Goal: Task Accomplishment & Management: Use online tool/utility

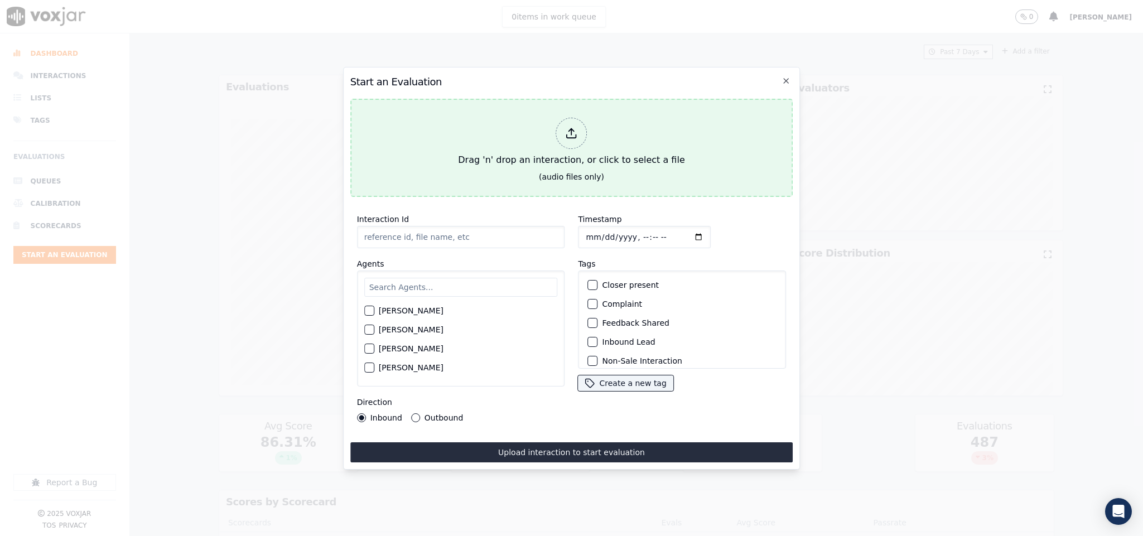
click at [564, 129] on div at bounding box center [571, 133] width 31 height 31
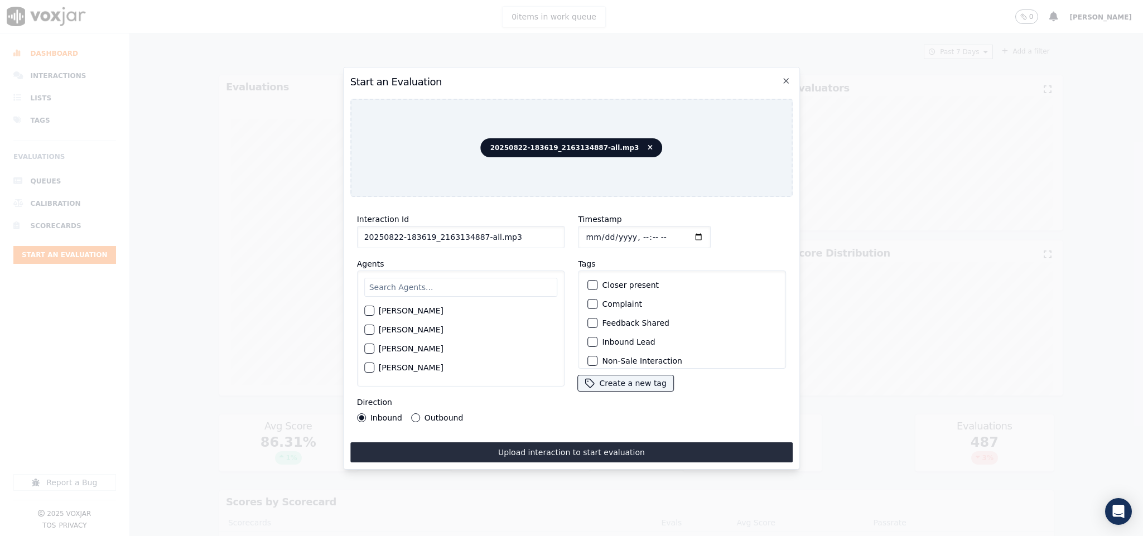
drag, startPoint x: 476, startPoint y: 232, endPoint x: 608, endPoint y: 233, distance: 132.2
click at [608, 233] on div "Interaction Id 20250822-183619_2163134887-all.mp3 Agents [PERSON_NAME] [PERSON_…" at bounding box center [571, 317] width 443 height 223
type input "20250822-183619_2163134887-C1"
click at [472, 278] on input "text" at bounding box center [461, 287] width 194 height 19
type input "eth"
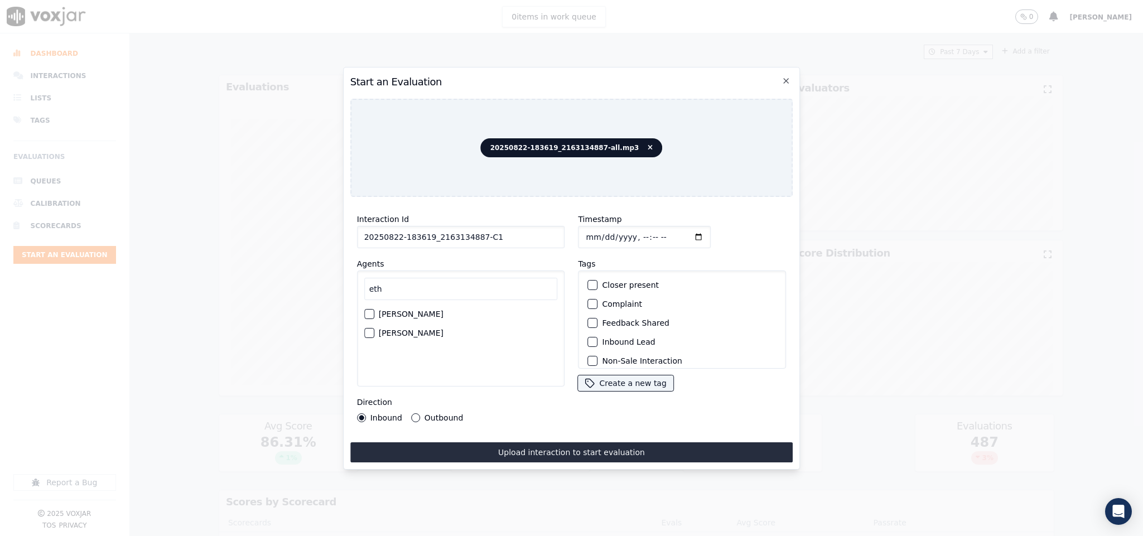
click at [370, 310] on div "button" at bounding box center [369, 314] width 8 height 8
click at [412, 413] on button "Outbound" at bounding box center [415, 417] width 9 height 9
click at [582, 232] on input "Timestamp" at bounding box center [644, 237] width 133 height 22
type input "[DATE]T16:54"
click at [589, 293] on div "button" at bounding box center [593, 297] width 8 height 8
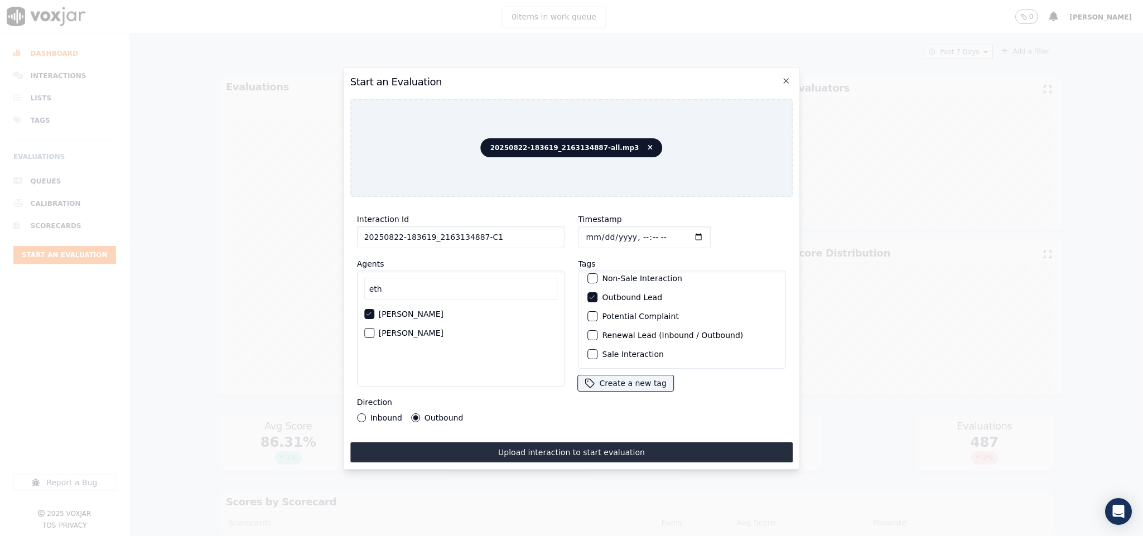
scroll to position [100, 0]
click at [589, 350] on div "button" at bounding box center [593, 354] width 8 height 8
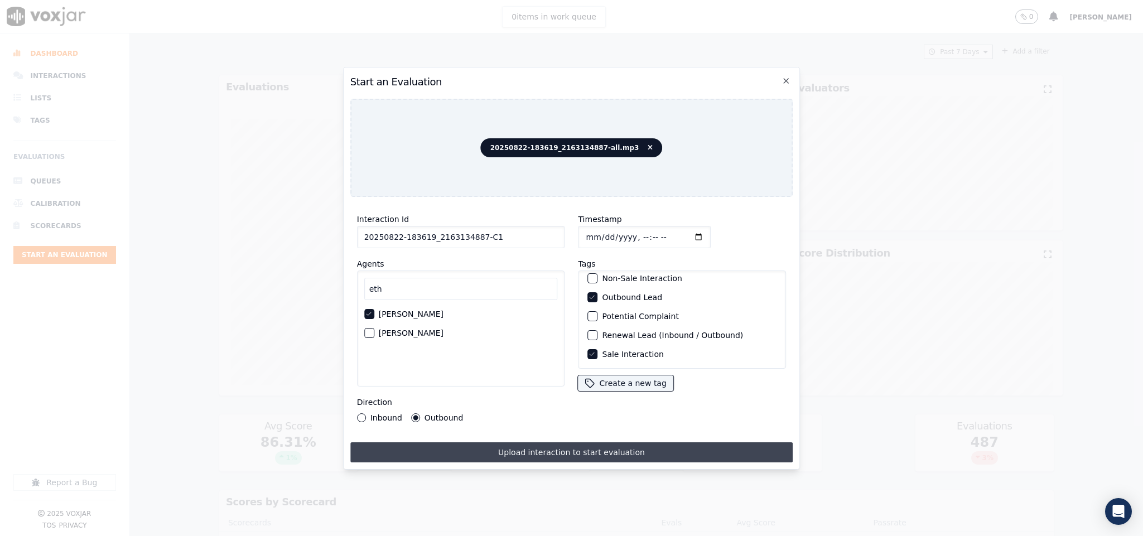
click at [557, 444] on button "Upload interaction to start evaluation" at bounding box center [571, 452] width 443 height 20
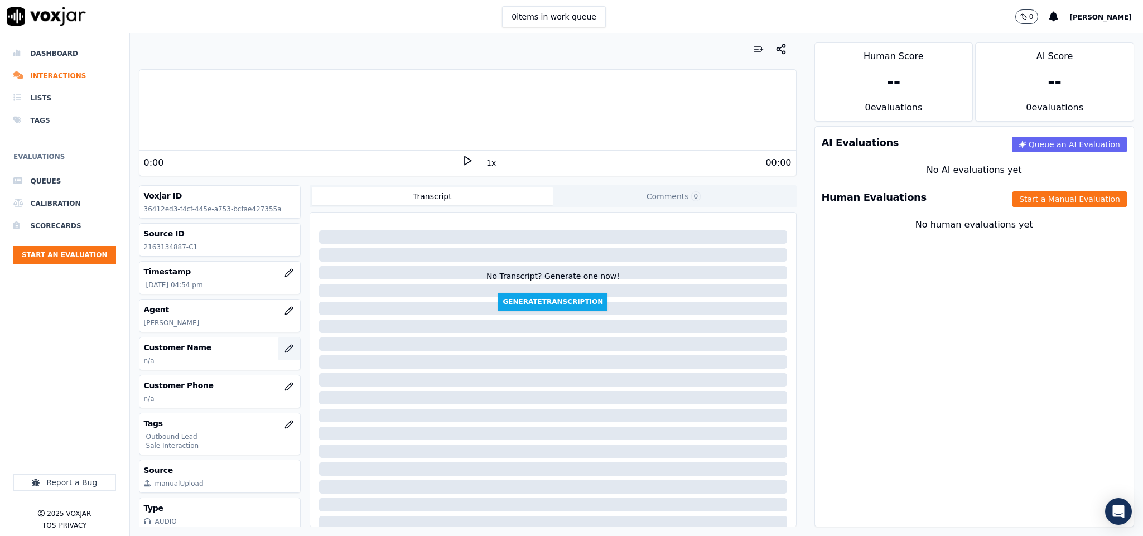
click at [284, 352] on icon "button" at bounding box center [288, 348] width 9 height 9
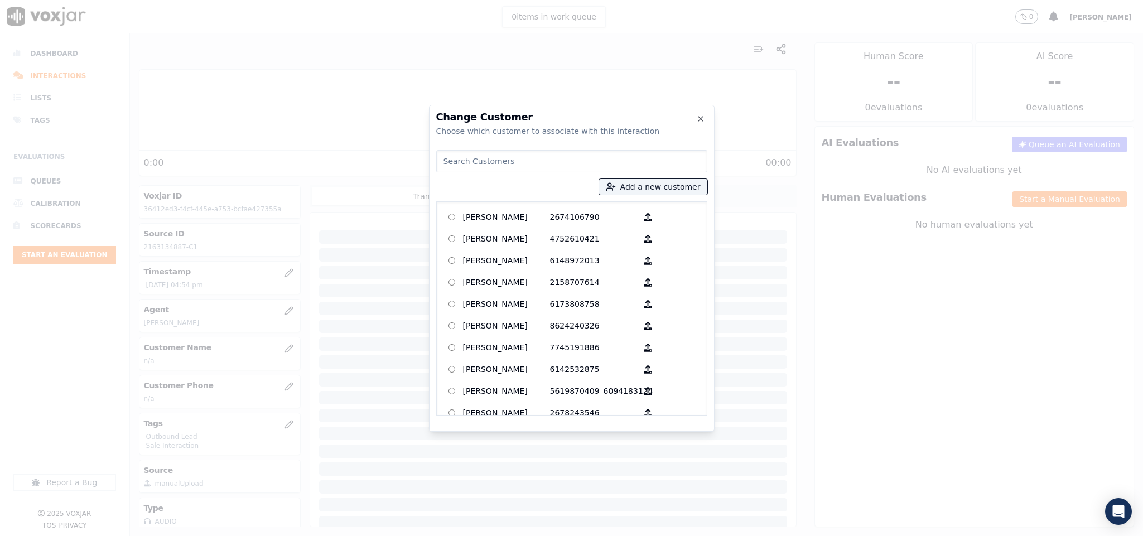
type input "[PERSON_NAME]"
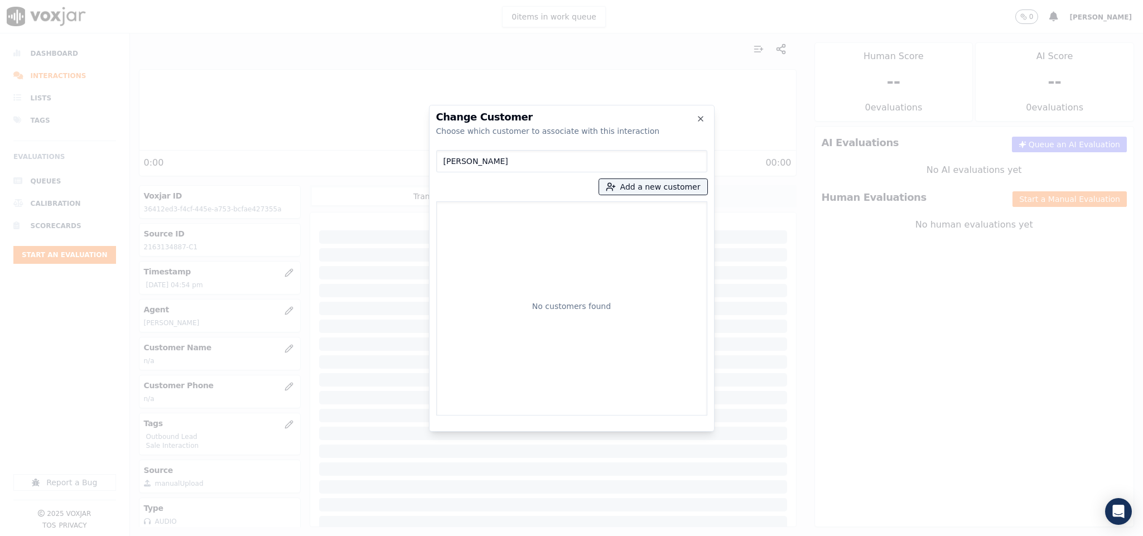
drag, startPoint x: 507, startPoint y: 161, endPoint x: 382, endPoint y: 166, distance: 125.1
click at [382, 536] on div "Change Customer Choose which customer to associate with this interaction [PERSO…" at bounding box center [571, 536] width 1143 height 0
click at [630, 185] on button "Add a new customer" at bounding box center [653, 187] width 108 height 16
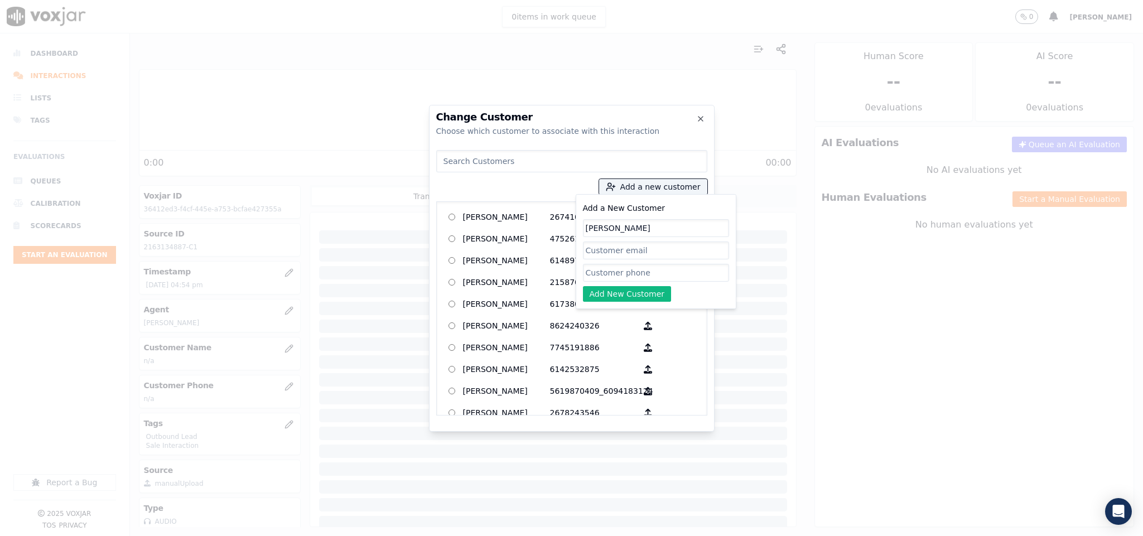
type input "[PERSON_NAME]"
click at [611, 278] on input "Add a New Customer" at bounding box center [656, 273] width 146 height 18
paste input "2163134887"
paste input "2165100481"
type input "2163134887_2165100481"
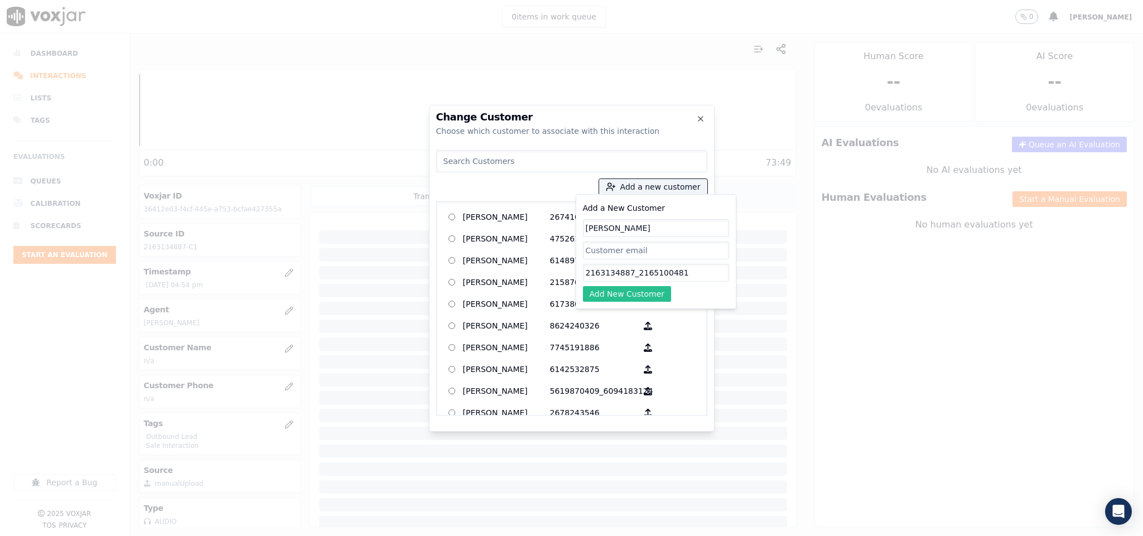
click at [628, 297] on button "Add New Customer" at bounding box center [627, 294] width 89 height 16
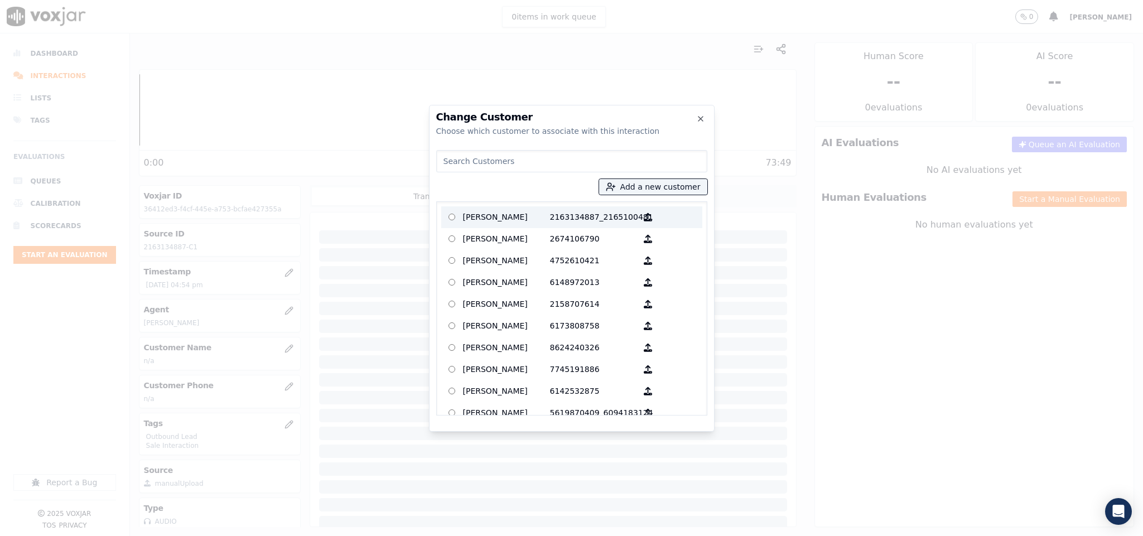
click at [466, 216] on p "[PERSON_NAME]" at bounding box center [506, 217] width 87 height 17
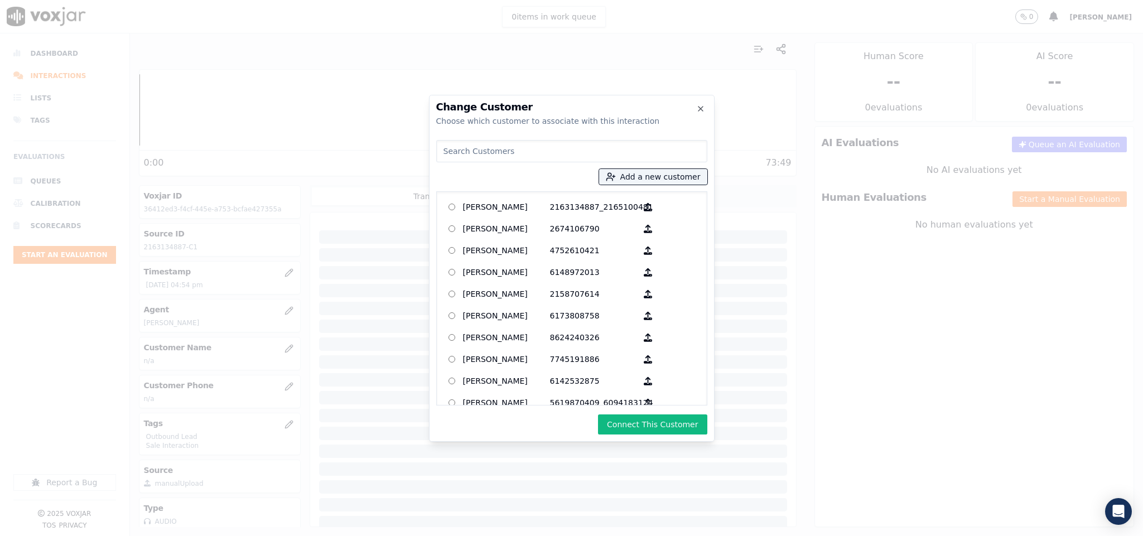
click at [647, 427] on button "Connect This Customer" at bounding box center [652, 424] width 109 height 20
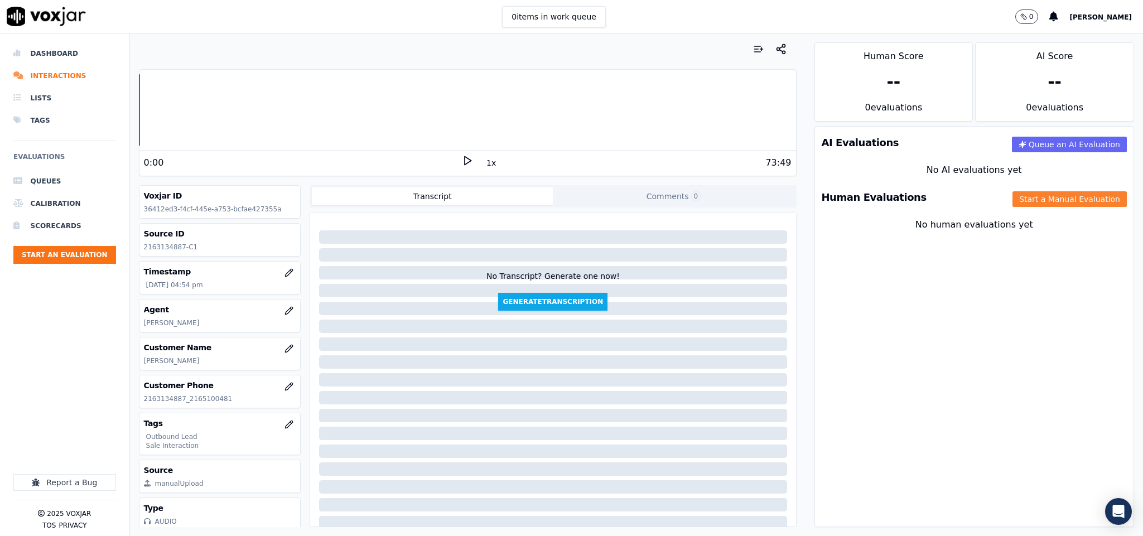
click at [1012, 204] on button "Start a Manual Evaluation" at bounding box center [1069, 199] width 114 height 16
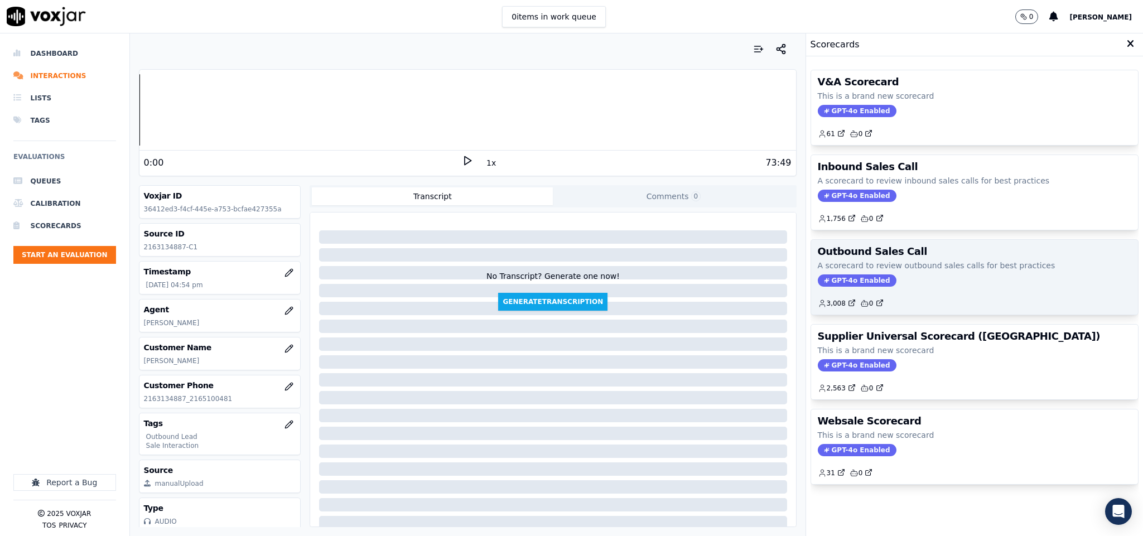
click at [841, 290] on div "Outbound Sales Call A scorecard to review outbound sales calls for best practic…" at bounding box center [974, 277] width 327 height 75
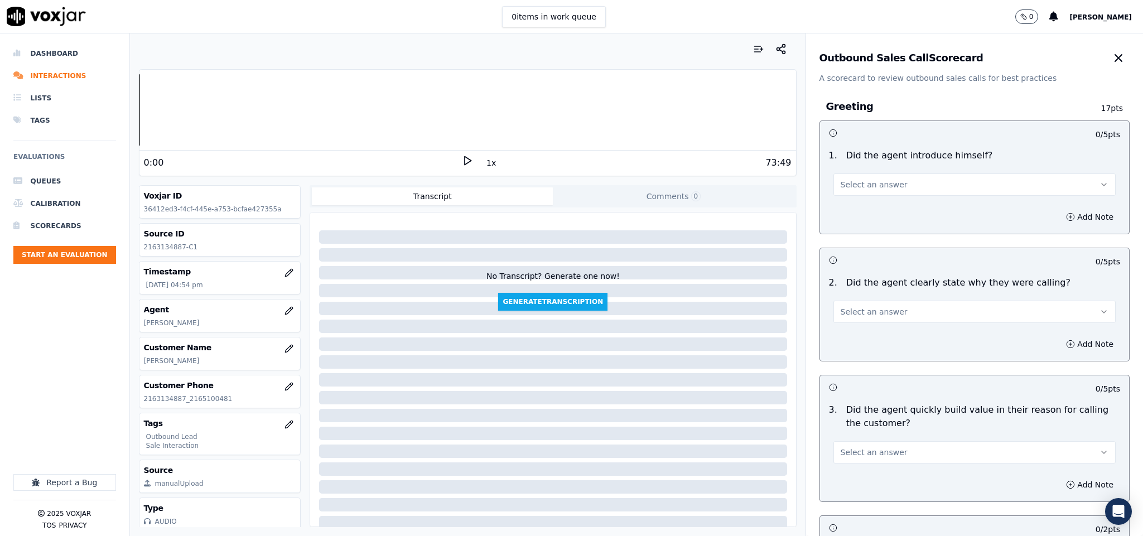
click at [894, 187] on button "Select an answer" at bounding box center [974, 184] width 283 height 22
click at [877, 208] on div "Yes" at bounding box center [946, 210] width 255 height 18
drag, startPoint x: 867, startPoint y: 312, endPoint x: 864, endPoint y: 323, distance: 11.6
click at [867, 314] on span "Select an answer" at bounding box center [874, 311] width 67 height 11
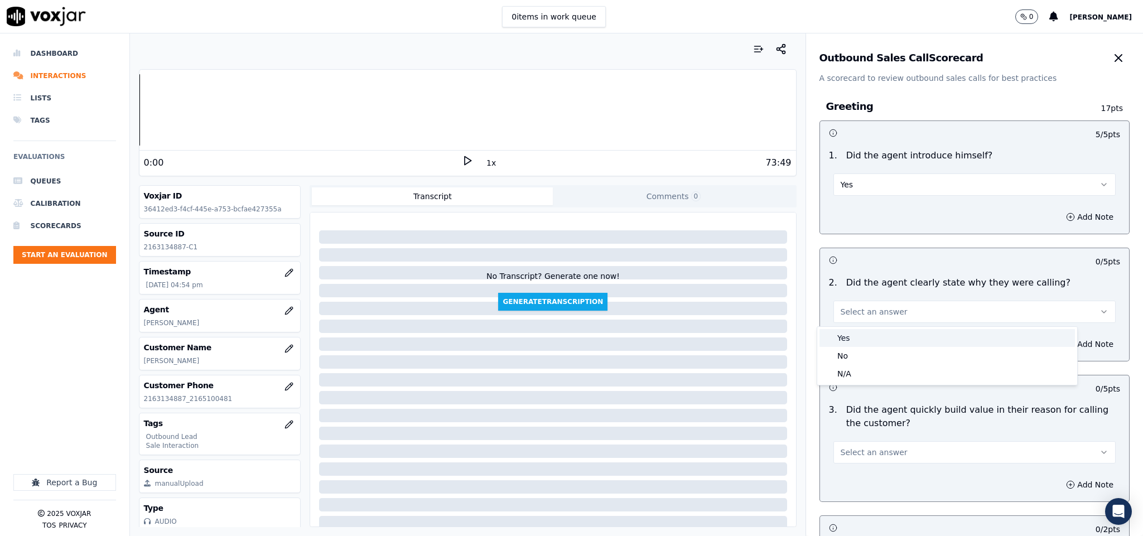
click at [855, 342] on div "Yes" at bounding box center [946, 338] width 255 height 18
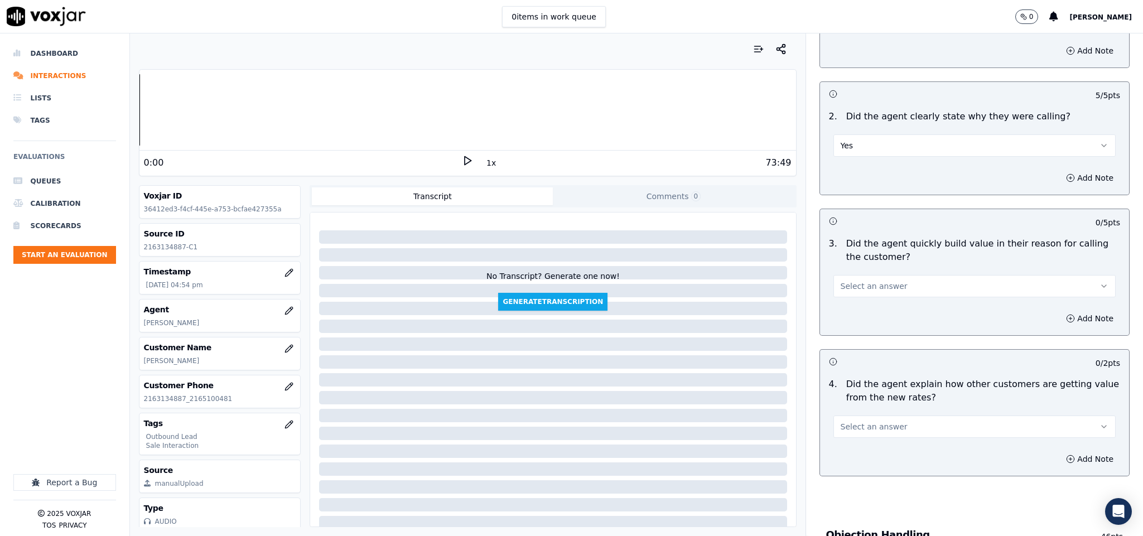
scroll to position [167, 0]
drag, startPoint x: 872, startPoint y: 286, endPoint x: 871, endPoint y: 296, distance: 10.1
click at [872, 288] on span "Select an answer" at bounding box center [874, 284] width 67 height 11
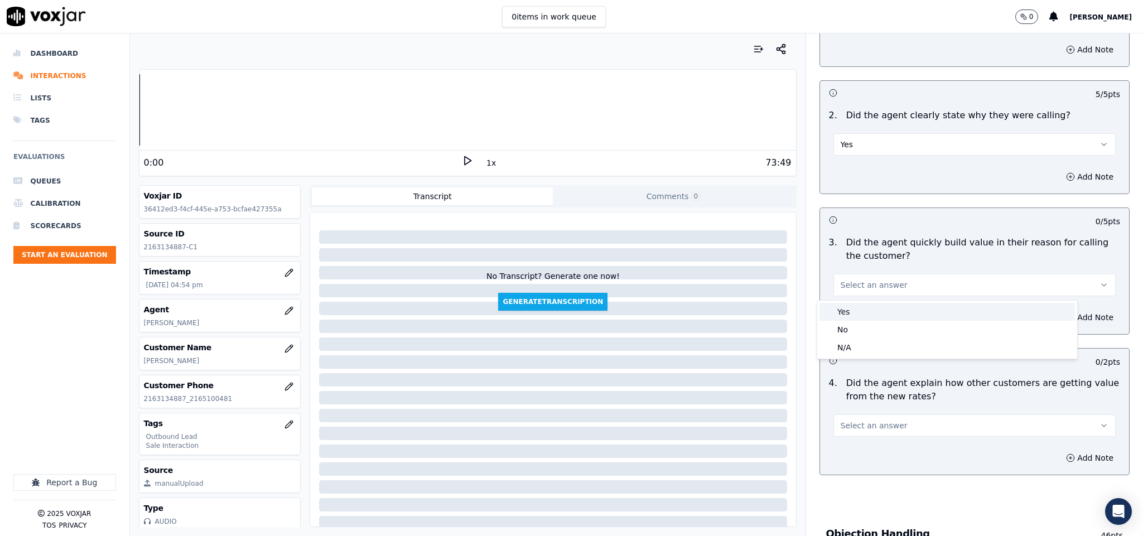
click at [861, 315] on div "Yes" at bounding box center [946, 312] width 255 height 18
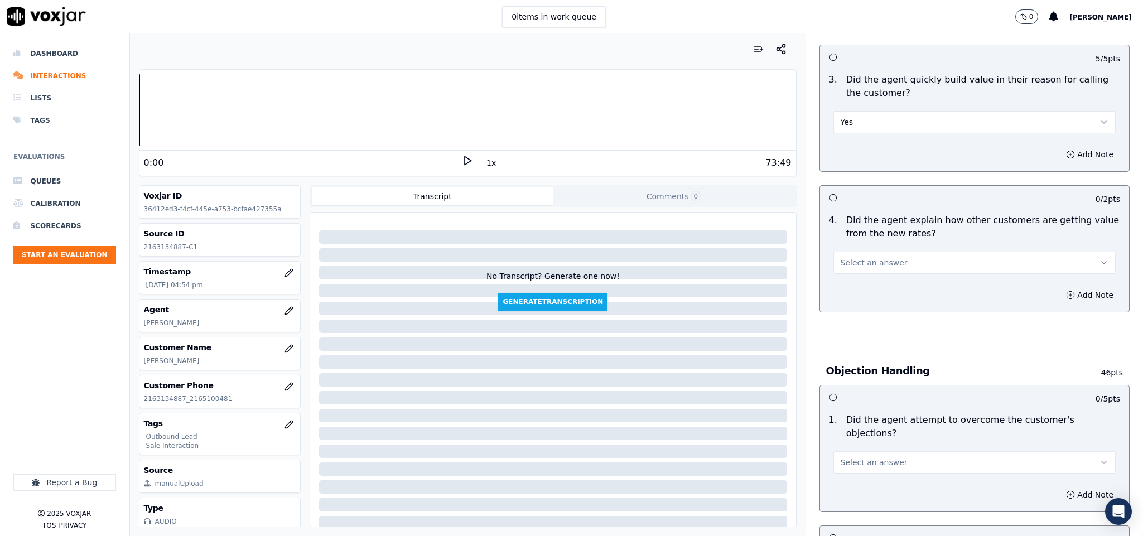
scroll to position [335, 0]
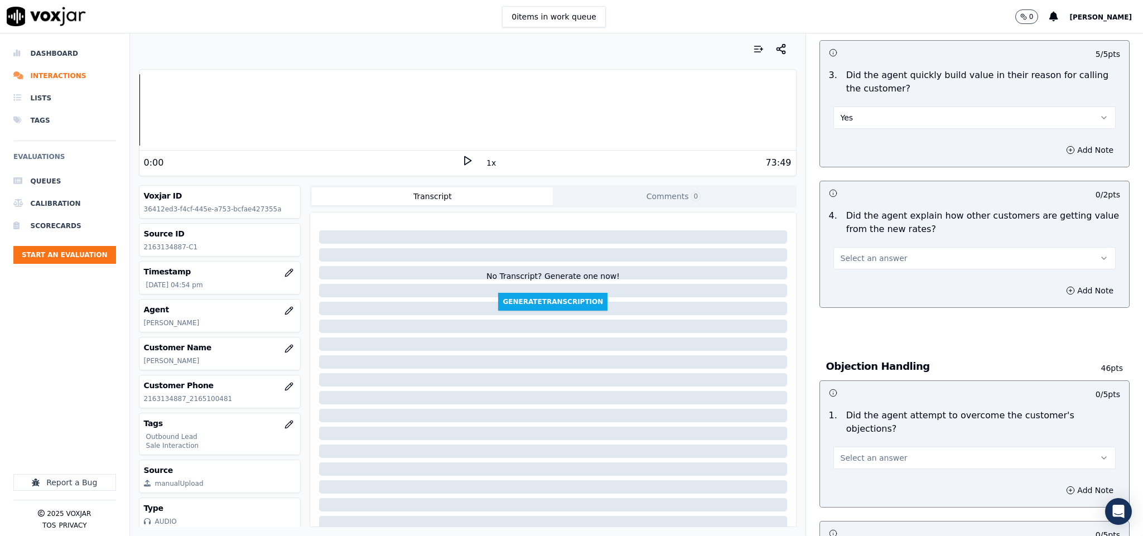
click at [903, 268] on button "Select an answer" at bounding box center [974, 258] width 283 height 22
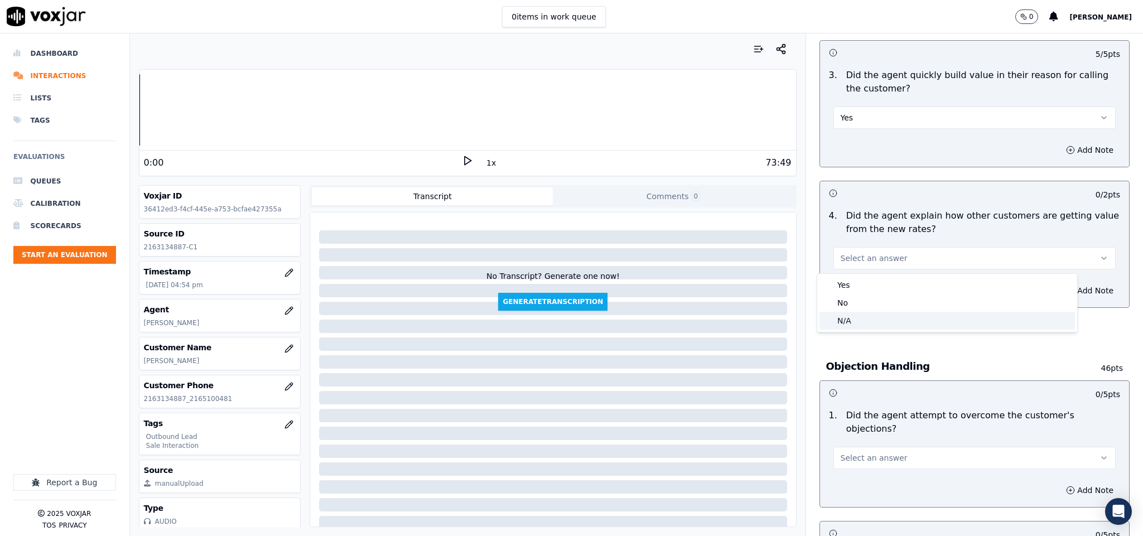
click at [871, 315] on div "N/A" at bounding box center [946, 321] width 255 height 18
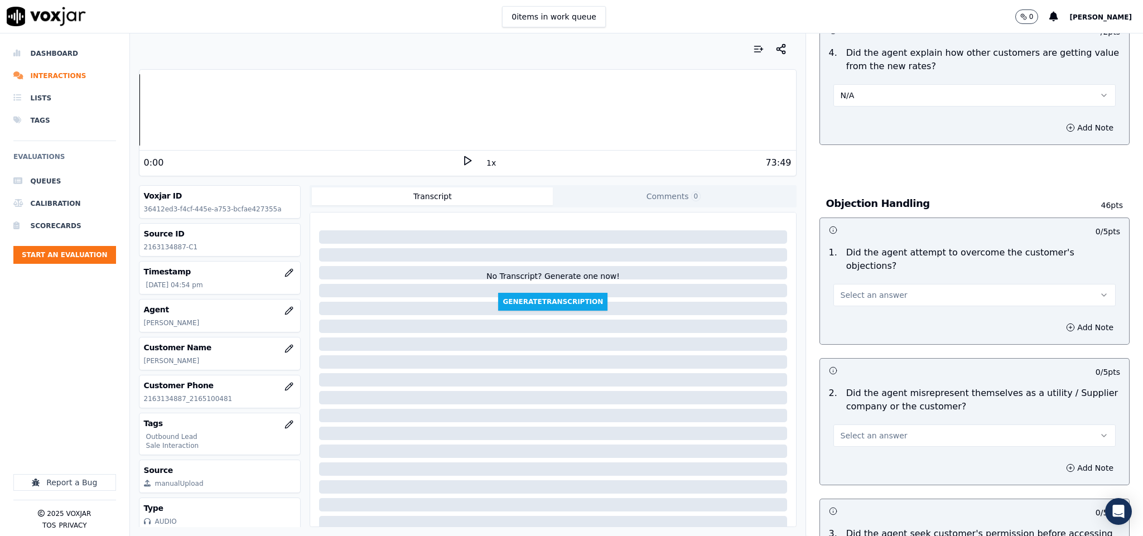
scroll to position [502, 0]
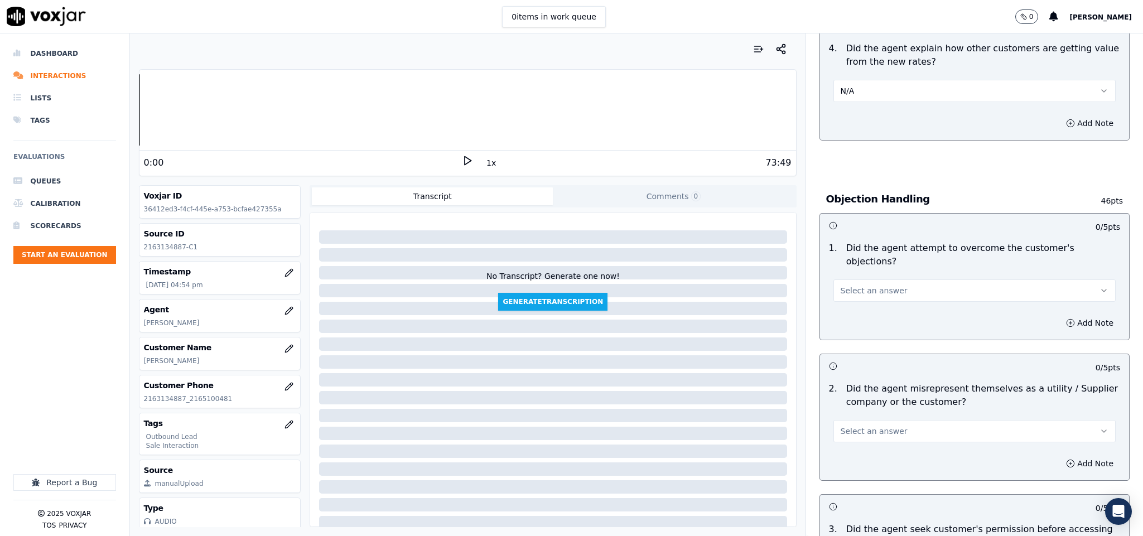
click at [897, 282] on button "Select an answer" at bounding box center [974, 290] width 283 height 22
click at [867, 302] on div "Yes" at bounding box center [946, 305] width 255 height 18
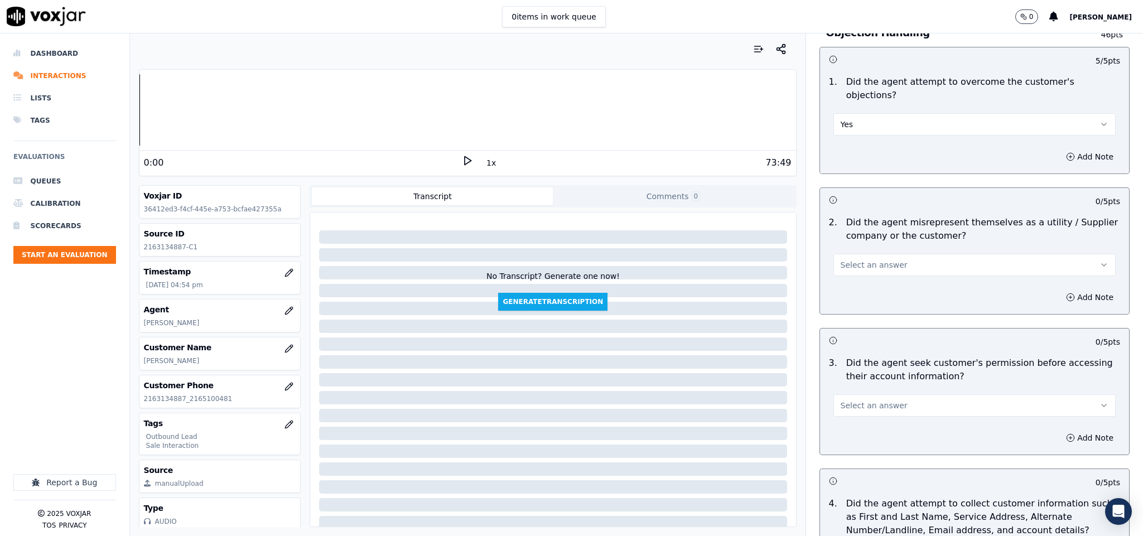
scroll to position [669, 0]
click at [892, 258] on button "Select an answer" at bounding box center [974, 264] width 283 height 22
click at [856, 296] on div "No" at bounding box center [946, 296] width 255 height 18
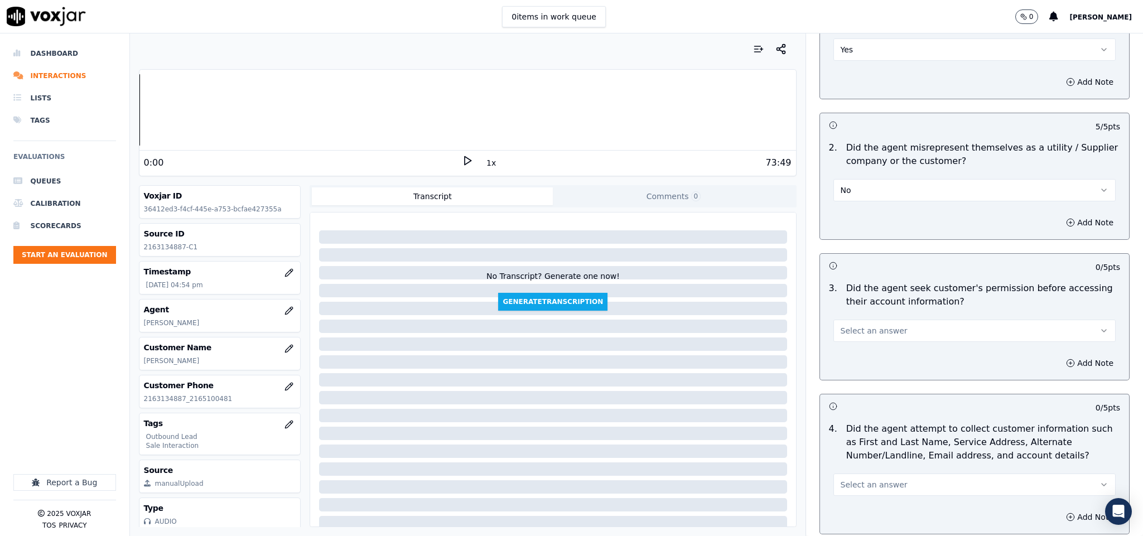
scroll to position [837, 0]
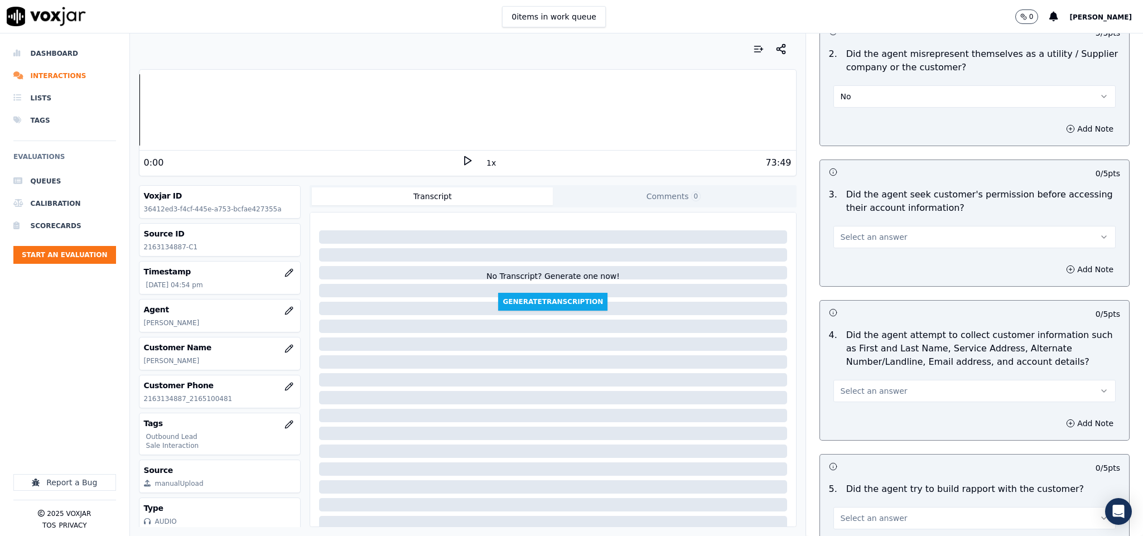
drag, startPoint x: 866, startPoint y: 220, endPoint x: 862, endPoint y: 231, distance: 11.6
click at [866, 226] on button "Select an answer" at bounding box center [974, 237] width 283 height 22
click at [840, 250] on div "Yes" at bounding box center [946, 252] width 255 height 18
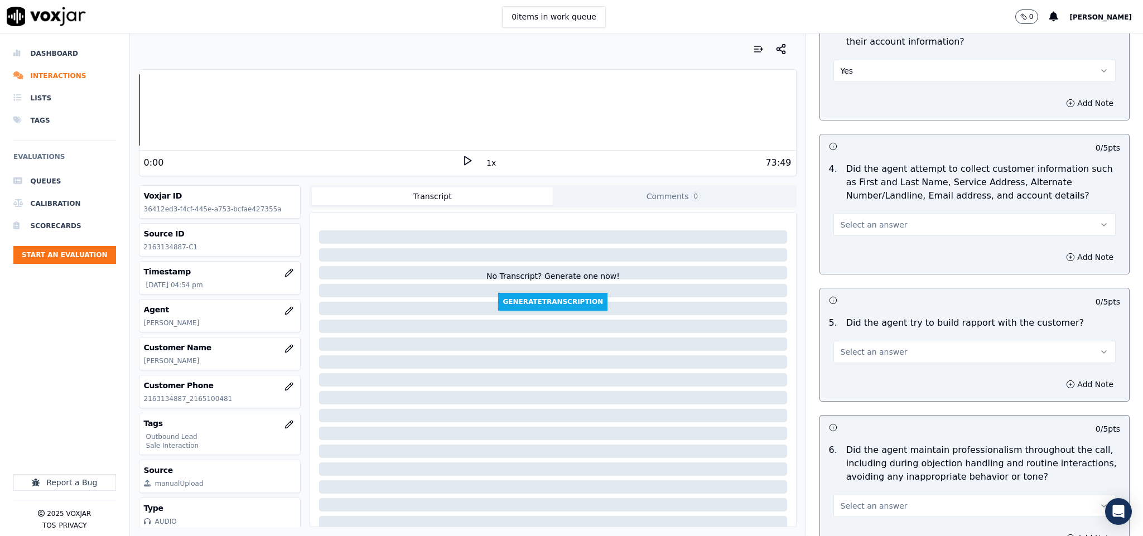
scroll to position [1004, 0]
click at [874, 218] on span "Select an answer" at bounding box center [874, 223] width 67 height 11
click at [847, 270] on div "N/A" at bounding box center [946, 275] width 255 height 18
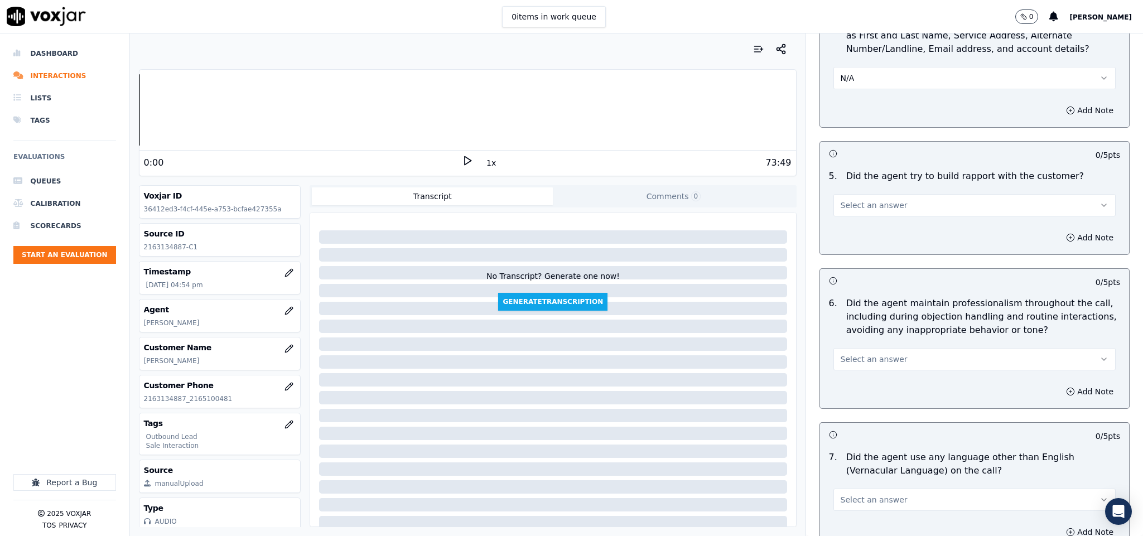
scroll to position [1171, 0]
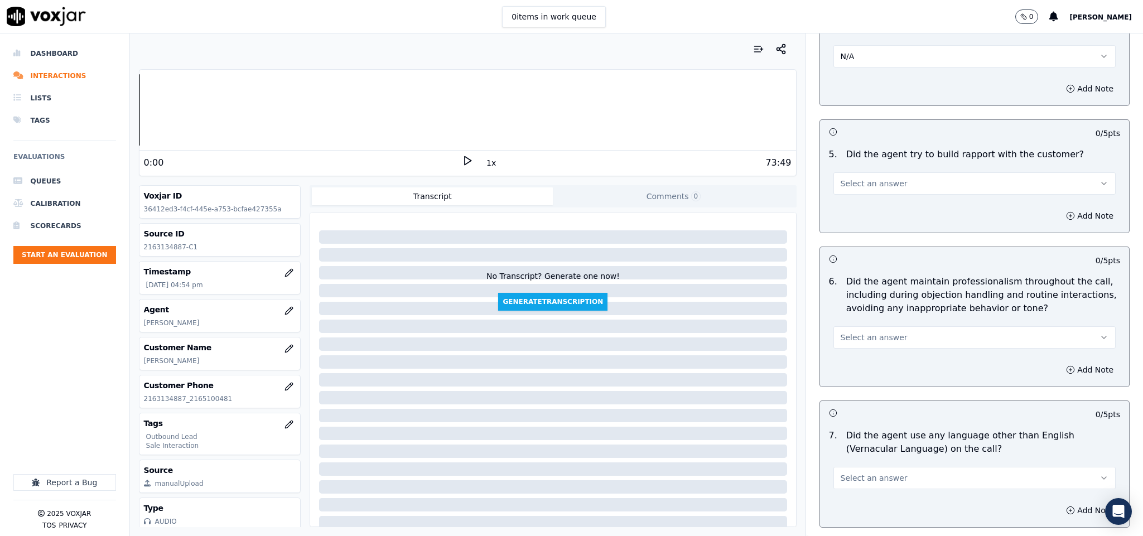
click at [862, 178] on span "Select an answer" at bounding box center [874, 183] width 67 height 11
click at [852, 198] on div "Yes" at bounding box center [946, 200] width 255 height 18
click at [879, 172] on button "Yes" at bounding box center [974, 183] width 283 height 22
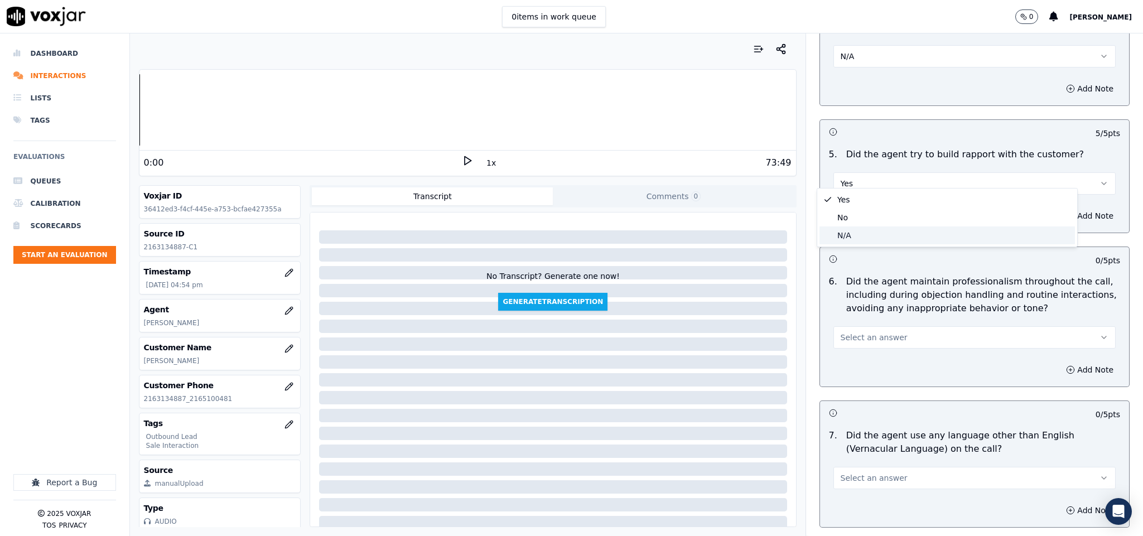
click at [845, 229] on div "N/A" at bounding box center [946, 235] width 255 height 18
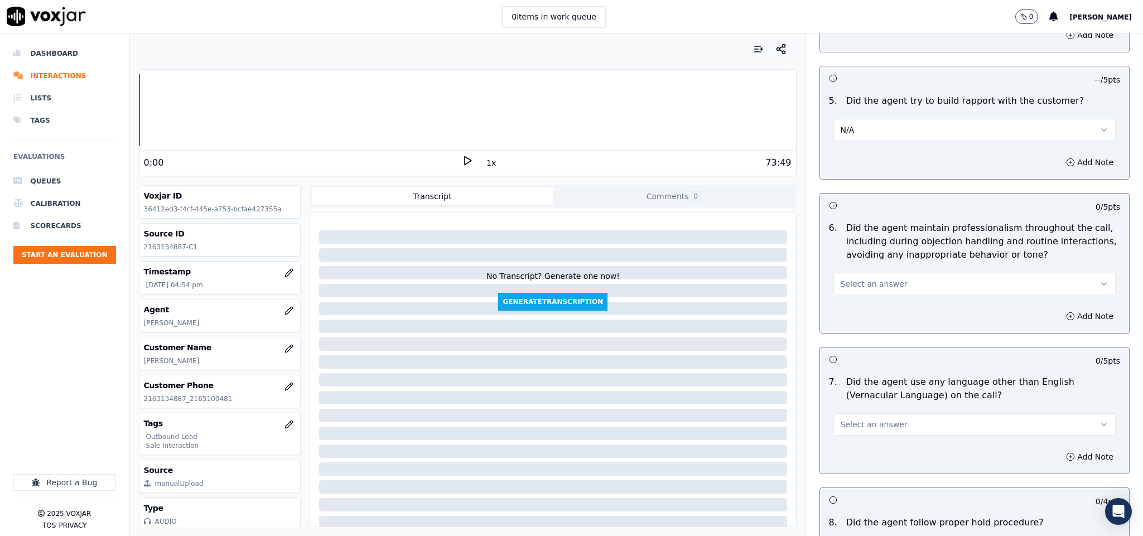
scroll to position [1255, 0]
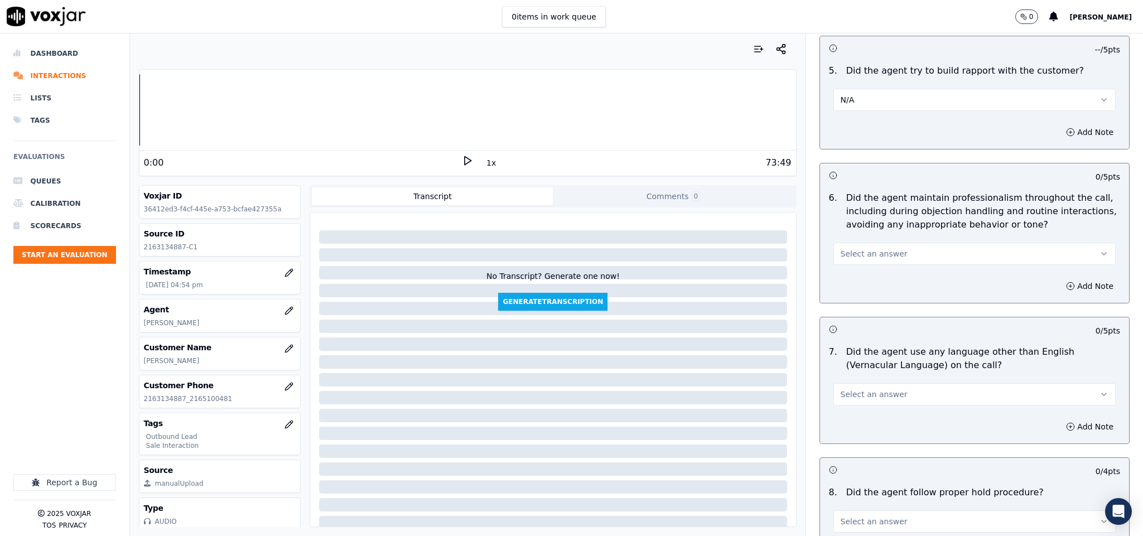
click at [872, 249] on span "Select an answer" at bounding box center [874, 253] width 67 height 11
click at [846, 269] on div "Yes" at bounding box center [946, 270] width 255 height 18
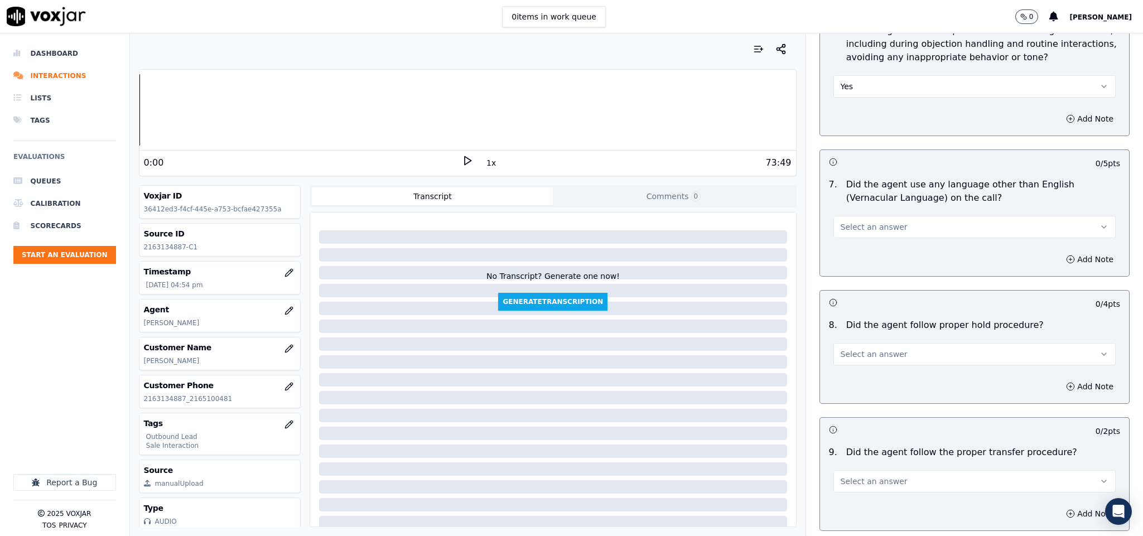
click at [882, 216] on button "Select an answer" at bounding box center [974, 227] width 283 height 22
click at [847, 259] on div "No" at bounding box center [946, 262] width 255 height 18
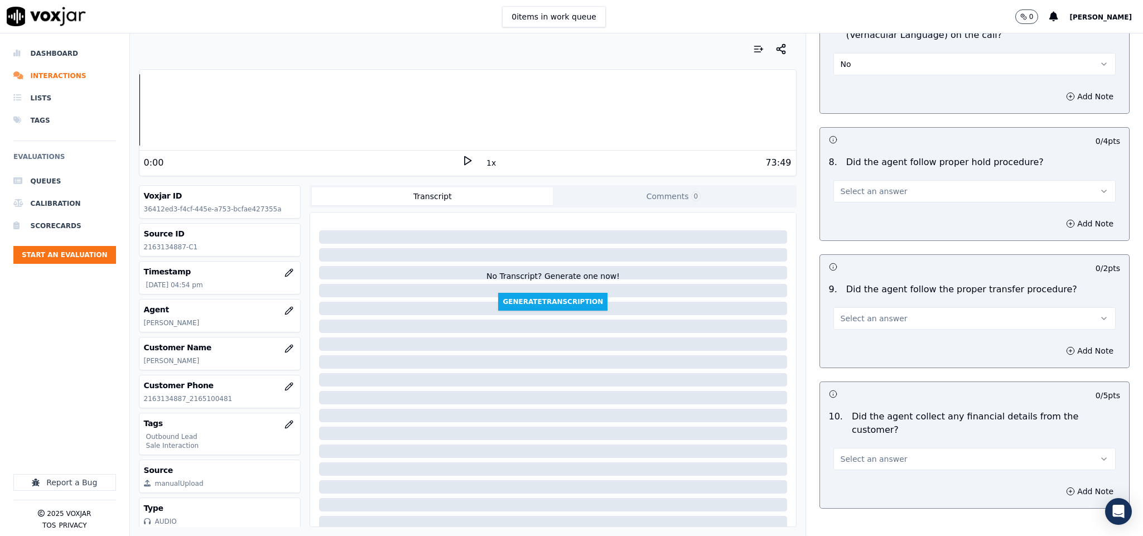
scroll to position [1590, 0]
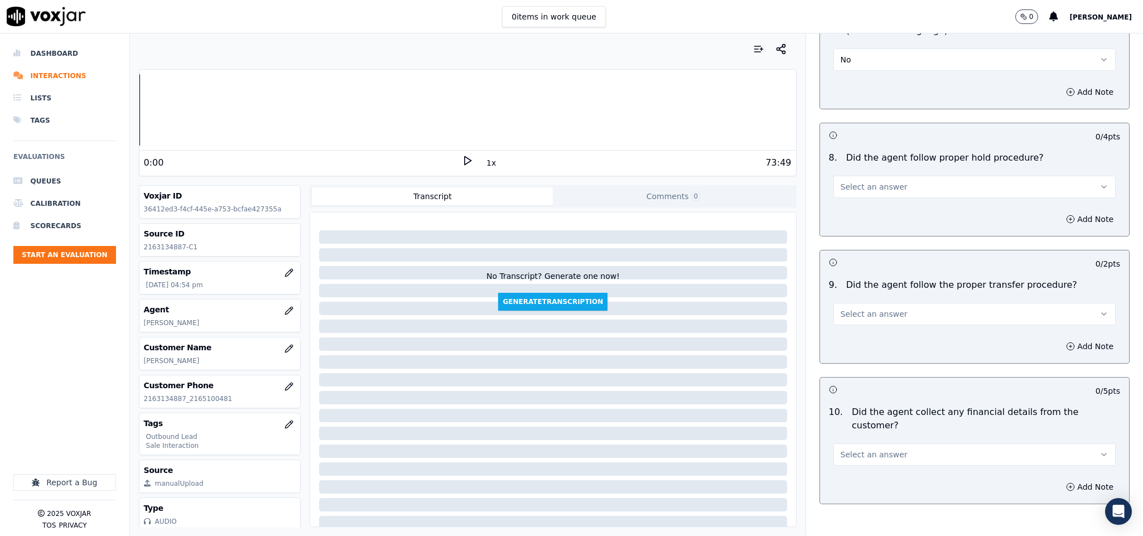
click at [895, 181] on button "Select an answer" at bounding box center [974, 187] width 283 height 22
click at [864, 206] on div "Yes" at bounding box center [946, 204] width 255 height 18
click at [856, 308] on span "Select an answer" at bounding box center [874, 313] width 67 height 11
click at [847, 338] on div "Yes" at bounding box center [946, 332] width 255 height 18
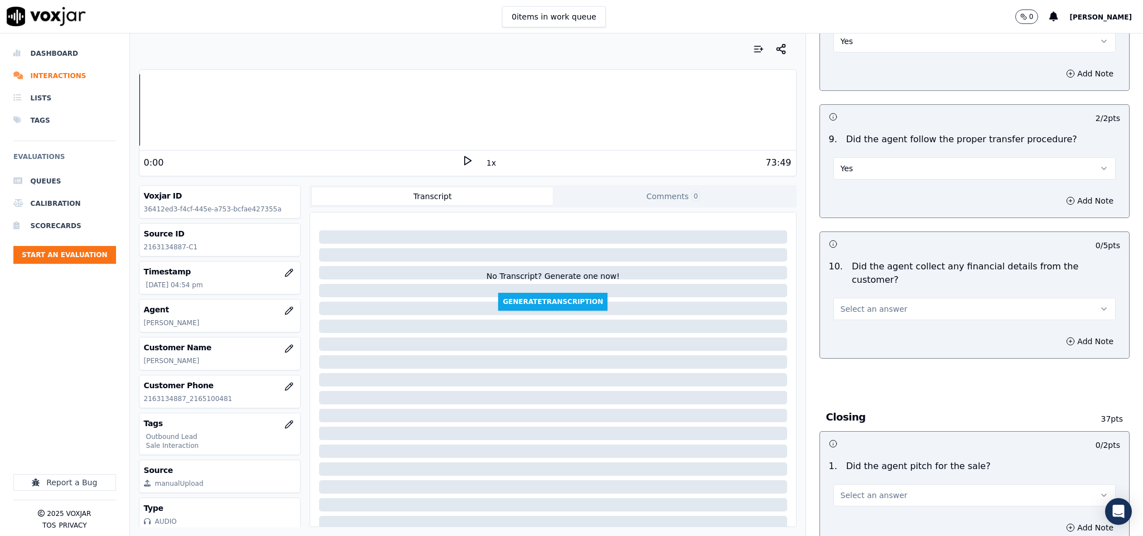
scroll to position [1757, 0]
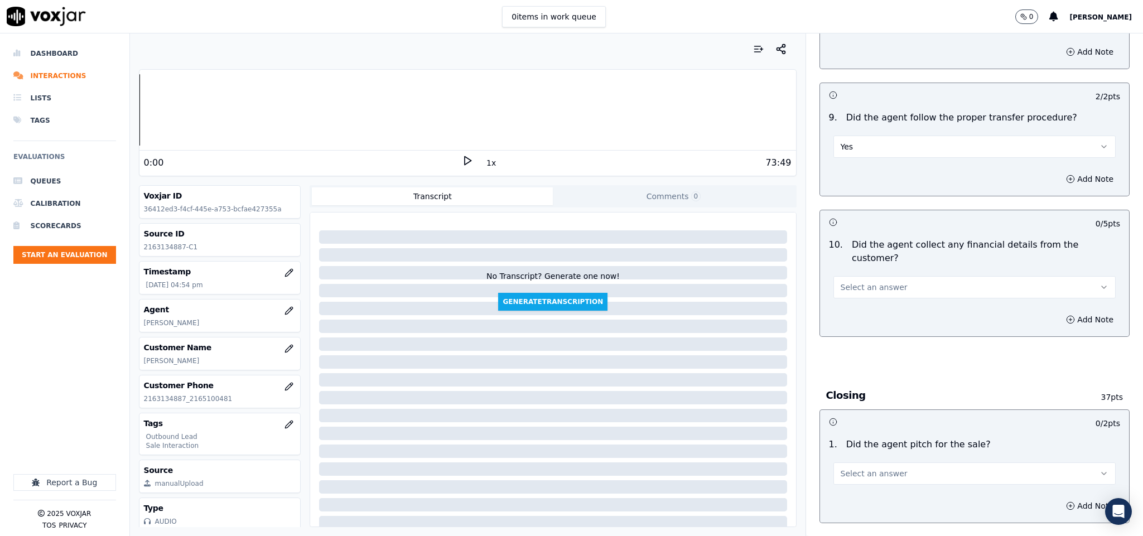
click at [884, 141] on button "Yes" at bounding box center [974, 147] width 283 height 22
click at [852, 183] on div "No" at bounding box center [946, 182] width 255 height 18
click at [1059, 176] on button "Add Note" at bounding box center [1089, 179] width 61 height 16
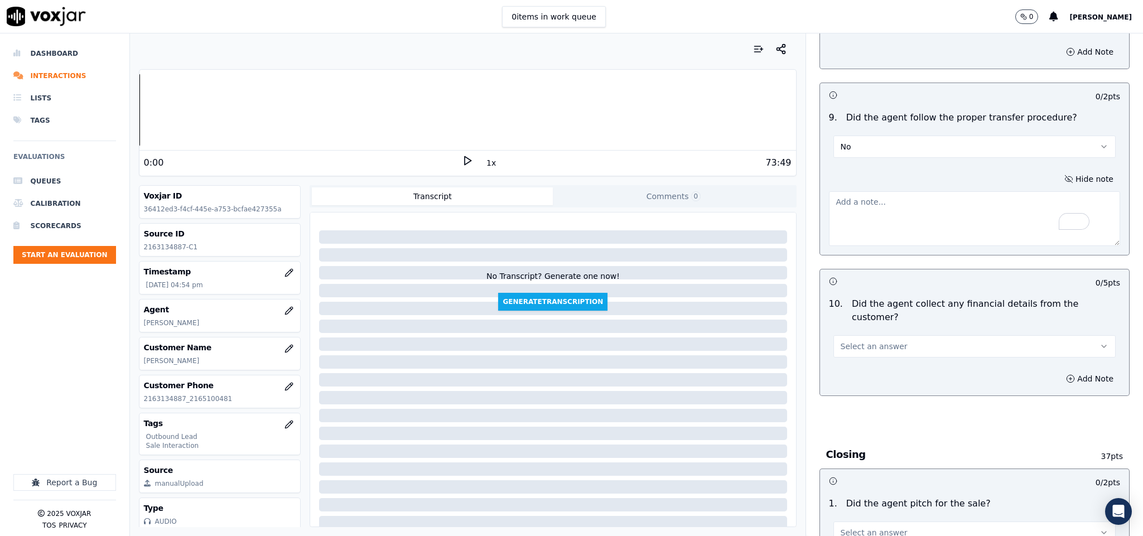
paste textarea "@0:27 the call transfered to [PERSON_NAME] without informed the customered //"
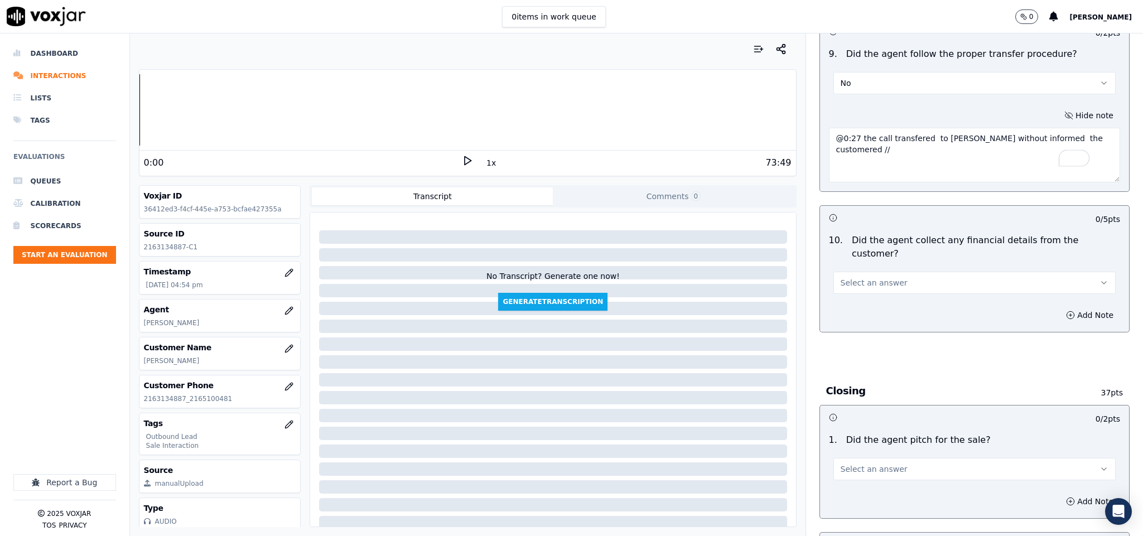
scroll to position [1925, 0]
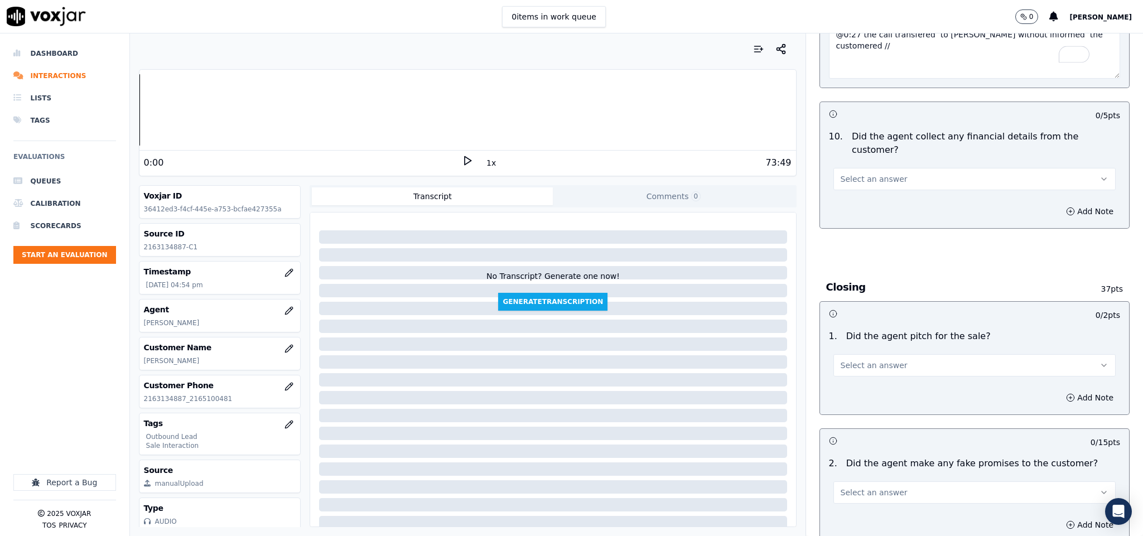
type textarea "@0:27 the call transfered to [PERSON_NAME] without informed the customered //"
click at [888, 168] on button "Select an answer" at bounding box center [974, 179] width 283 height 22
click at [856, 204] on div "No" at bounding box center [946, 203] width 255 height 18
click at [867, 358] on div "1 . Did the agent pitch for the sale? Select an answer" at bounding box center [975, 353] width 310 height 56
click at [872, 354] on button "Select an answer" at bounding box center [974, 365] width 283 height 22
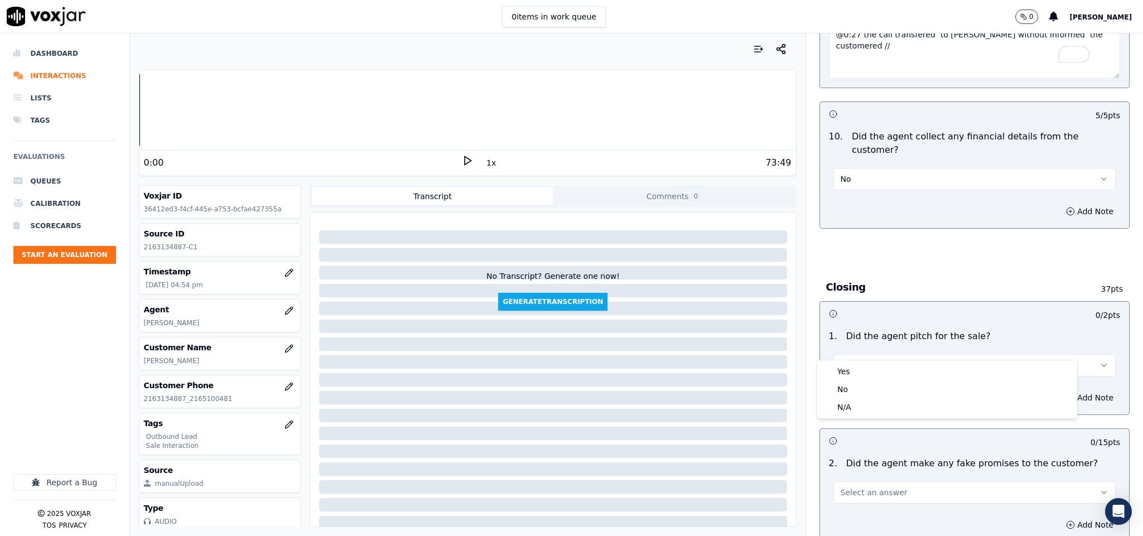
click at [875, 360] on span "Select an answer" at bounding box center [874, 365] width 67 height 11
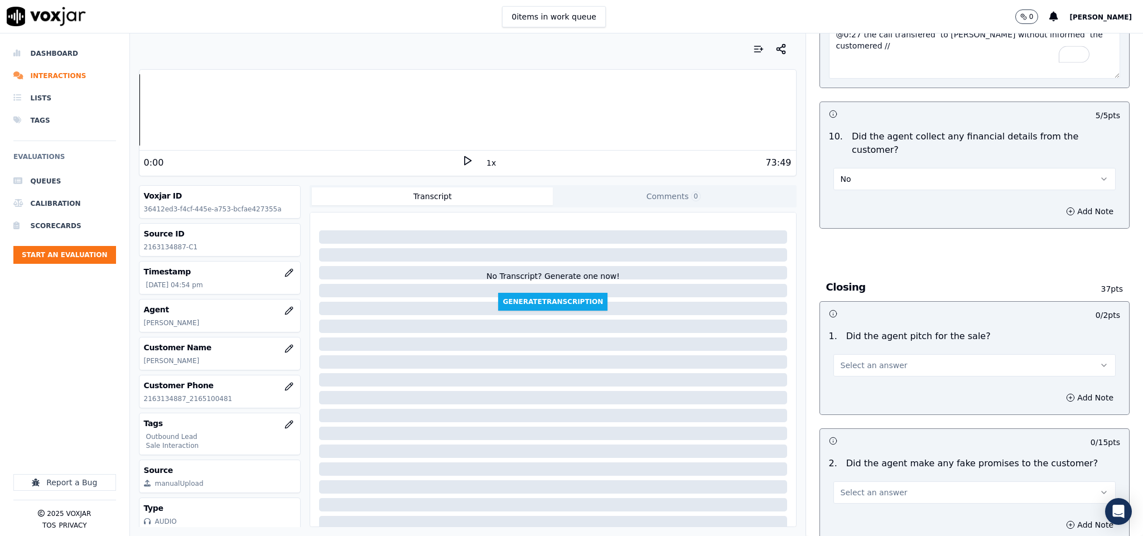
click at [866, 360] on span "Select an answer" at bounding box center [874, 365] width 67 height 11
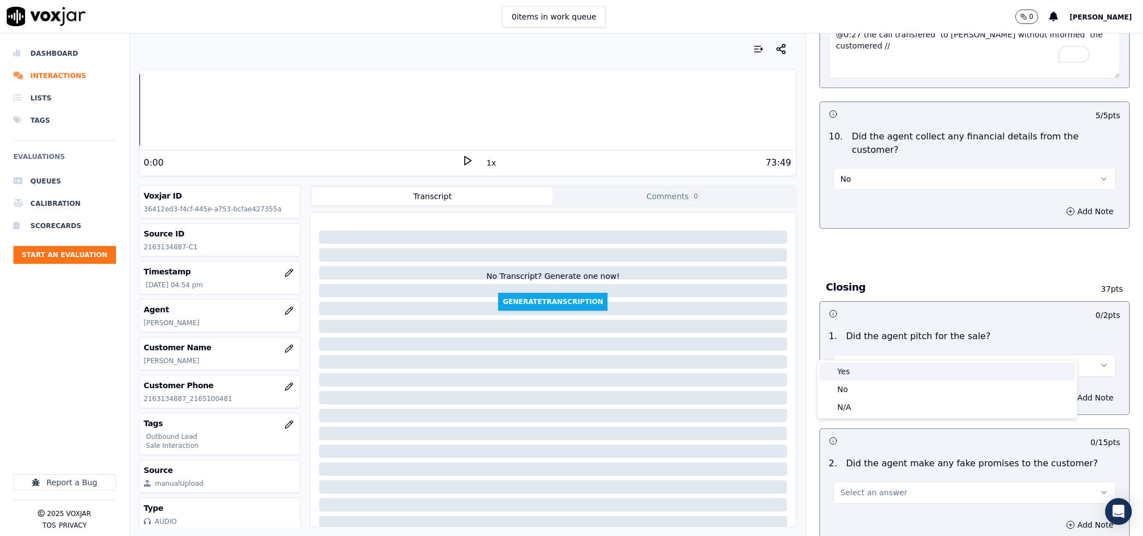
click at [851, 367] on div "Yes" at bounding box center [946, 372] width 255 height 18
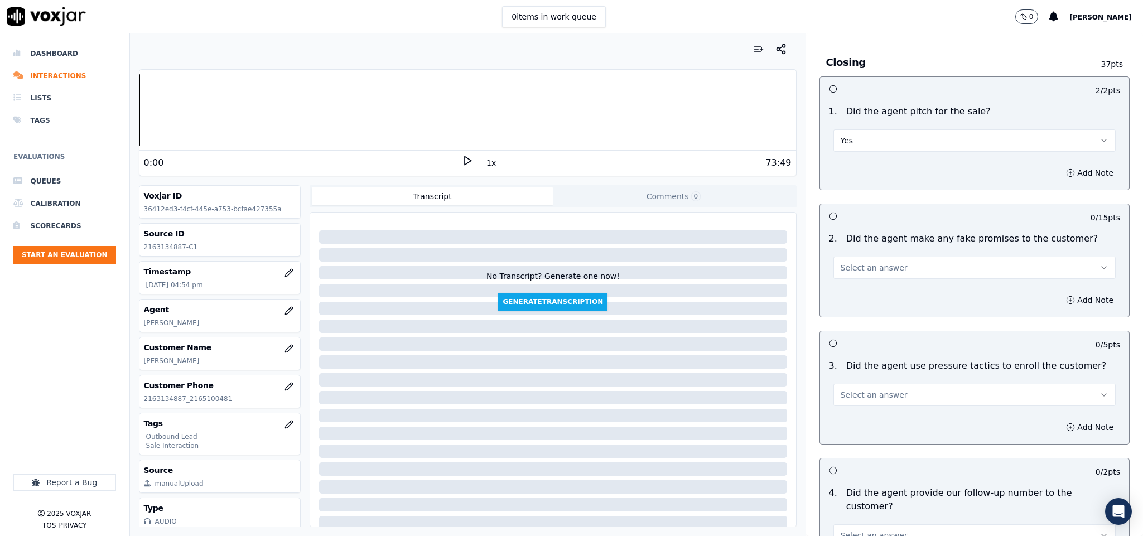
scroll to position [2176, 0]
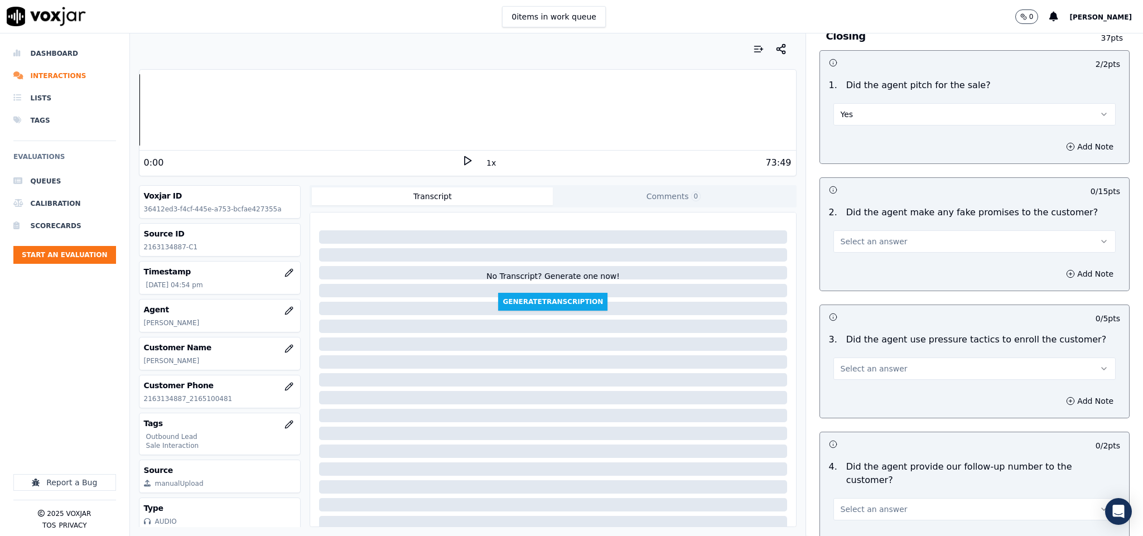
click at [892, 230] on button "Select an answer" at bounding box center [974, 241] width 283 height 22
click at [857, 268] on div "No" at bounding box center [946, 266] width 255 height 18
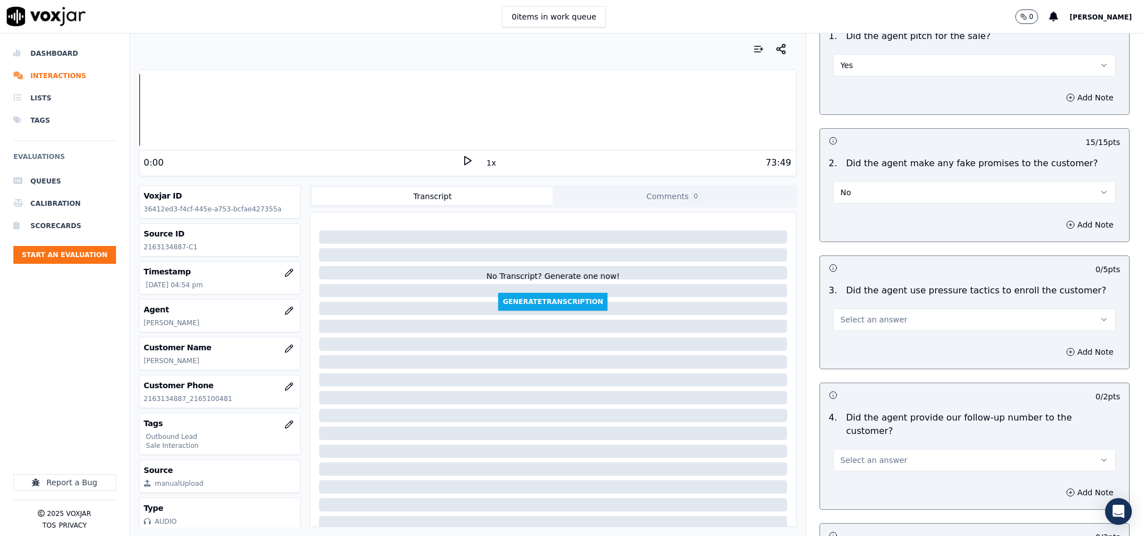
scroll to position [2259, 0]
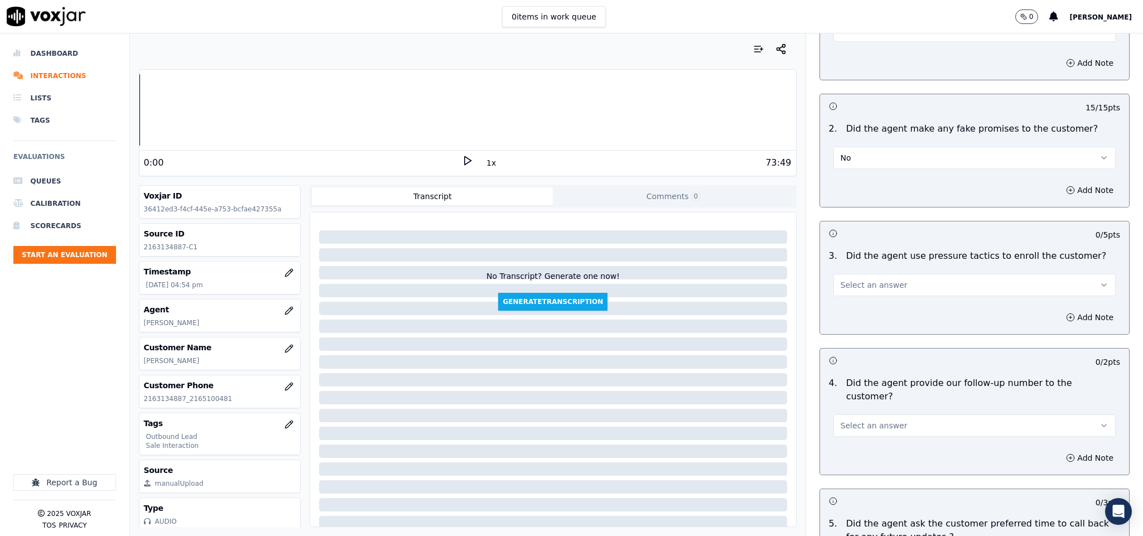
click at [885, 301] on div "Add Note" at bounding box center [975, 317] width 310 height 33
click at [862, 274] on button "Select an answer" at bounding box center [974, 285] width 283 height 22
click at [851, 315] on div "No" at bounding box center [946, 310] width 255 height 18
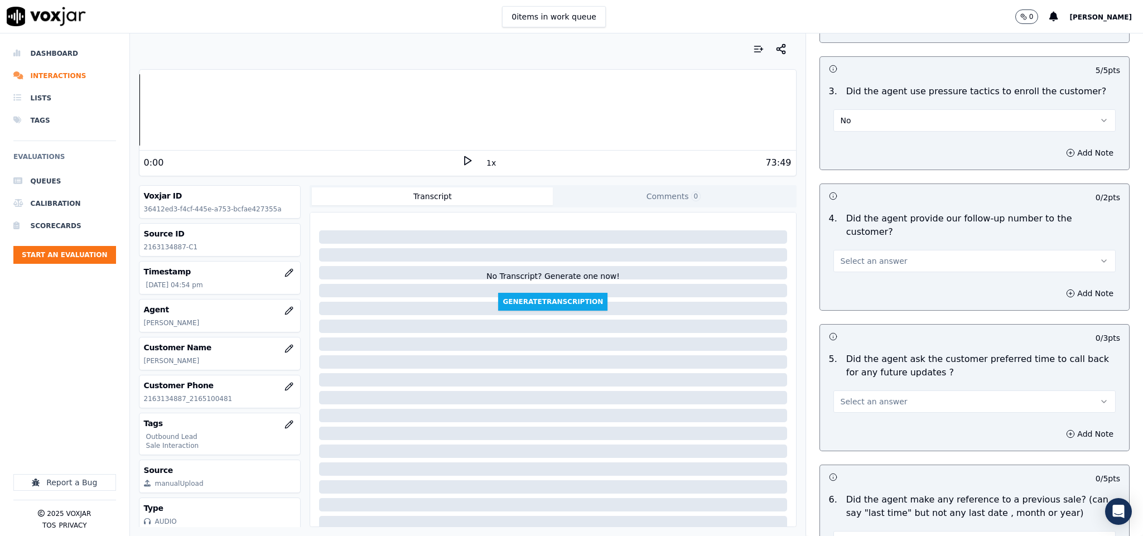
scroll to position [2427, 0]
click at [897, 247] on button "Select an answer" at bounding box center [974, 258] width 283 height 22
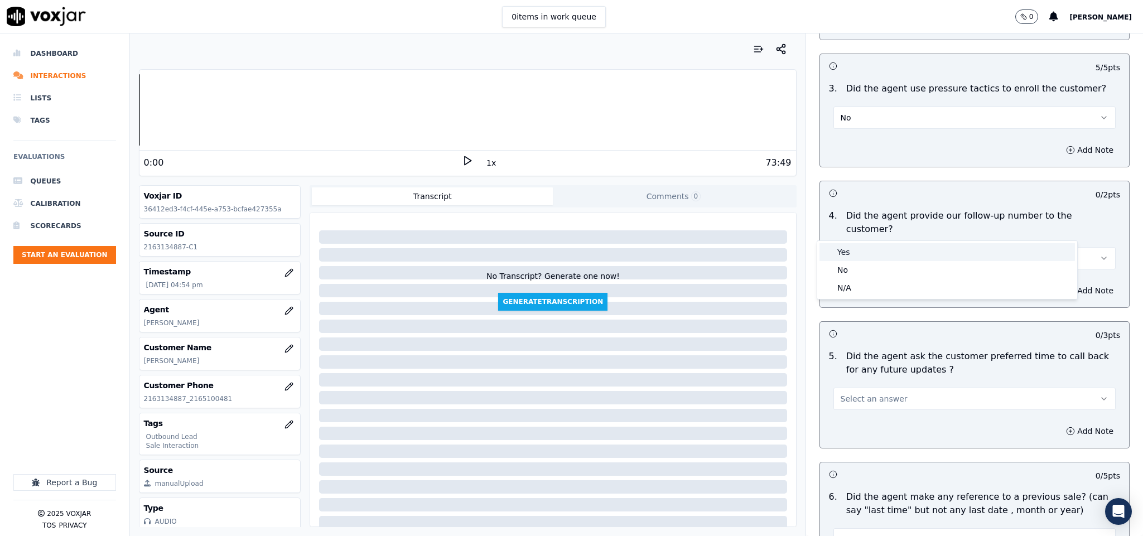
click at [877, 251] on div "Yes" at bounding box center [946, 252] width 255 height 18
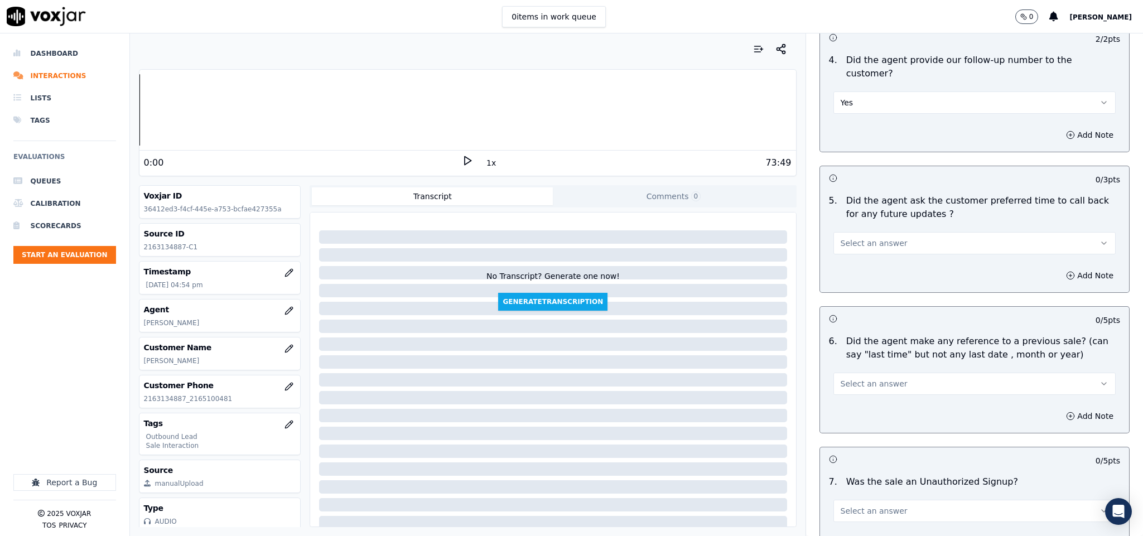
scroll to position [2594, 0]
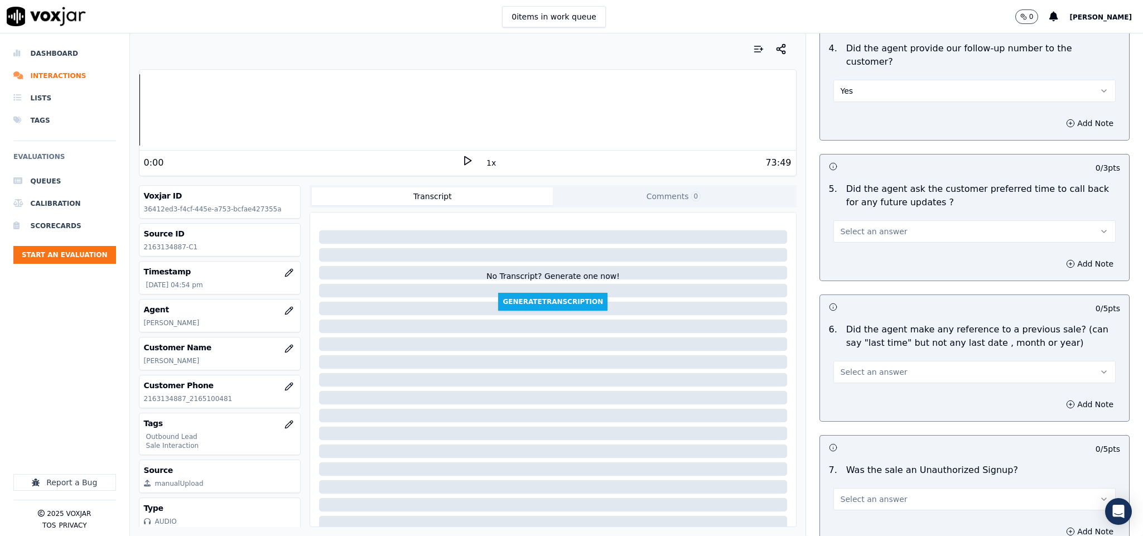
click at [916, 220] on button "Select an answer" at bounding box center [974, 231] width 283 height 22
click at [882, 261] on div "N/A" at bounding box center [946, 262] width 255 height 18
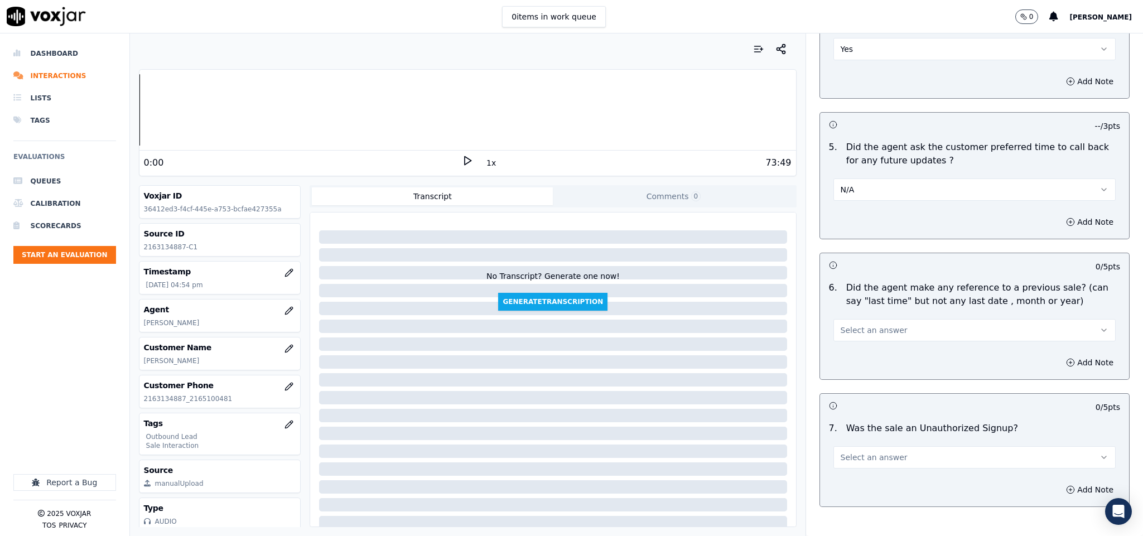
scroll to position [2681, 0]
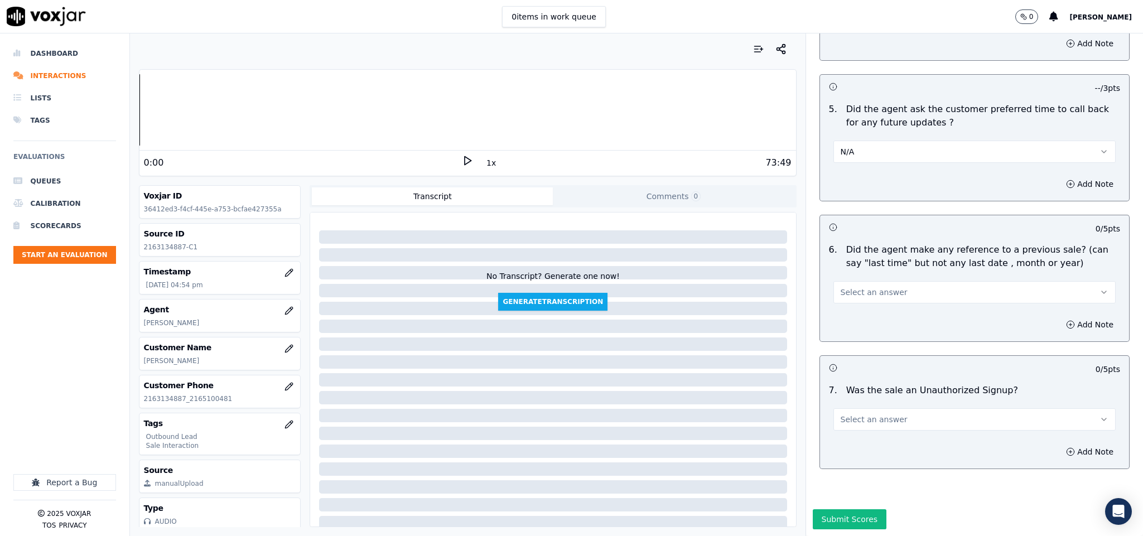
click at [849, 287] on span "Select an answer" at bounding box center [874, 292] width 67 height 11
click at [846, 293] on div "No" at bounding box center [946, 298] width 255 height 18
click at [904, 408] on button "Select an answer" at bounding box center [974, 419] width 283 height 22
click at [870, 428] on div "No" at bounding box center [946, 426] width 255 height 18
click at [867, 509] on div "Submit Scores" at bounding box center [974, 522] width 337 height 27
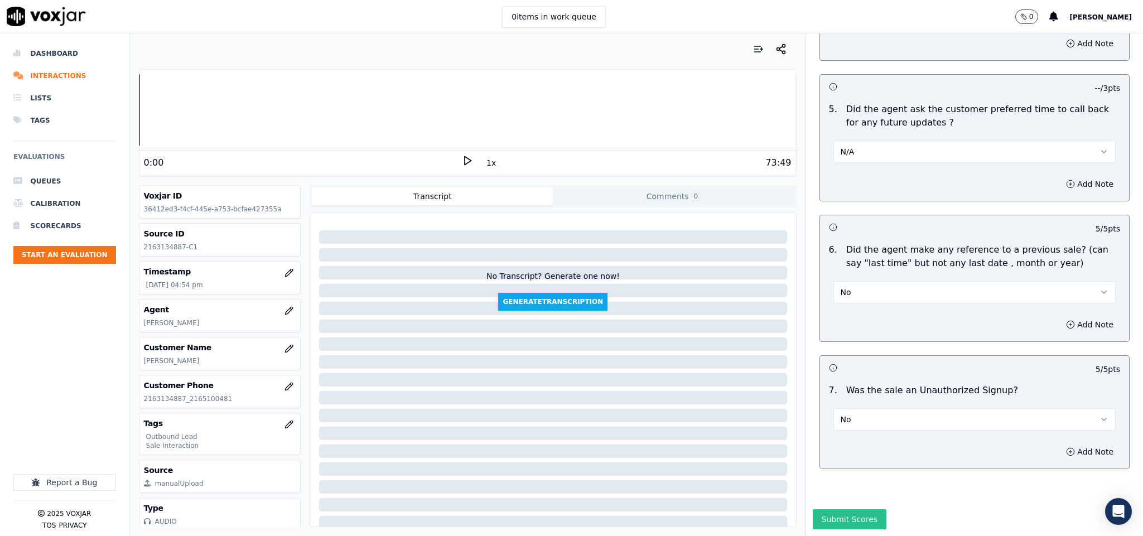
click at [859, 509] on button "Submit Scores" at bounding box center [850, 519] width 74 height 20
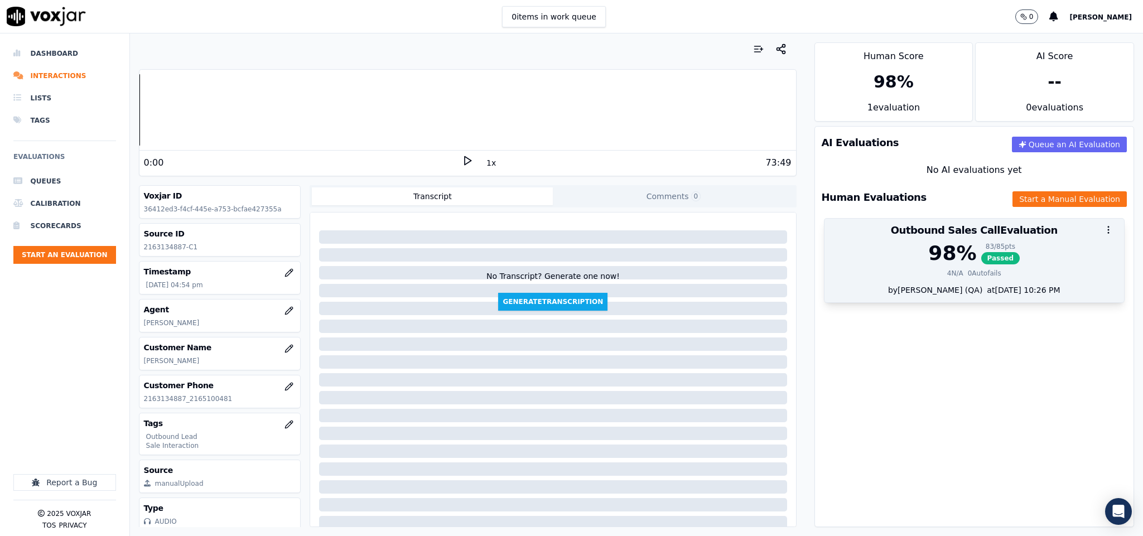
click at [981, 261] on span "Passed" at bounding box center [1000, 258] width 39 height 12
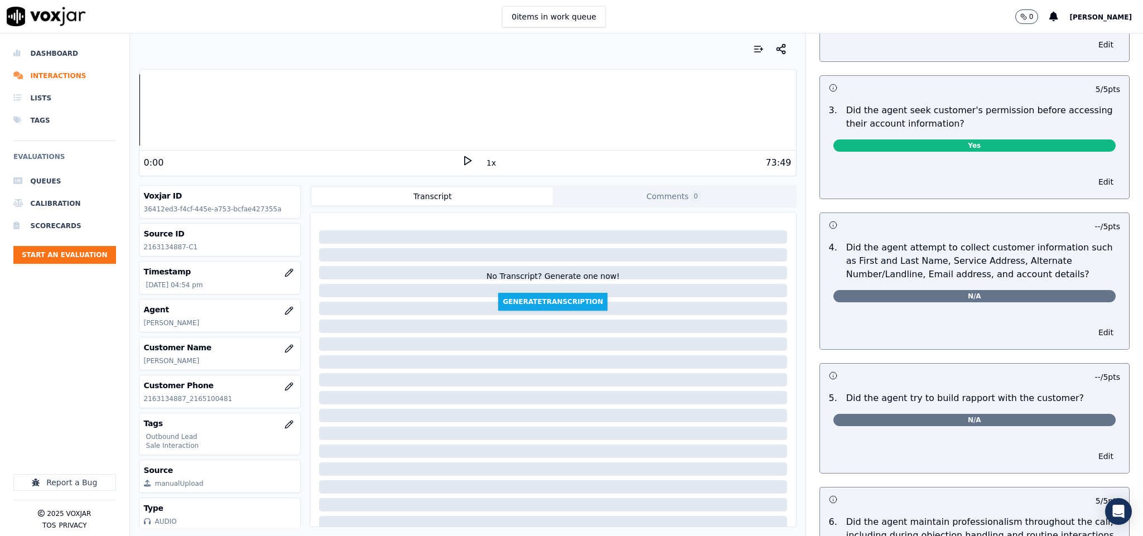
scroll to position [0, 0]
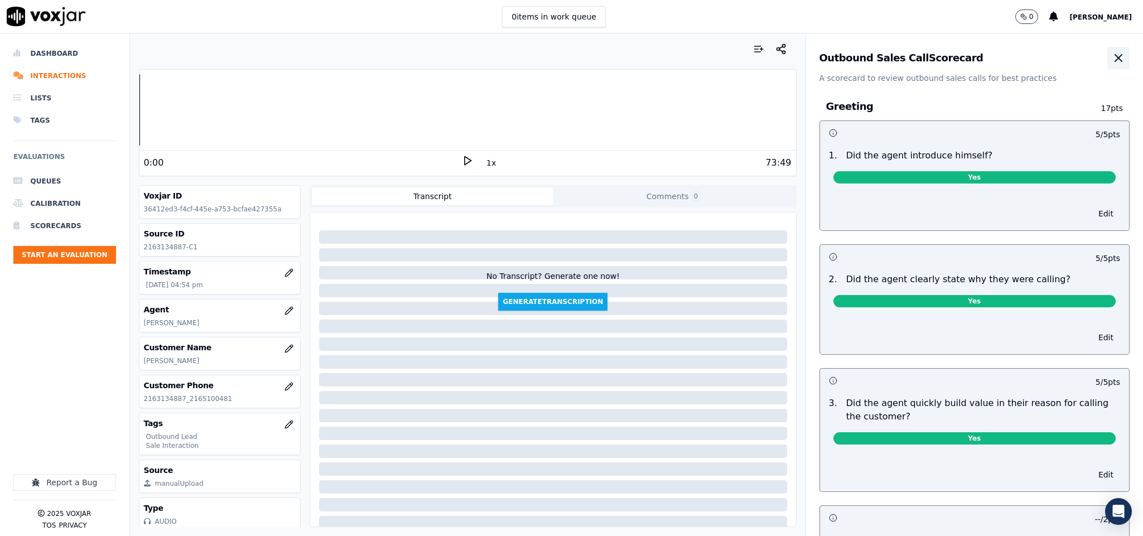
click at [1112, 62] on icon "button" at bounding box center [1118, 57] width 13 height 13
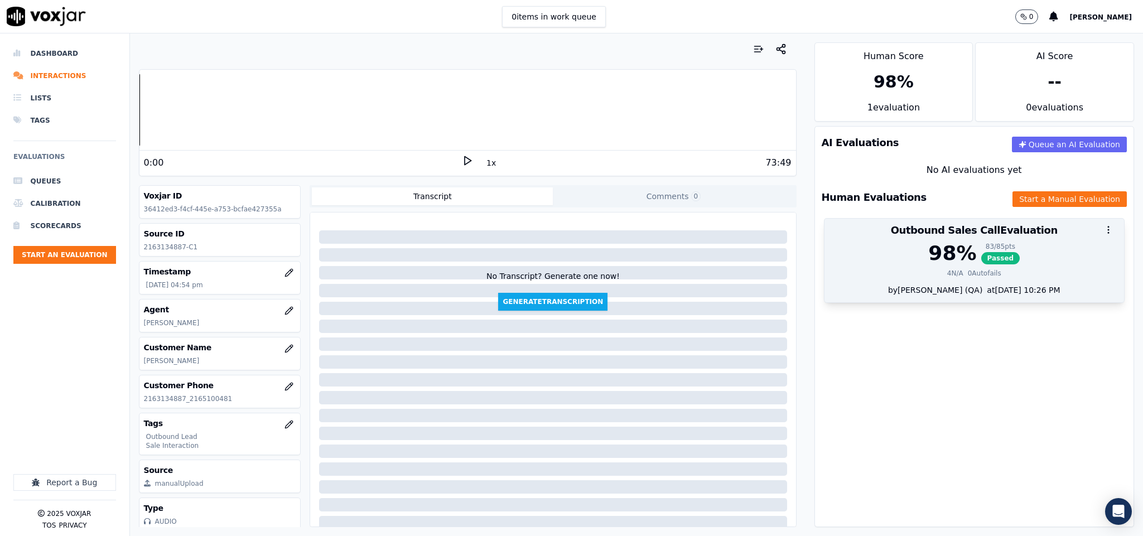
click at [944, 264] on div "98 %" at bounding box center [952, 253] width 48 height 22
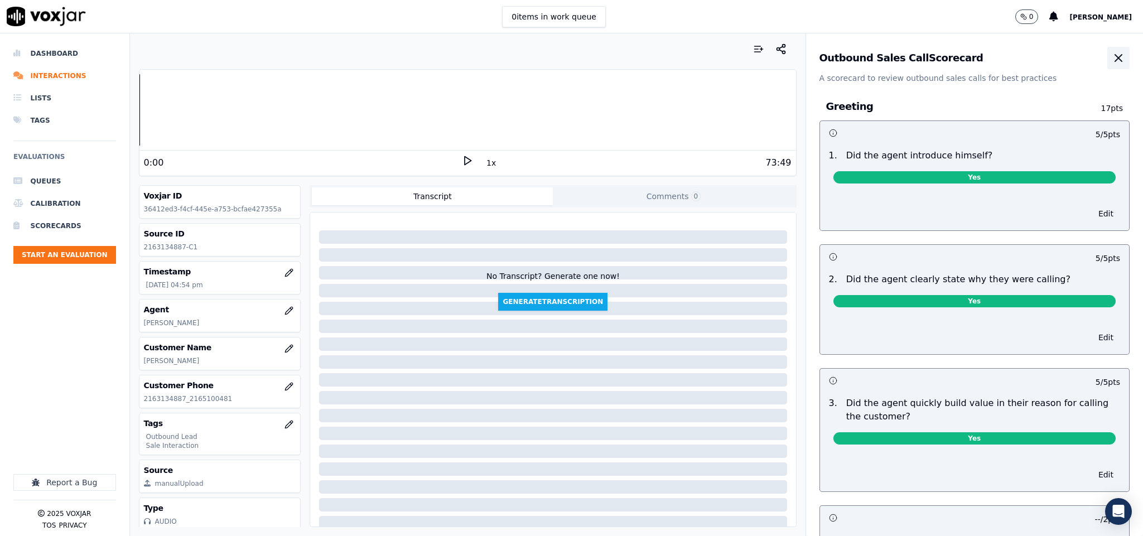
click at [1112, 61] on icon "button" at bounding box center [1118, 57] width 13 height 13
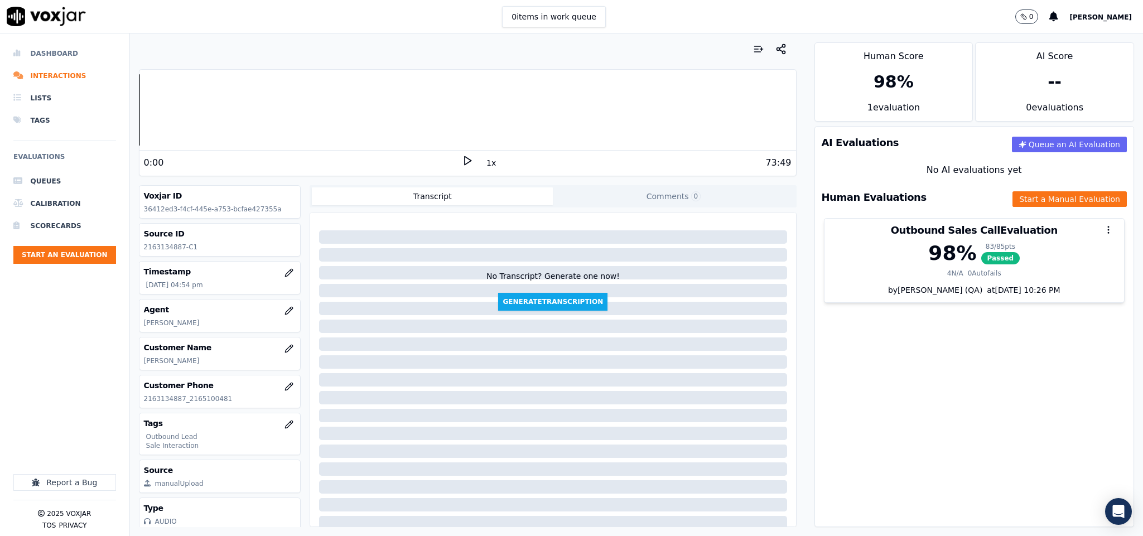
click at [42, 57] on li "Dashboard" at bounding box center [64, 53] width 103 height 22
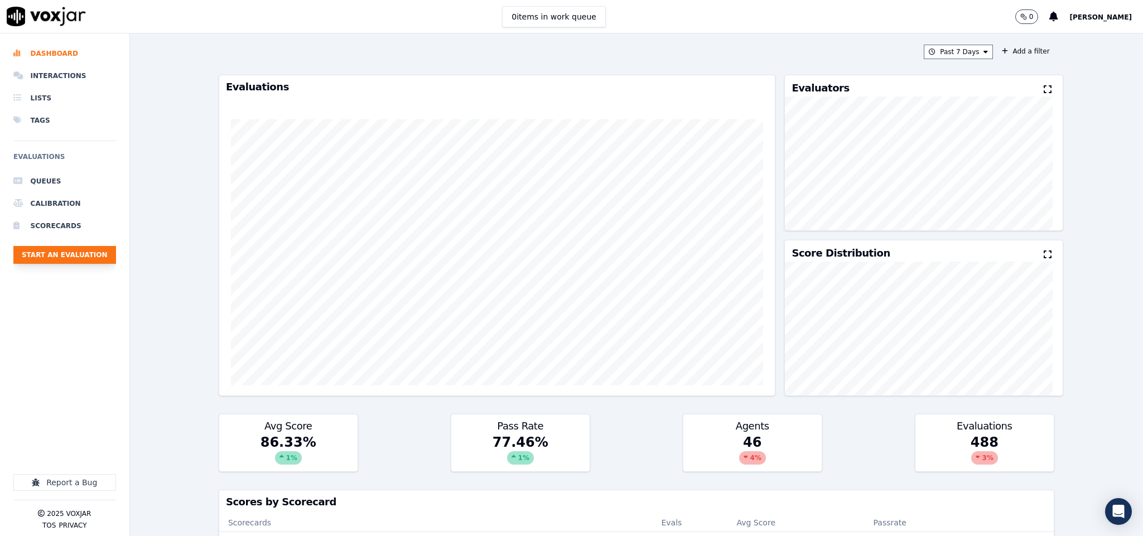
click at [52, 253] on button "Start an Evaluation" at bounding box center [64, 255] width 103 height 18
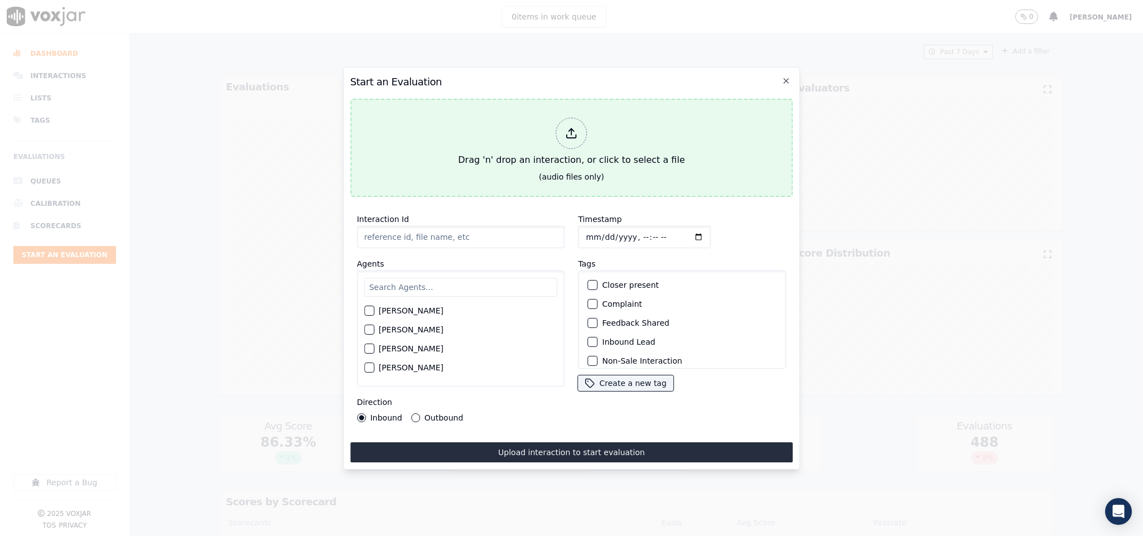
click at [562, 123] on div at bounding box center [571, 133] width 31 height 31
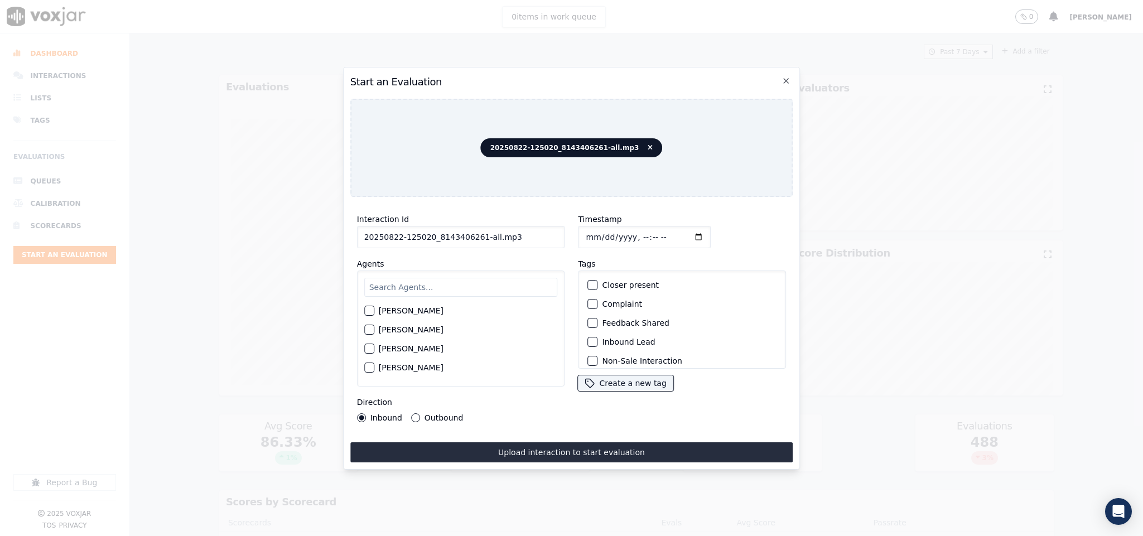
drag, startPoint x: 477, startPoint y: 233, endPoint x: 539, endPoint y: 233, distance: 61.9
click at [539, 233] on input "20250822-125020_8143406261-all.mp3" at bounding box center [461, 237] width 208 height 22
type input "20250822-125020_8143406261-C1"
click at [586, 229] on input "Timestamp" at bounding box center [644, 237] width 133 height 22
type input "[DATE]T17:18"
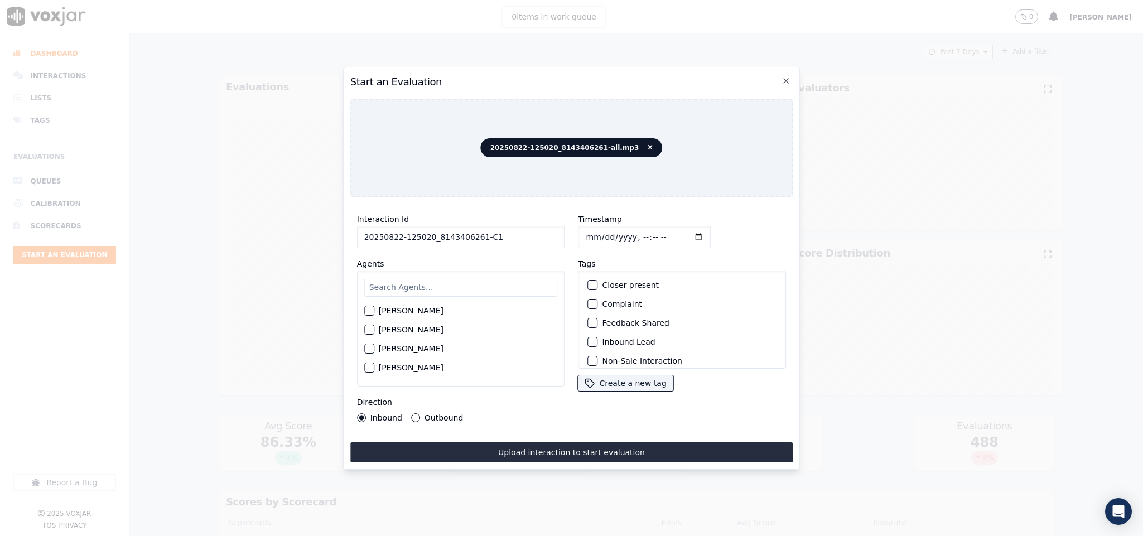
click at [447, 283] on input "text" at bounding box center [461, 287] width 194 height 19
type input "[PERSON_NAME]"
click at [366, 330] on div "button" at bounding box center [369, 333] width 8 height 8
click at [413, 413] on button "Outbound" at bounding box center [415, 417] width 9 height 9
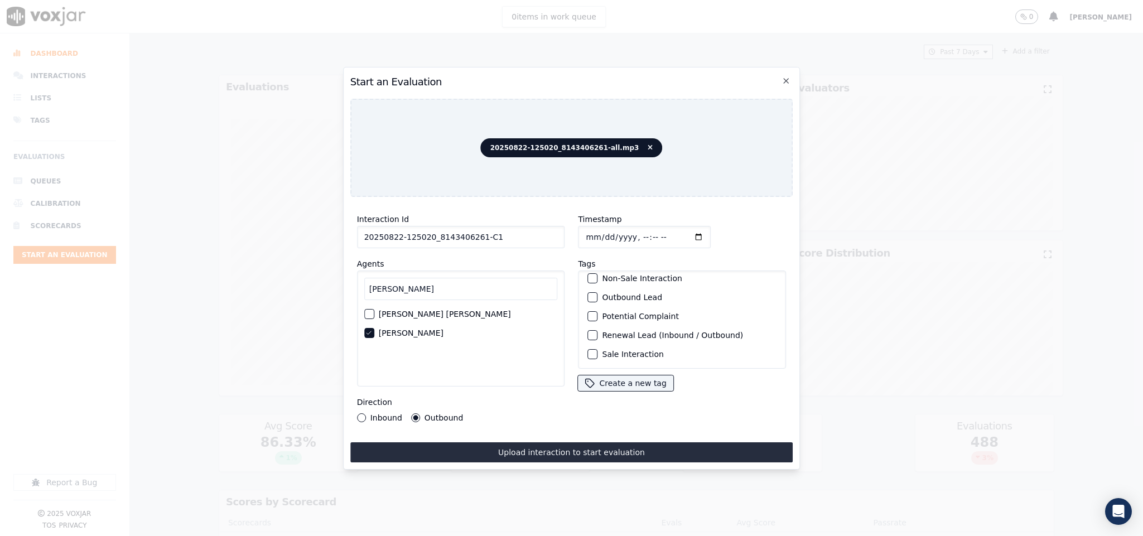
click at [589, 293] on div "button" at bounding box center [593, 297] width 8 height 8
click at [589, 350] on div "button" at bounding box center [593, 354] width 8 height 8
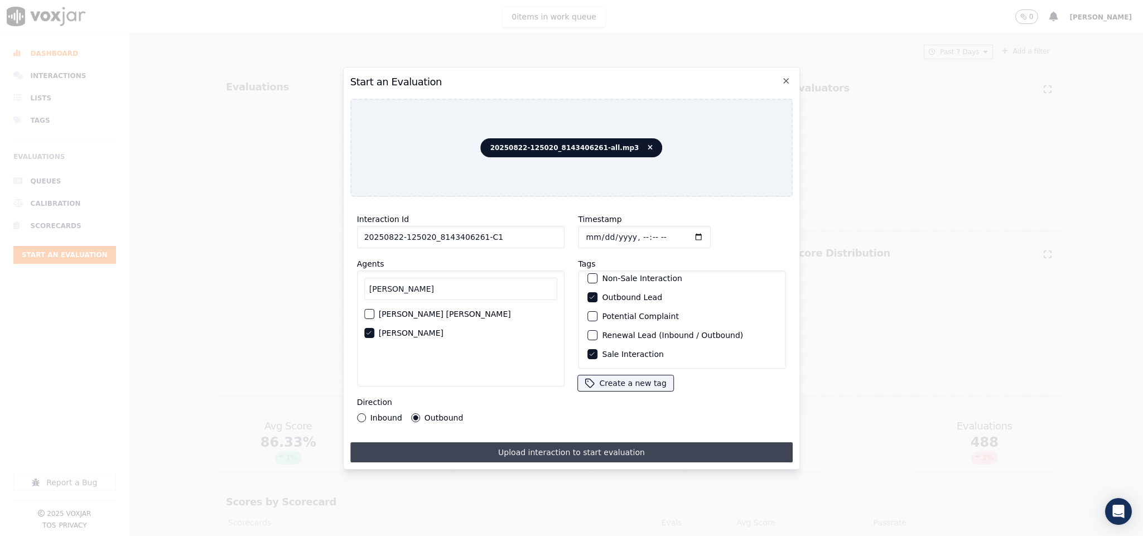
click at [566, 442] on button "Upload interaction to start evaluation" at bounding box center [571, 452] width 443 height 20
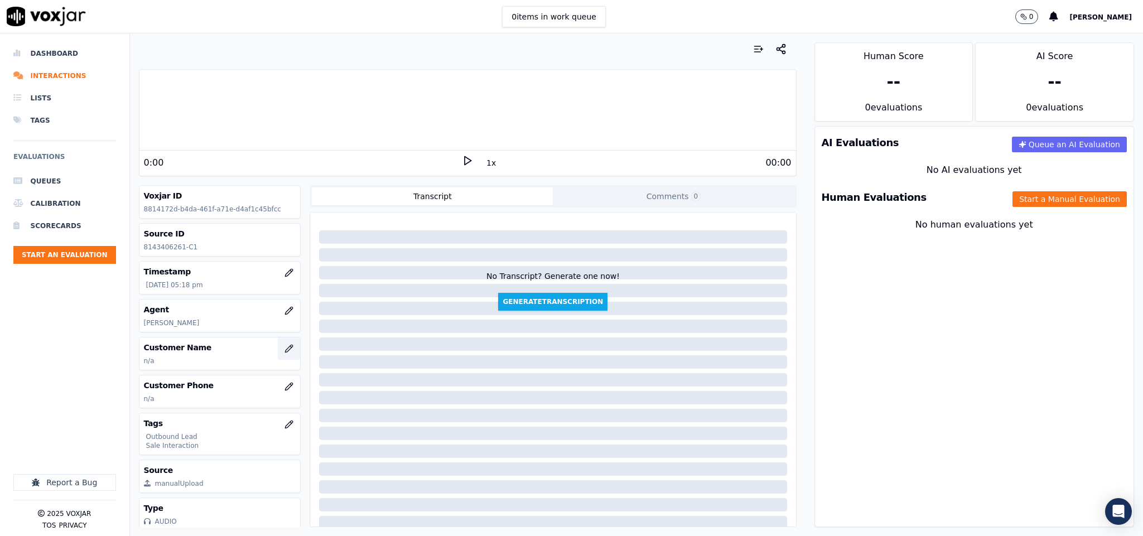
click at [278, 355] on button "button" at bounding box center [289, 348] width 22 height 22
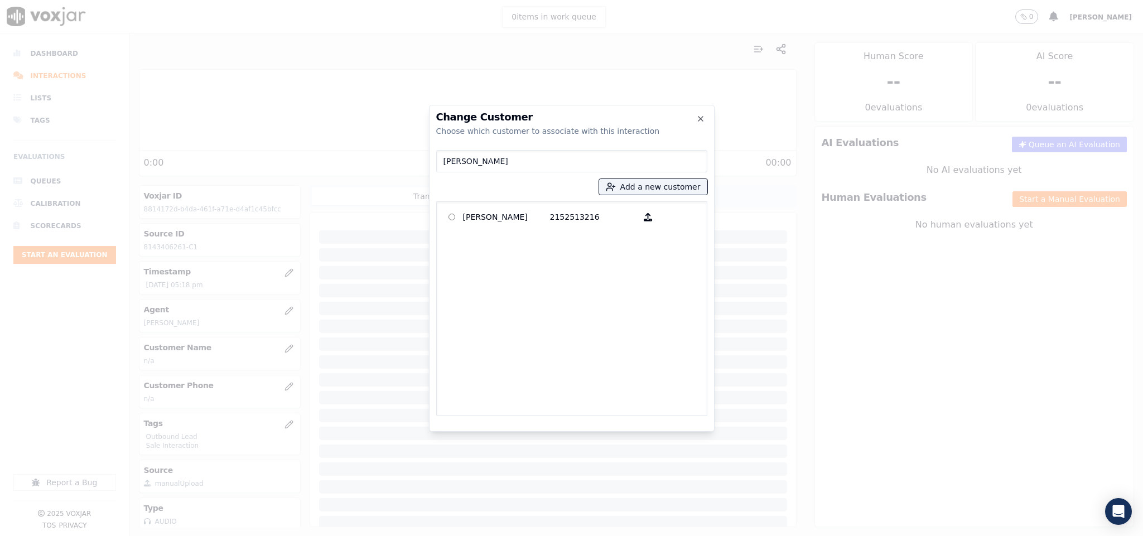
drag, startPoint x: 509, startPoint y: 161, endPoint x: 387, endPoint y: 166, distance: 122.3
click at [387, 536] on div "Change Customer Choose which customer to associate with this interaction [PERSO…" at bounding box center [571, 536] width 1143 height 0
click at [474, 218] on p "[PERSON_NAME]" at bounding box center [506, 217] width 87 height 17
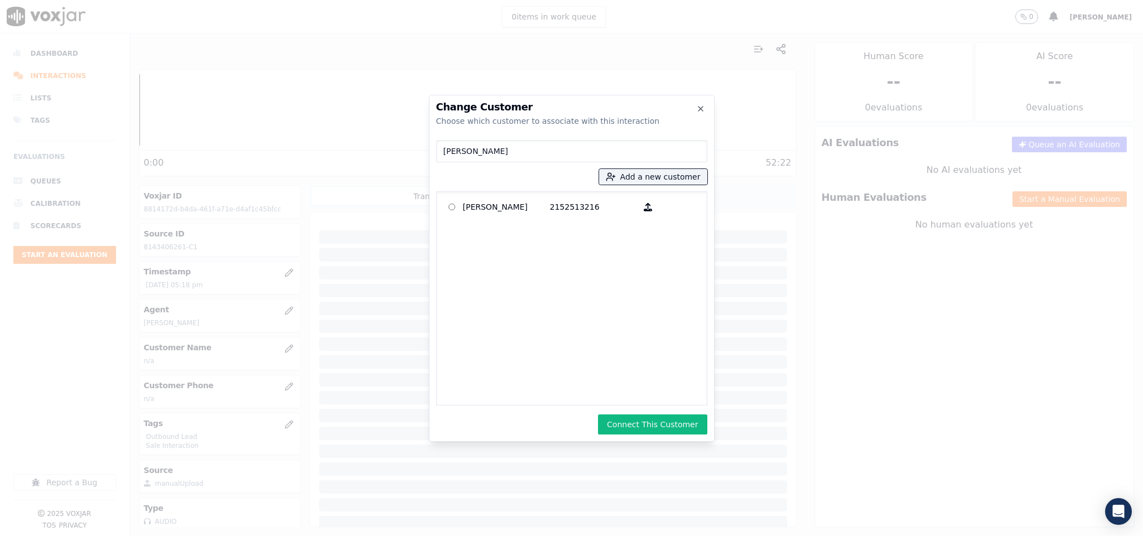
drag, startPoint x: 549, startPoint y: 156, endPoint x: 375, endPoint y: 157, distance: 174.1
click at [375, 536] on div "Change Customer Choose which customer to associate with this interaction [PERSO…" at bounding box center [571, 536] width 1143 height 0
paste input "8143406261"
type input "8143406261"
drag, startPoint x: 491, startPoint y: 151, endPoint x: 377, endPoint y: 146, distance: 114.4
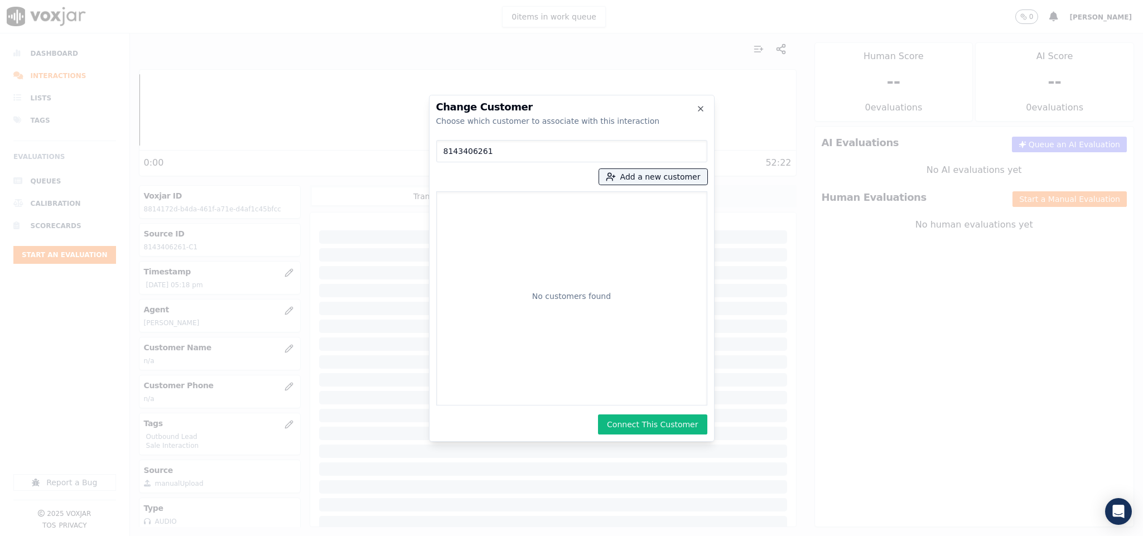
click at [375, 536] on div "Change Customer Choose which customer to associate with this interaction 814340…" at bounding box center [571, 536] width 1143 height 0
click at [633, 176] on button "Add a new customer" at bounding box center [653, 177] width 108 height 16
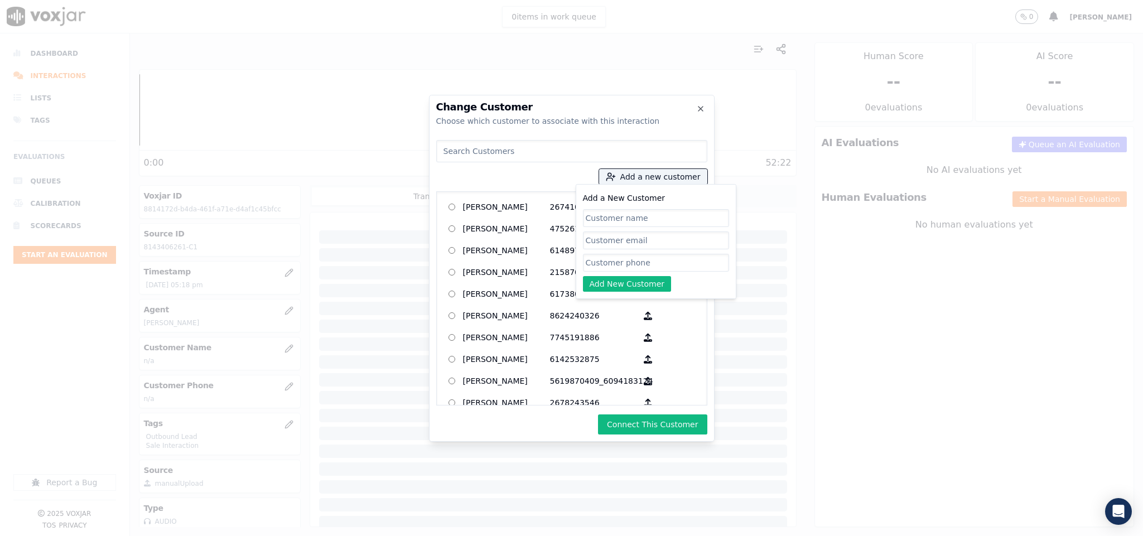
click at [638, 263] on input "Add a New Customer" at bounding box center [656, 263] width 146 height 18
paste input "8143406261"
type input "8143406261"
click at [639, 225] on input "Add a New Customer" at bounding box center [656, 218] width 146 height 18
paste input "[PERSON_NAME]"
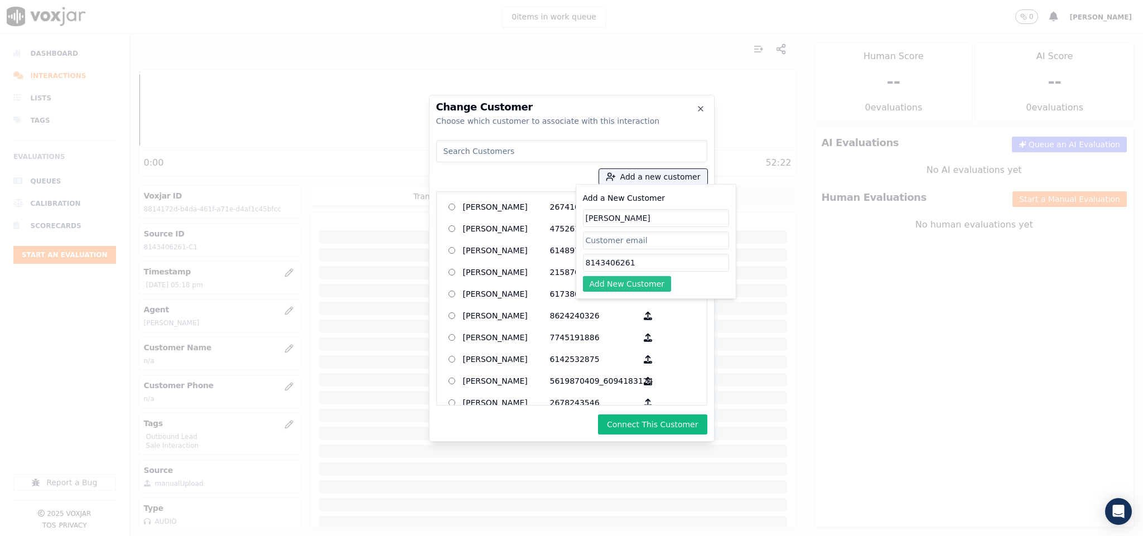
type input "[PERSON_NAME]"
click at [625, 290] on button "Add New Customer" at bounding box center [627, 284] width 89 height 16
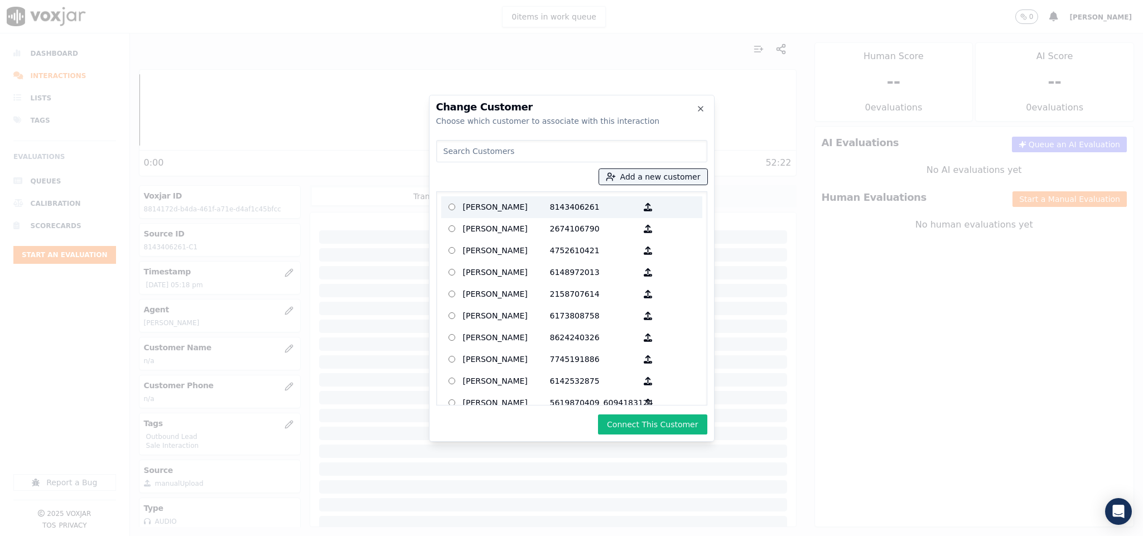
click at [554, 208] on p "8143406261" at bounding box center [593, 207] width 87 height 17
click at [630, 412] on div "Change Customer Choose which customer to associate with this interaction Add a …" at bounding box center [572, 268] width 286 height 347
click at [648, 424] on button "Connect This Customer" at bounding box center [652, 424] width 109 height 20
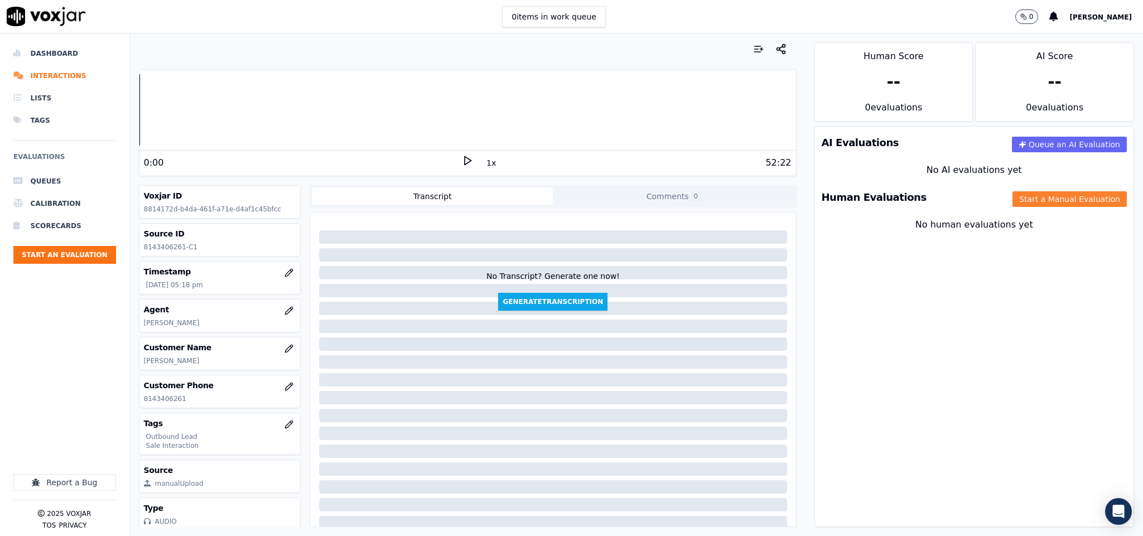
click at [1028, 207] on button "Start a Manual Evaluation" at bounding box center [1069, 199] width 114 height 16
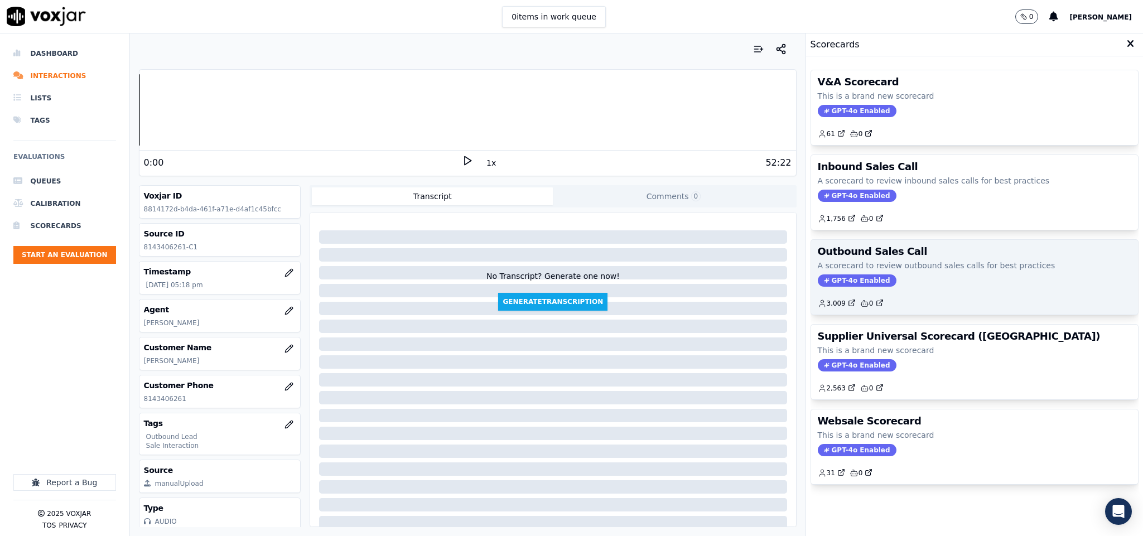
click at [861, 276] on div "Outbound Sales Call A scorecard to review outbound sales calls for best practic…" at bounding box center [974, 277] width 327 height 75
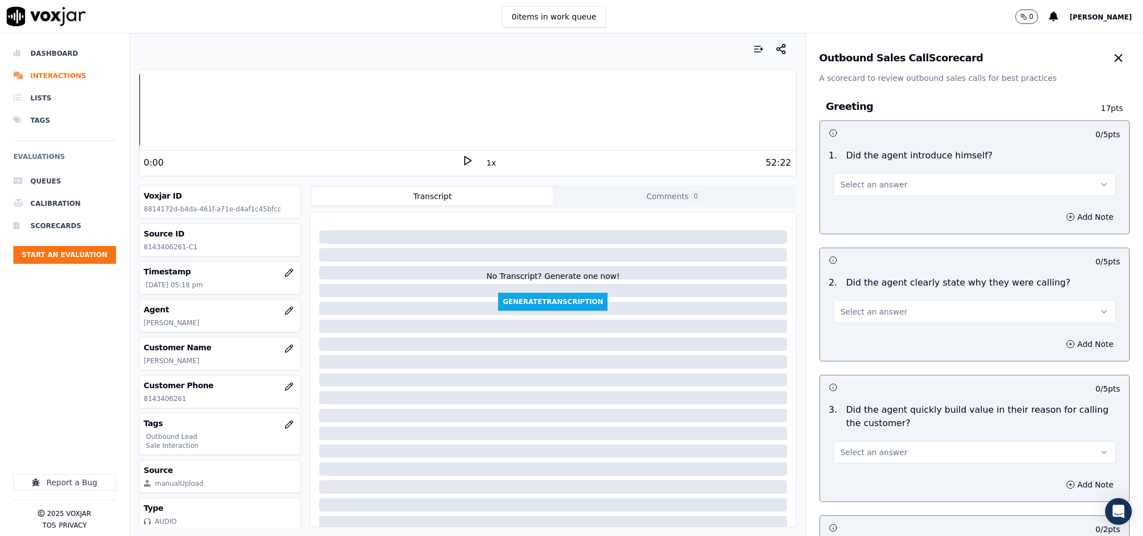
click at [862, 176] on button "Select an answer" at bounding box center [974, 184] width 283 height 22
click at [859, 203] on div "Yes" at bounding box center [946, 210] width 255 height 18
click at [862, 317] on span "Select an answer" at bounding box center [874, 311] width 67 height 11
click at [859, 347] on div "No" at bounding box center [946, 356] width 255 height 18
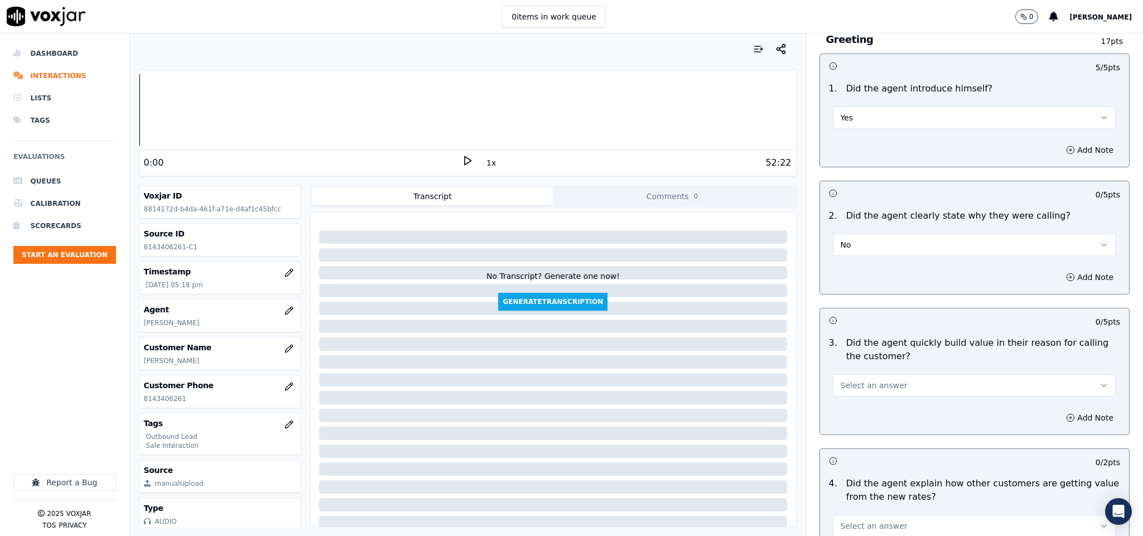
scroll to position [167, 0]
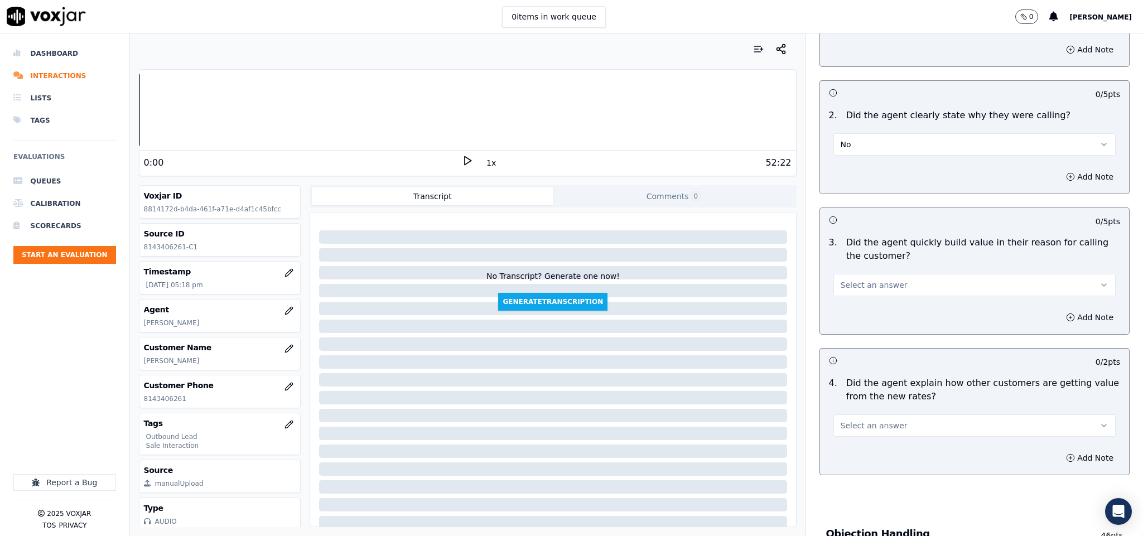
click at [894, 155] on button "No" at bounding box center [974, 144] width 283 height 22
click at [862, 166] on div "Yes" at bounding box center [946, 171] width 255 height 18
click at [884, 279] on button "Select an answer" at bounding box center [974, 285] width 283 height 22
click at [857, 302] on div "Yes No N/A" at bounding box center [947, 330] width 260 height 58
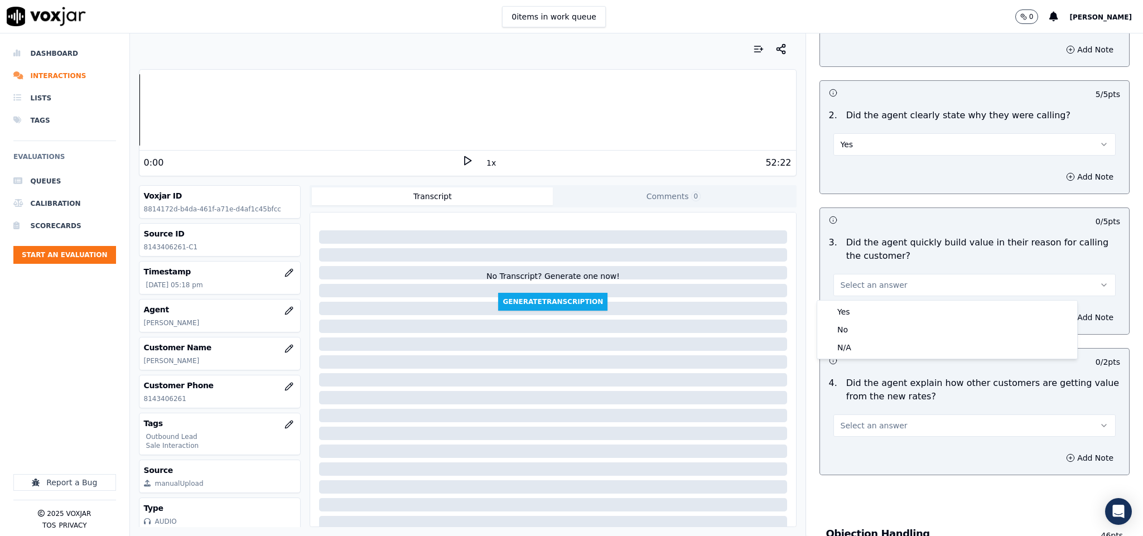
scroll to position [335, 0]
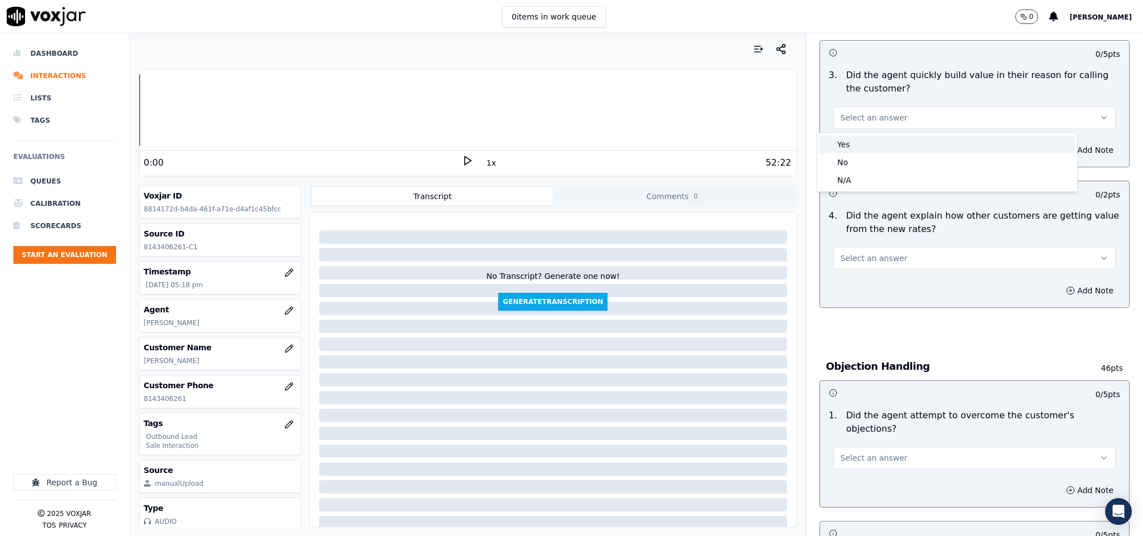
click at [855, 141] on div "Yes" at bounding box center [946, 145] width 255 height 18
click at [874, 263] on span "Select an answer" at bounding box center [874, 258] width 67 height 11
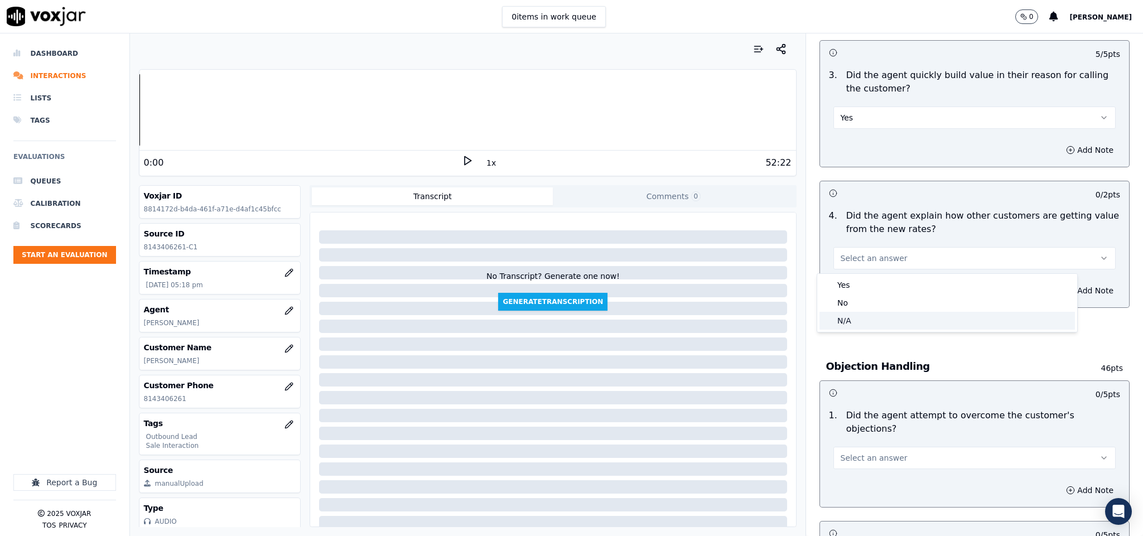
click at [856, 316] on div "N/A" at bounding box center [946, 321] width 255 height 18
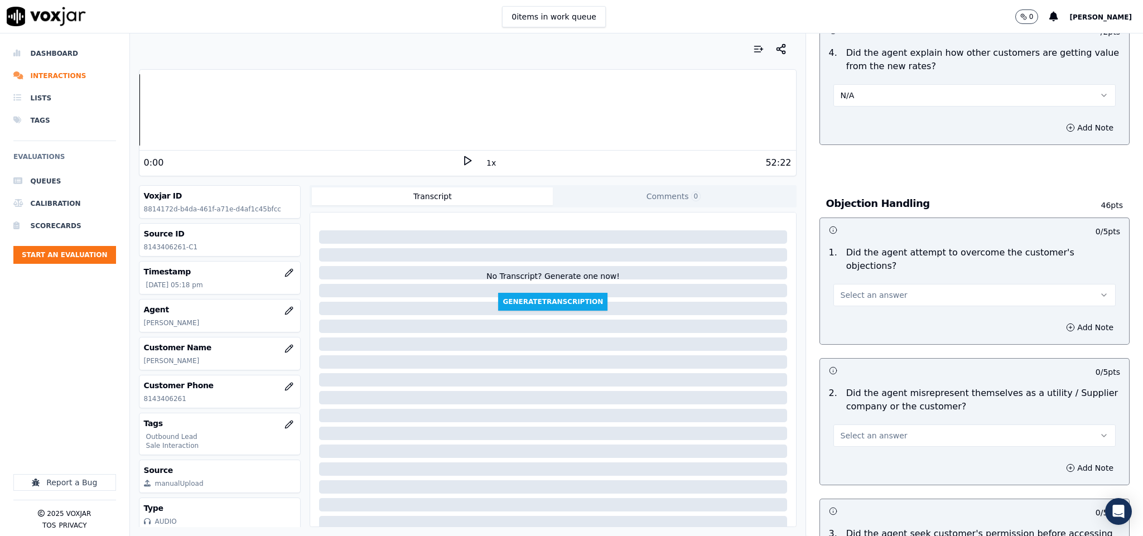
scroll to position [502, 0]
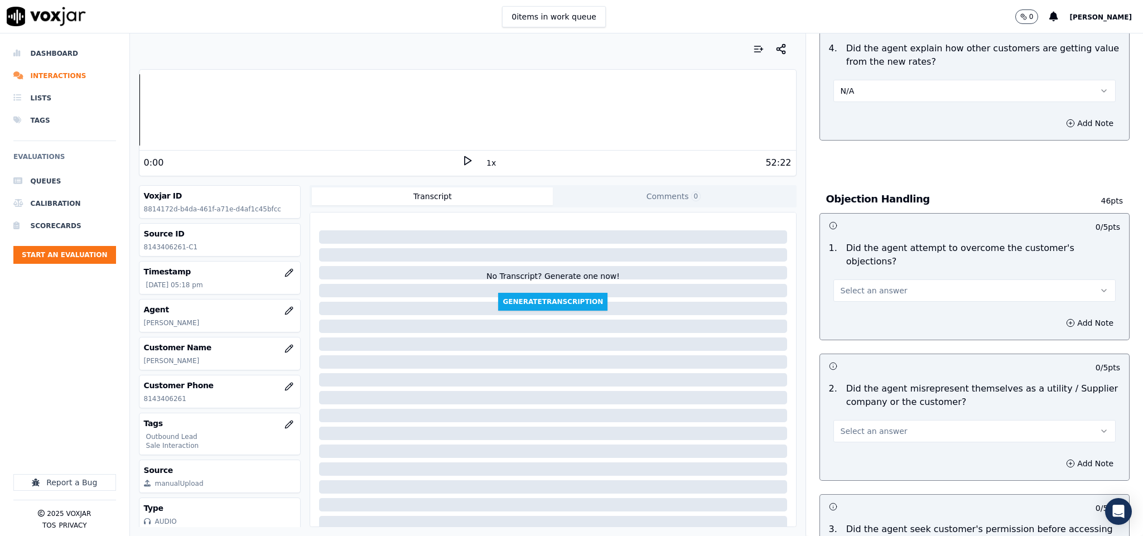
click at [864, 285] on span "Select an answer" at bounding box center [874, 290] width 67 height 11
click at [853, 305] on div "Yes" at bounding box center [946, 305] width 255 height 18
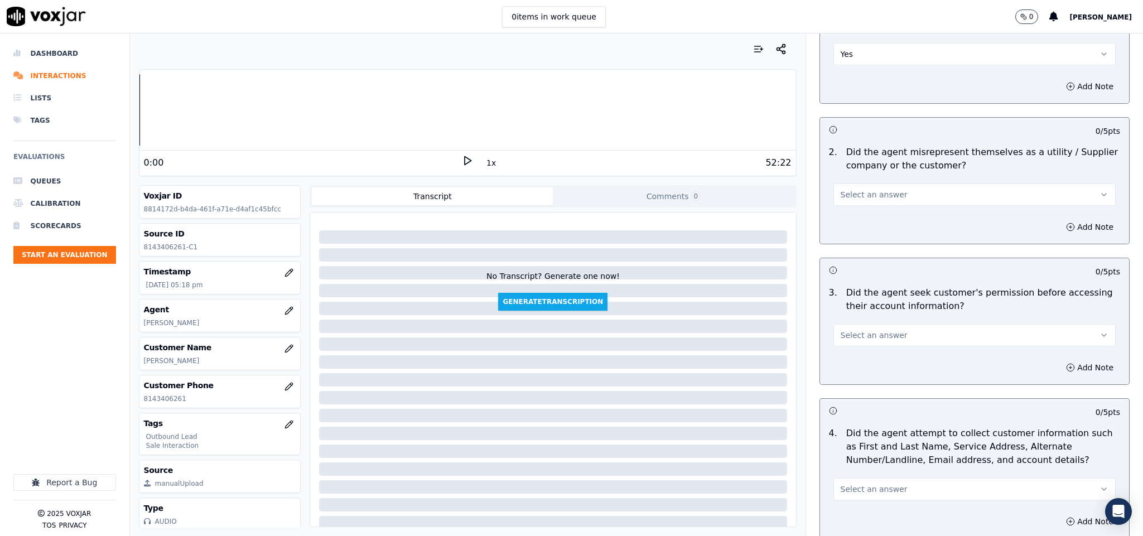
scroll to position [753, 0]
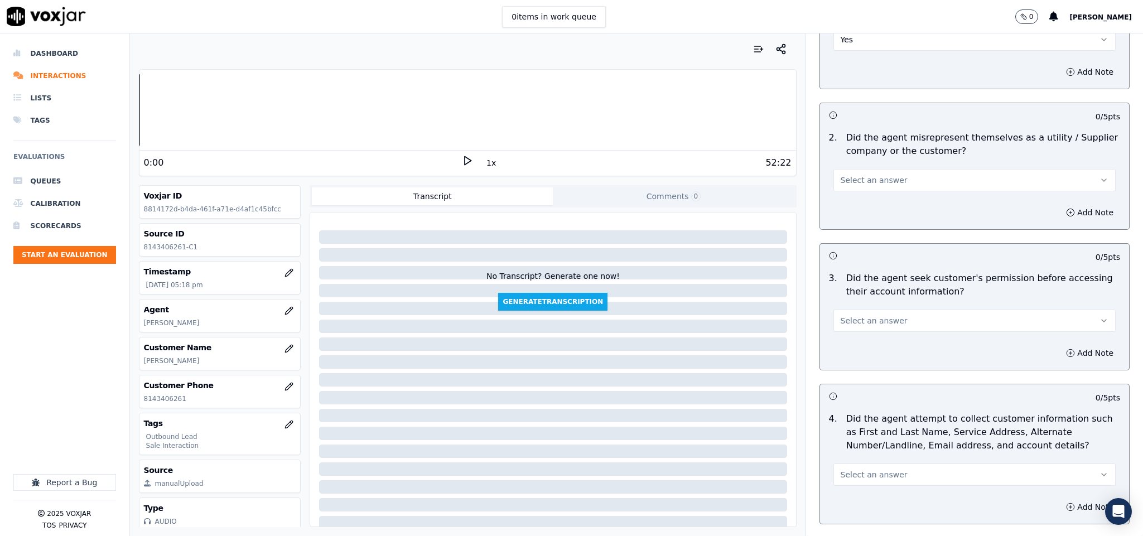
click at [869, 169] on button "Select an answer" at bounding box center [974, 180] width 283 height 22
click at [856, 190] on div "Yes" at bounding box center [946, 195] width 255 height 18
click at [1060, 205] on button "Add Note" at bounding box center [1089, 213] width 61 height 16
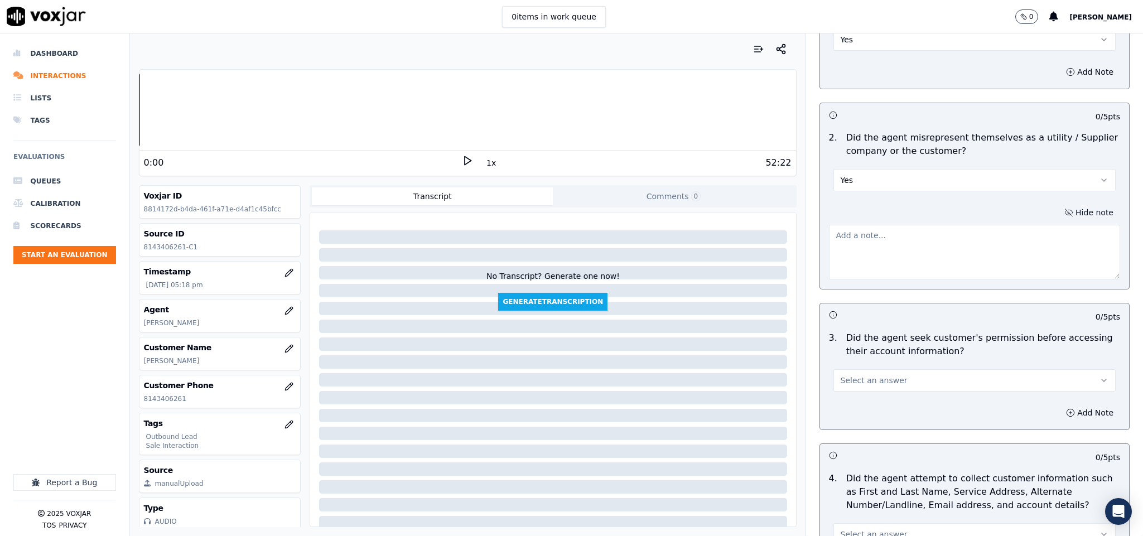
click at [959, 240] on textarea at bounding box center [975, 252] width 292 height 55
paste textarea "@6:07 [PERSON_NAME] - I have just, pulled out the rate for you, and I have got …"
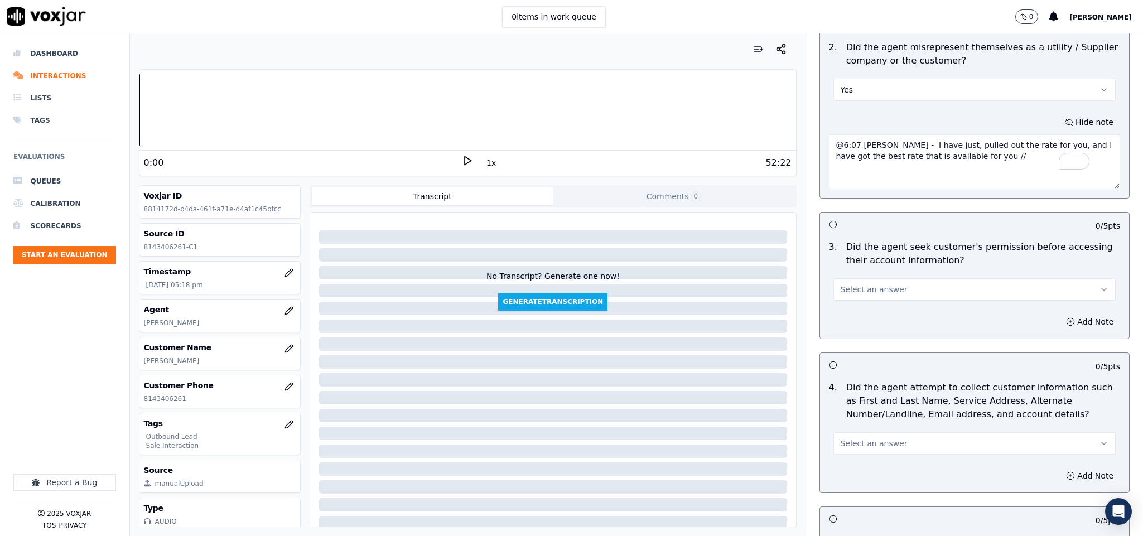
scroll to position [920, 0]
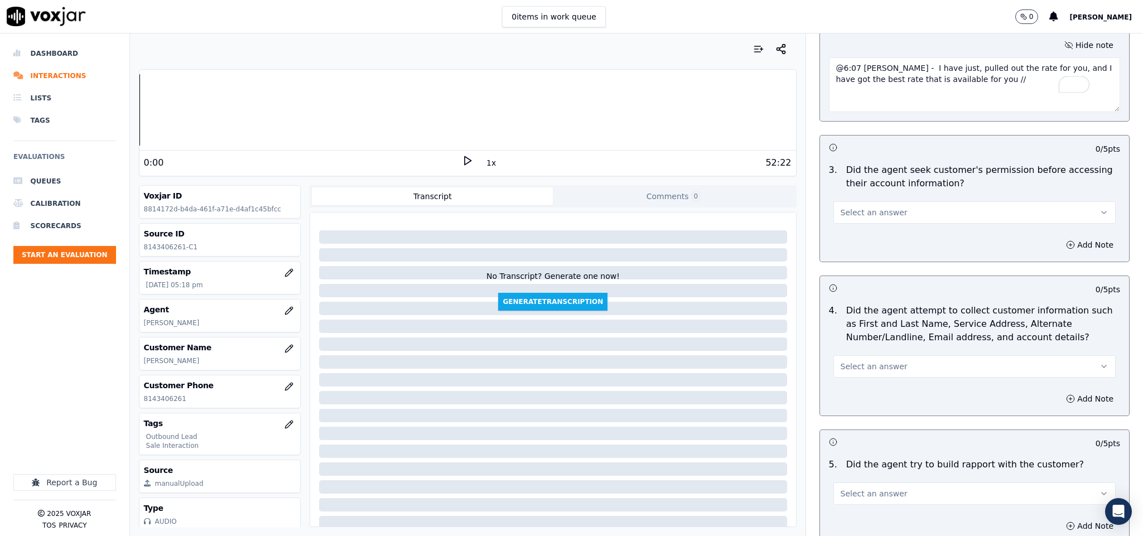
type textarea "@6:07 [PERSON_NAME] - I have just, pulled out the rate for you, and I have got …"
click at [886, 201] on button "Select an answer" at bounding box center [974, 212] width 283 height 22
click at [852, 243] on div "No" at bounding box center [946, 246] width 255 height 18
click at [1066, 240] on icon "button" at bounding box center [1070, 244] width 9 height 9
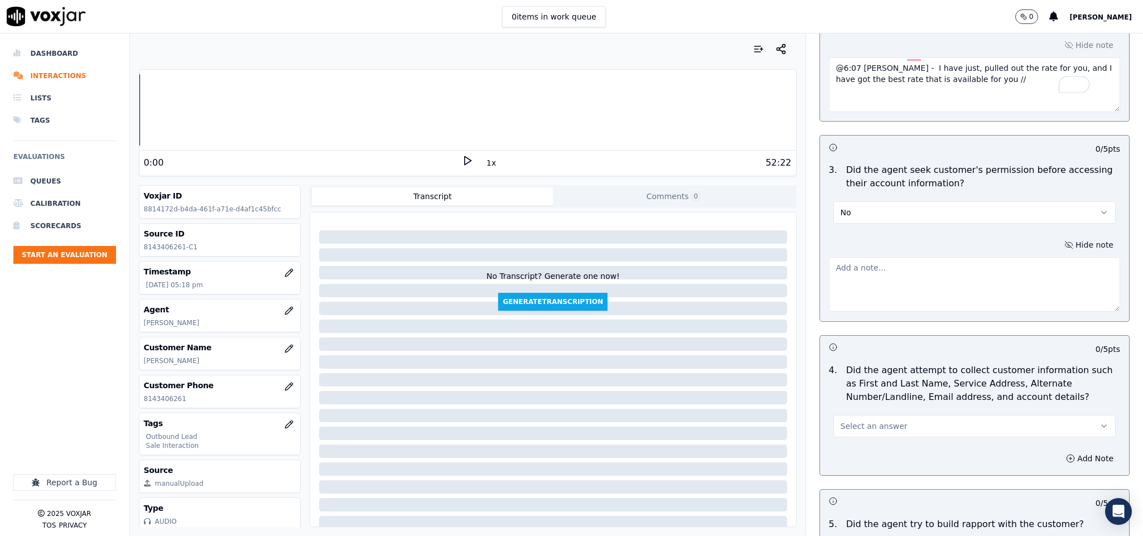
click at [959, 283] on textarea at bounding box center [975, 284] width 292 height 55
paste textarea "@1:35 [PERSON_NAME] - I see that the bill that you have received is of $242.99.…"
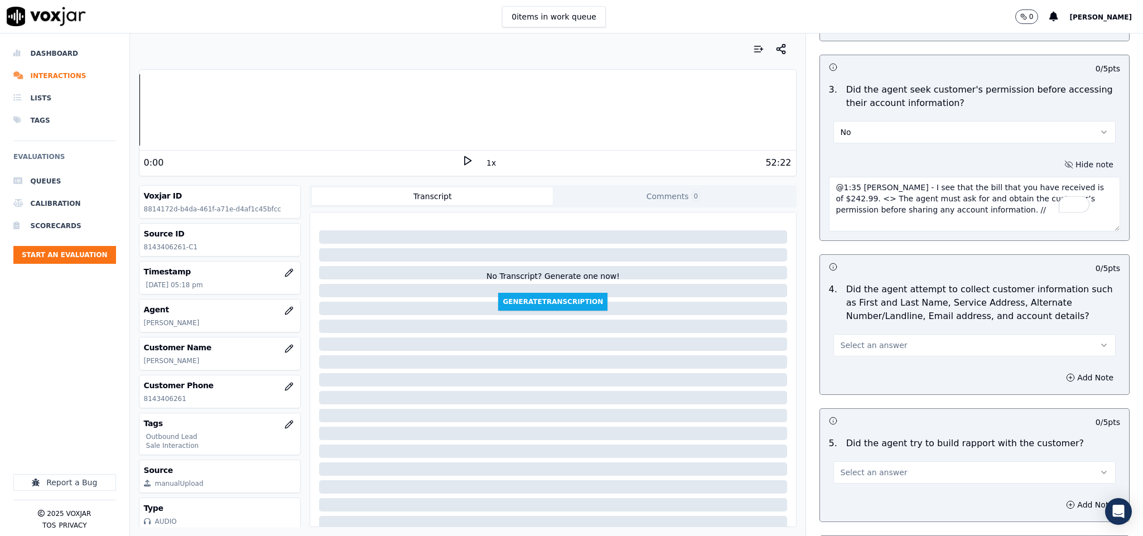
scroll to position [1088, 0]
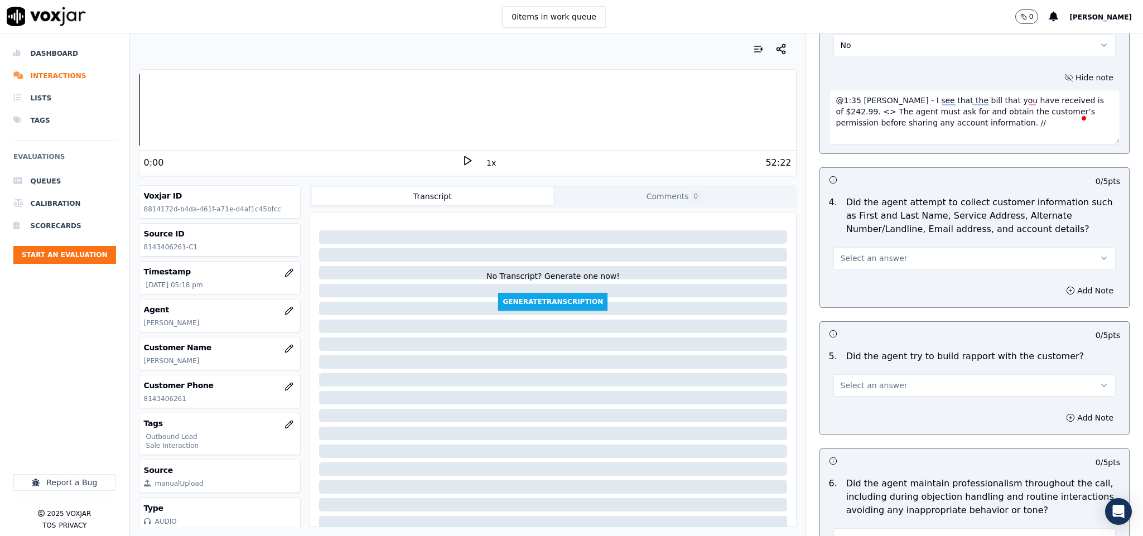
click at [853, 94] on textarea "@1:35 [PERSON_NAME] - I see that the bill that you have received is of $242.99.…" at bounding box center [975, 117] width 292 height 55
type textarea "@1:35 [PERSON_NAME] - I see that the bill that you have received is of $242.99.…"
click at [876, 256] on button "Select an answer" at bounding box center [974, 258] width 283 height 22
click at [851, 306] on div "N/A" at bounding box center [946, 311] width 255 height 18
click at [865, 374] on button "Select an answer" at bounding box center [974, 385] width 283 height 22
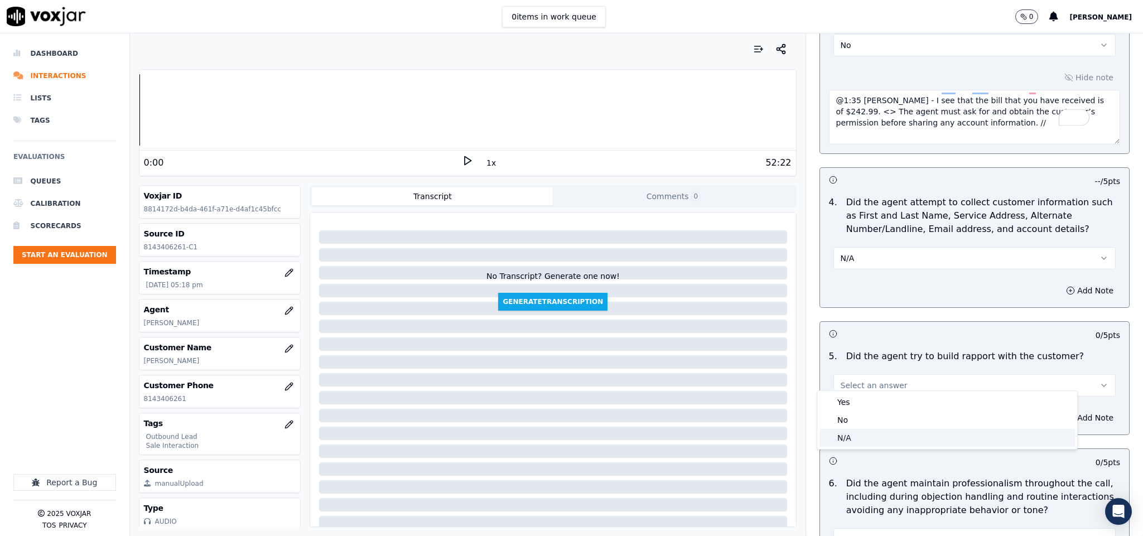
click at [847, 435] on div "N/A" at bounding box center [946, 438] width 255 height 18
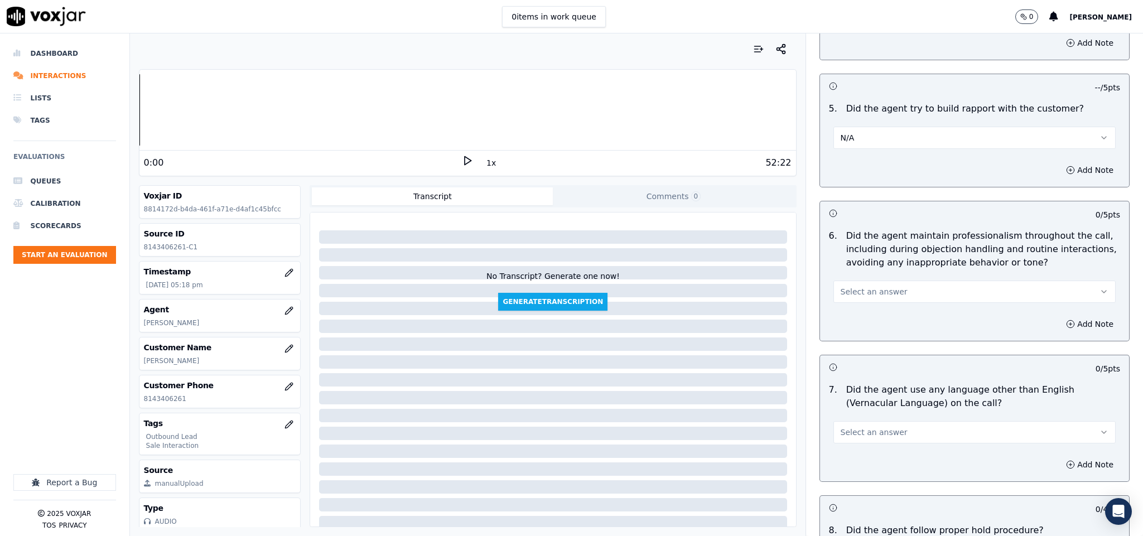
scroll to position [1339, 0]
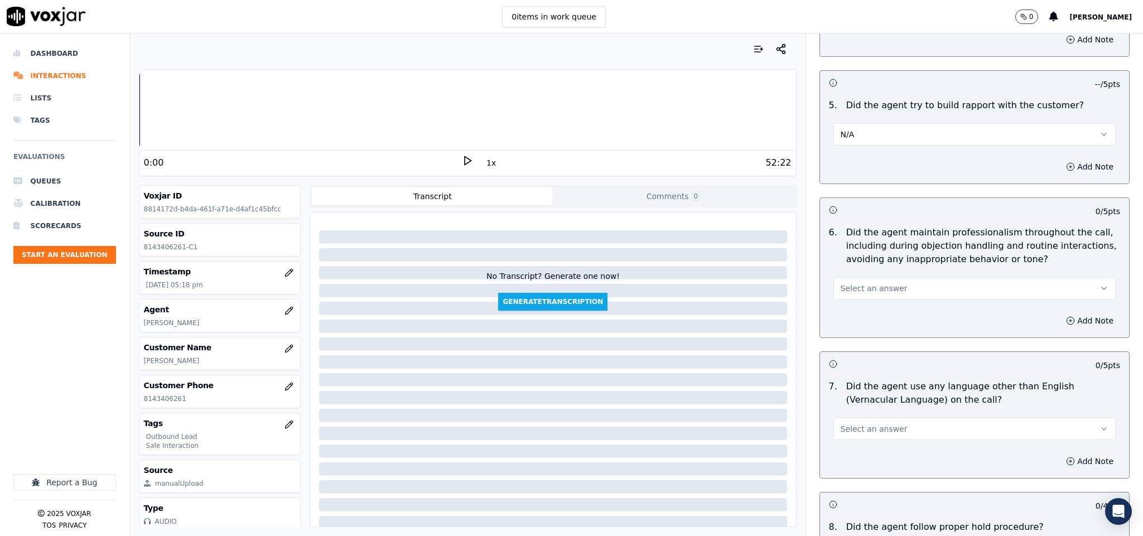
click at [862, 126] on button "N/A" at bounding box center [974, 134] width 283 height 22
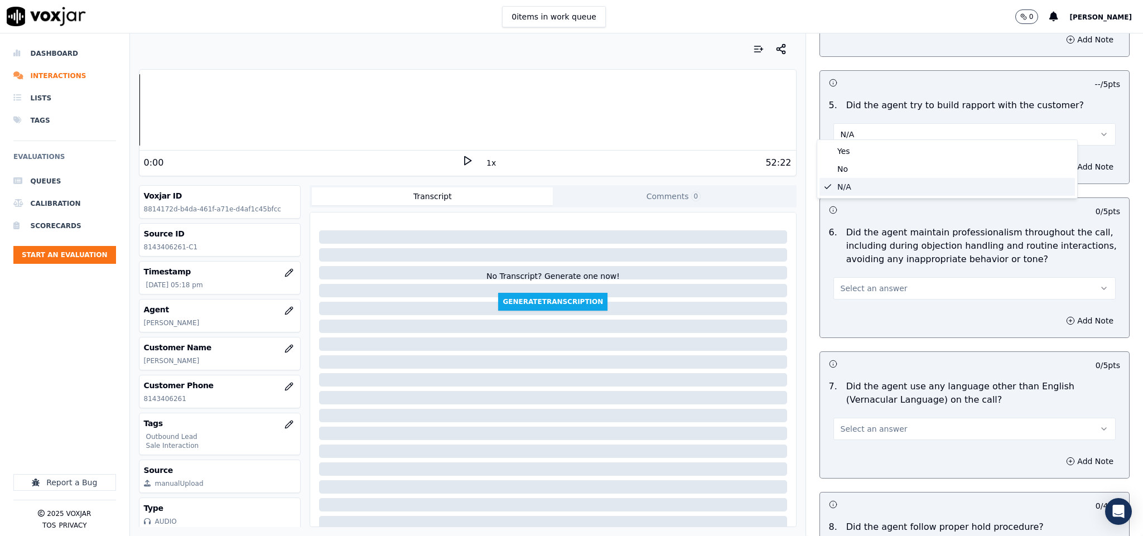
click at [862, 126] on button "N/A" at bounding box center [974, 134] width 283 height 22
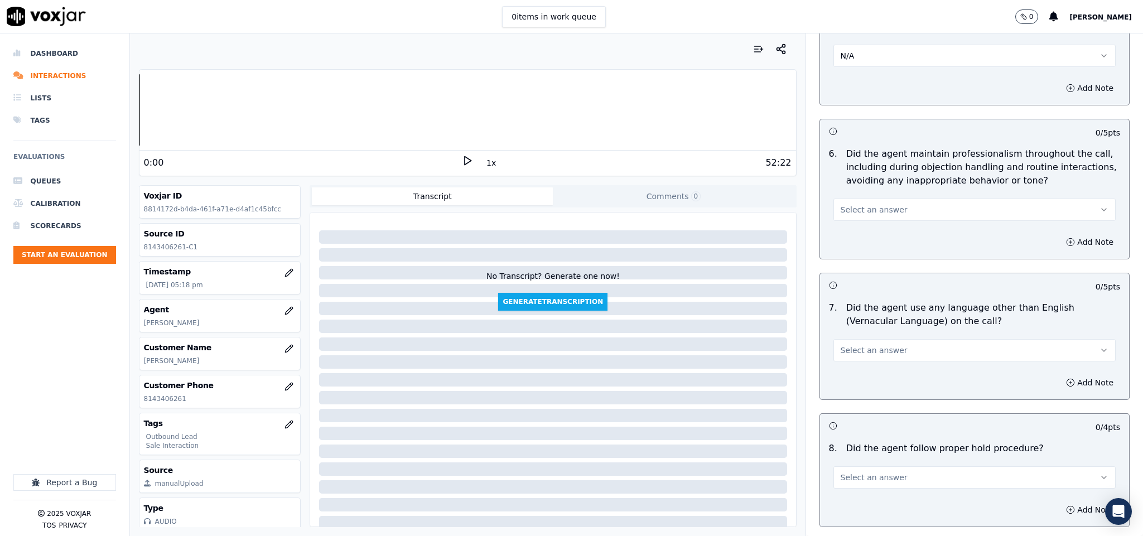
scroll to position [1506, 0]
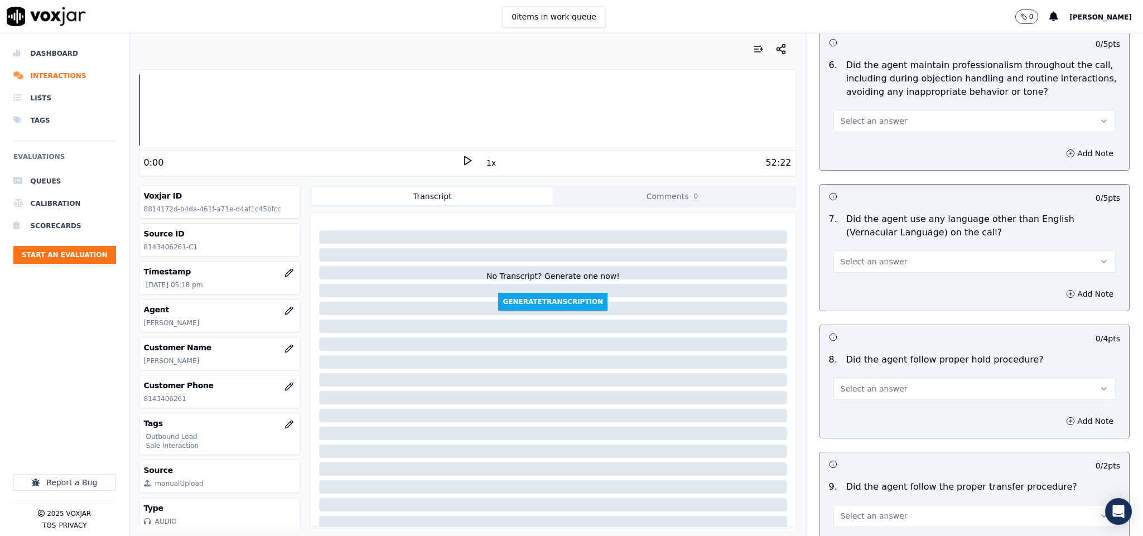
click at [908, 114] on button "Select an answer" at bounding box center [974, 121] width 283 height 22
click at [847, 158] on div "No" at bounding box center [946, 156] width 255 height 18
click at [888, 110] on button "No" at bounding box center [974, 121] width 283 height 22
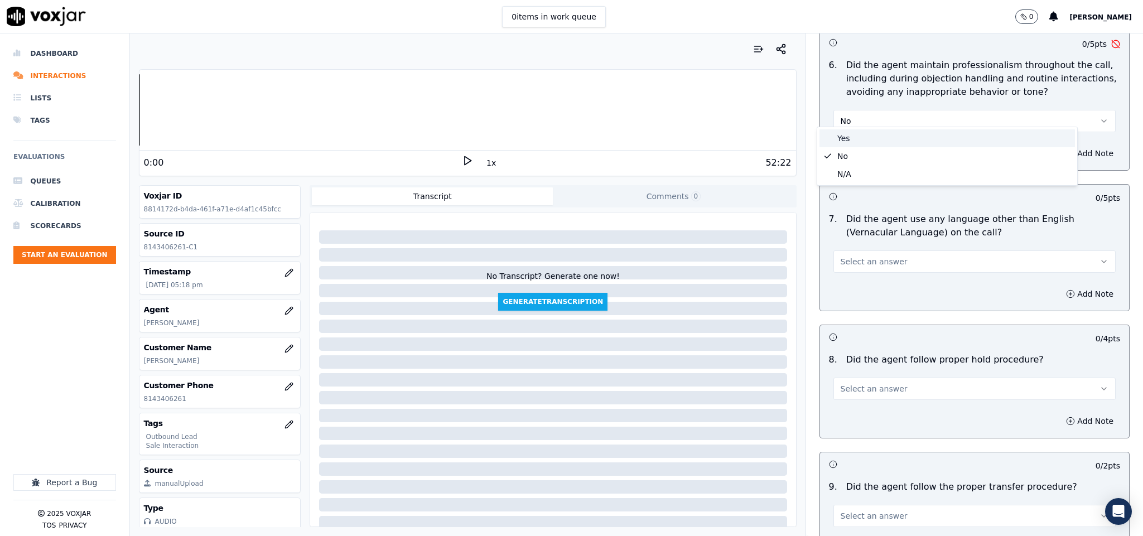
click at [866, 139] on div "Yes" at bounding box center [946, 138] width 255 height 18
click at [864, 256] on span "Select an answer" at bounding box center [874, 261] width 67 height 11
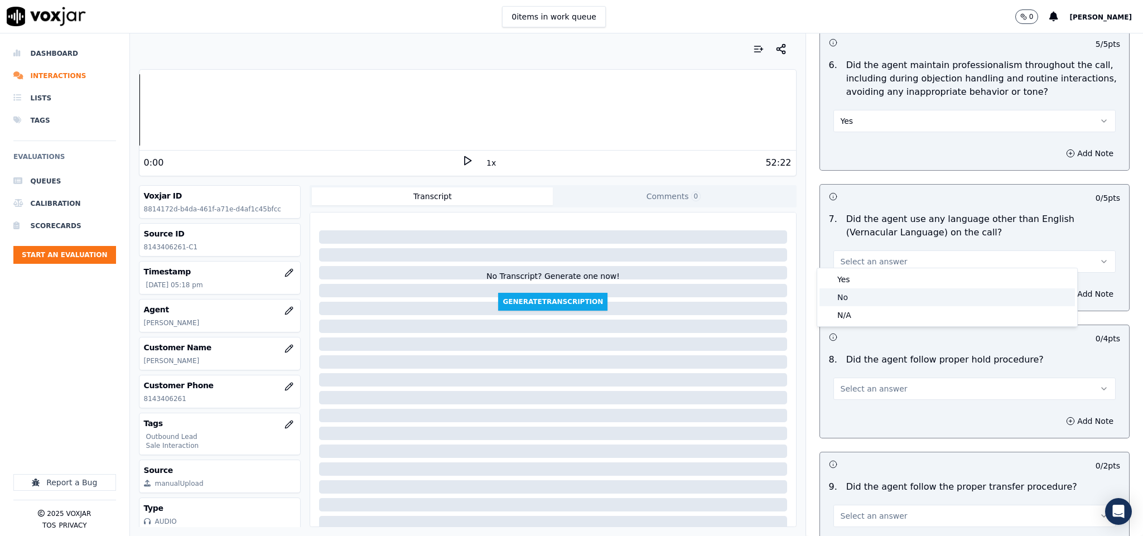
click at [851, 295] on div "No" at bounding box center [946, 297] width 255 height 18
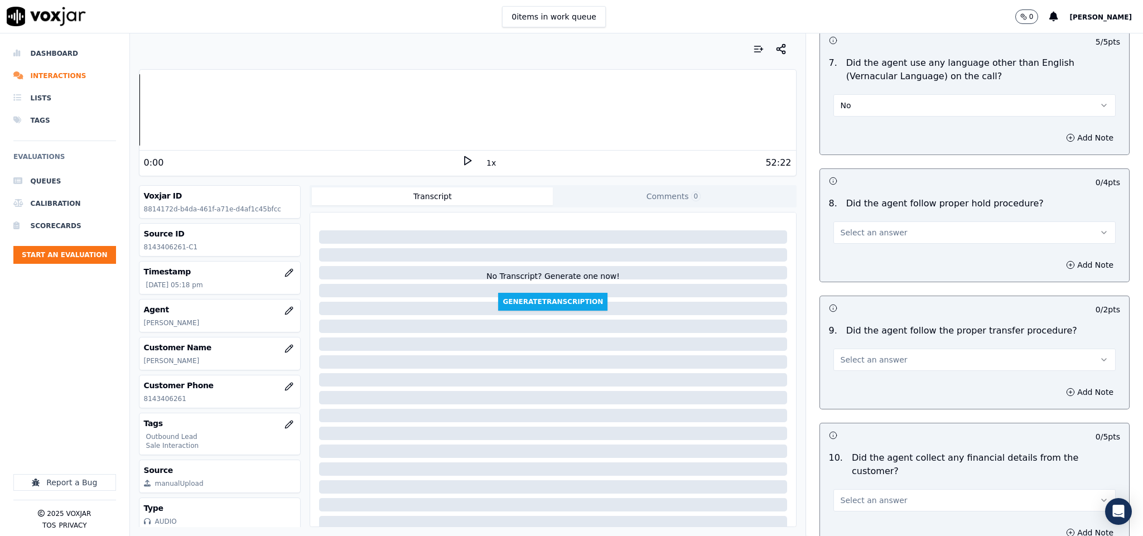
scroll to position [1674, 0]
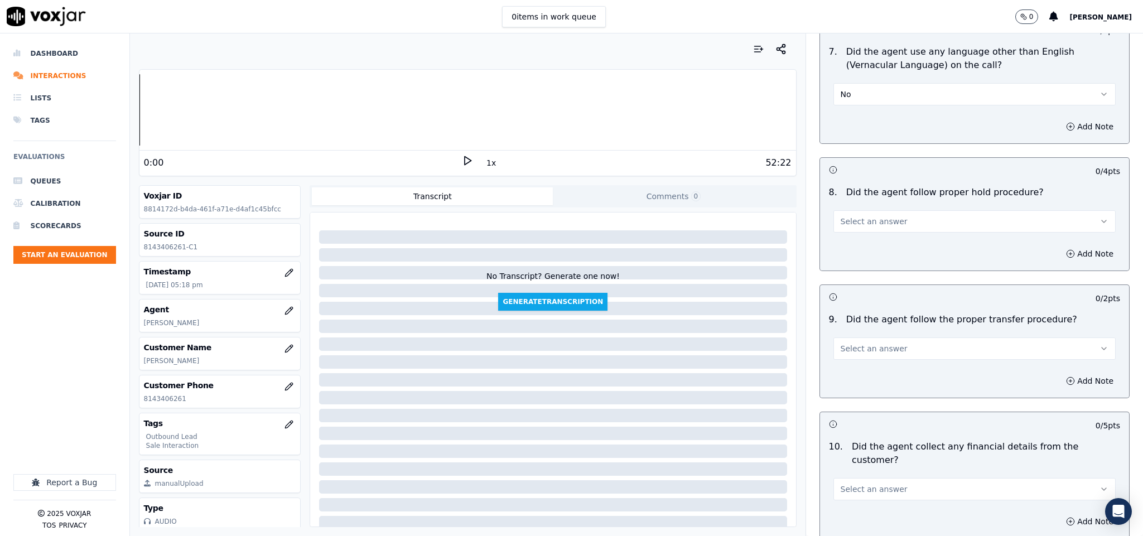
click at [896, 219] on button "Select an answer" at bounding box center [974, 221] width 283 height 22
click at [867, 233] on div "Yes" at bounding box center [946, 240] width 255 height 18
click at [875, 337] on button "Select an answer" at bounding box center [974, 348] width 283 height 22
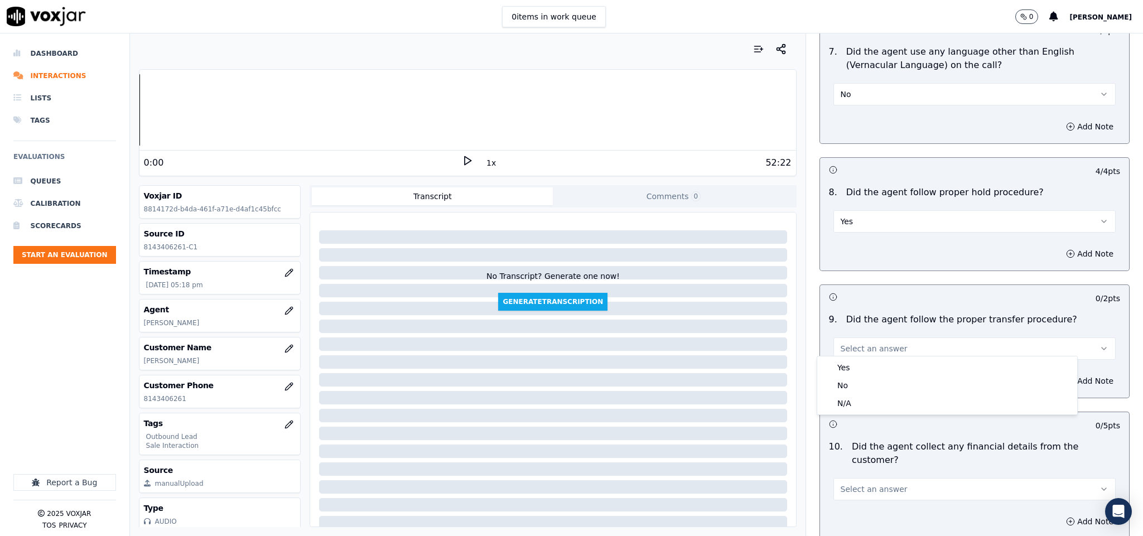
click at [848, 358] on div "Yes No N/A" at bounding box center [947, 385] width 260 height 58
click at [847, 367] on div "Yes" at bounding box center [946, 368] width 255 height 18
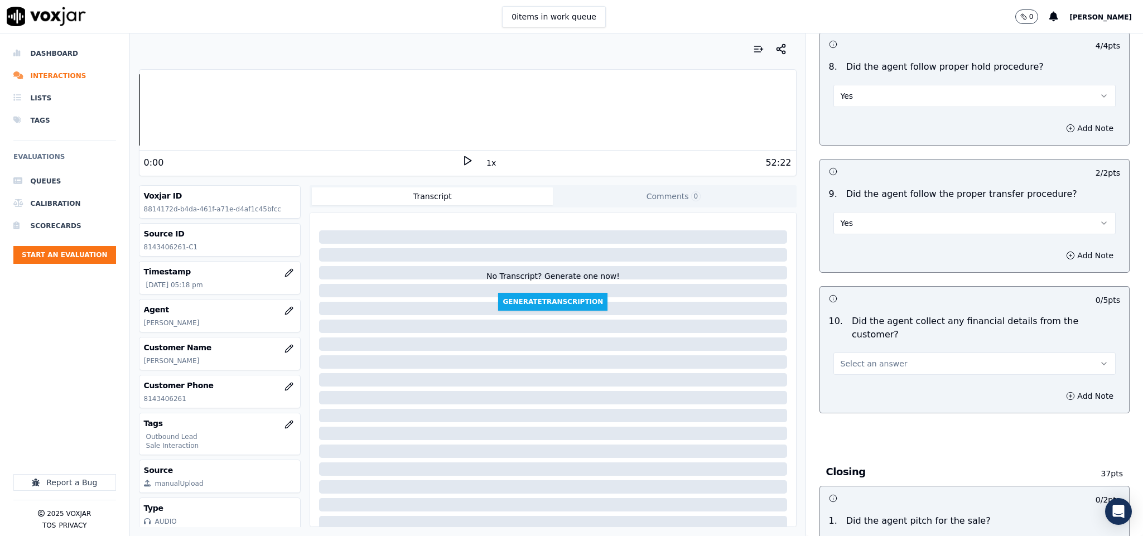
scroll to position [1925, 0]
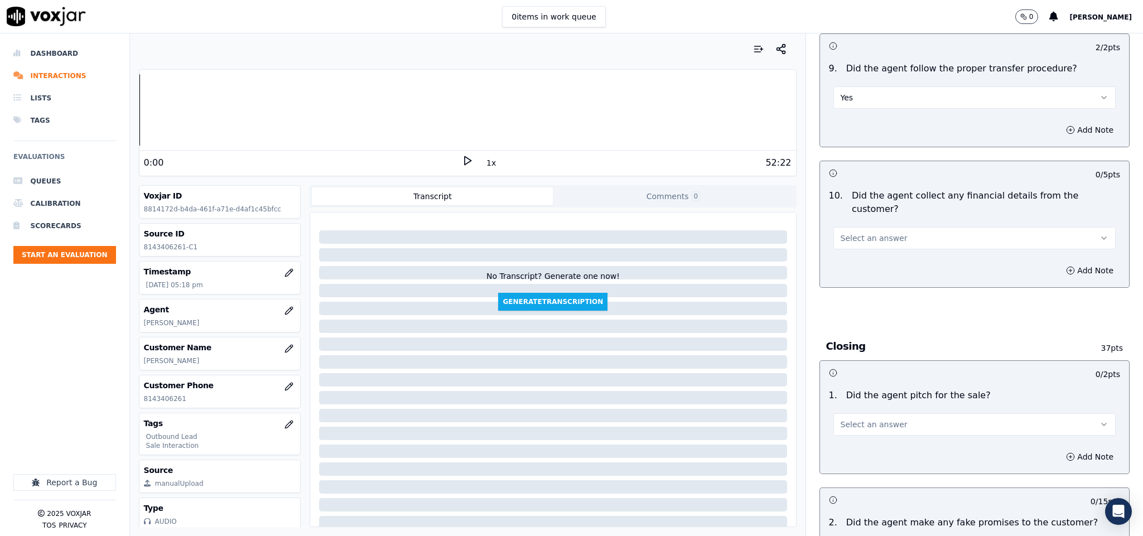
click at [877, 233] on span "Select an answer" at bounding box center [874, 238] width 67 height 11
click at [851, 263] on div "No" at bounding box center [946, 262] width 255 height 18
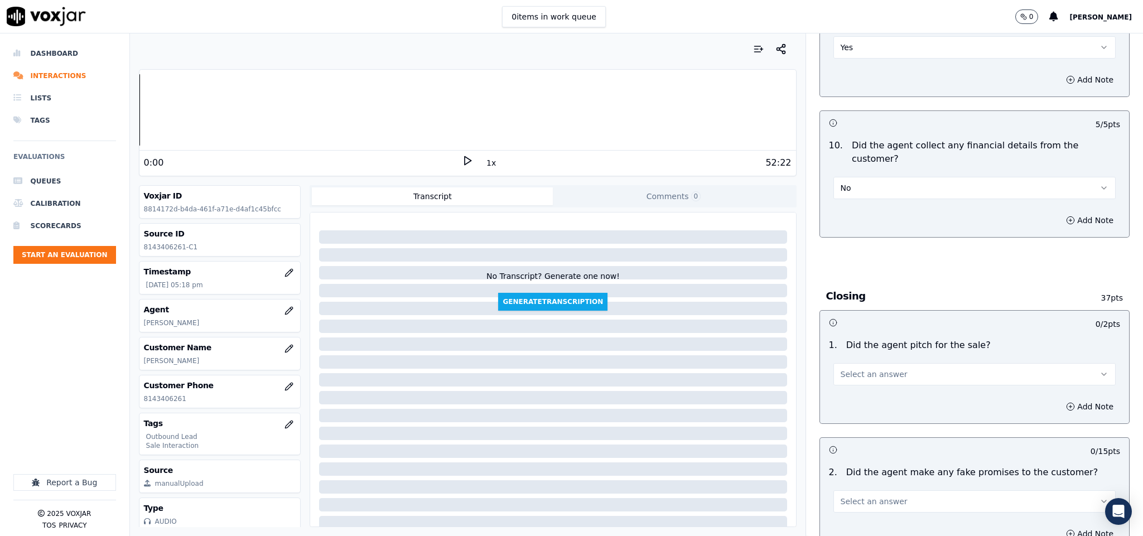
scroll to position [2008, 0]
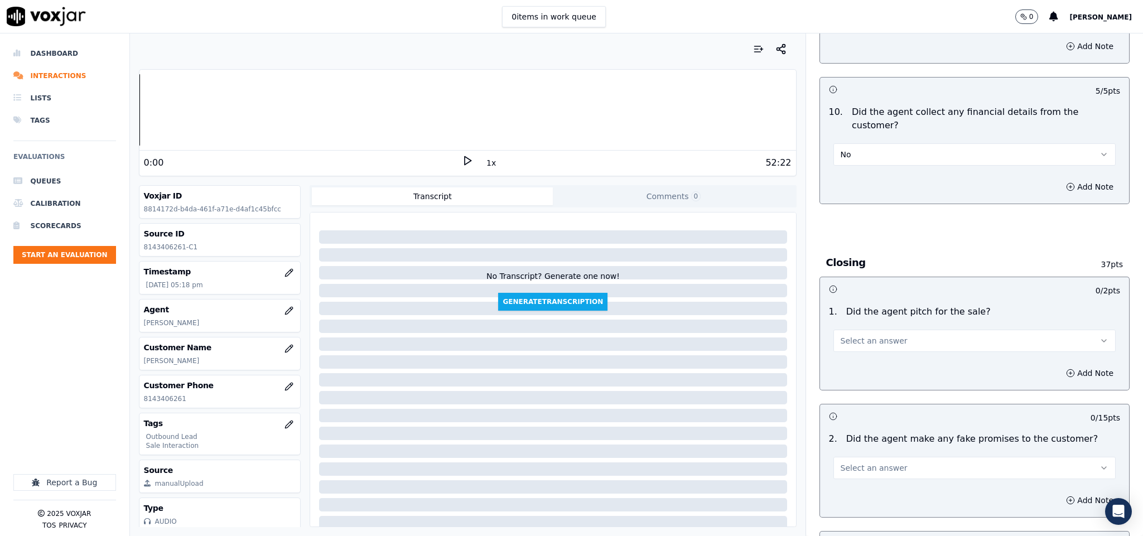
click at [869, 335] on span "Select an answer" at bounding box center [874, 340] width 67 height 11
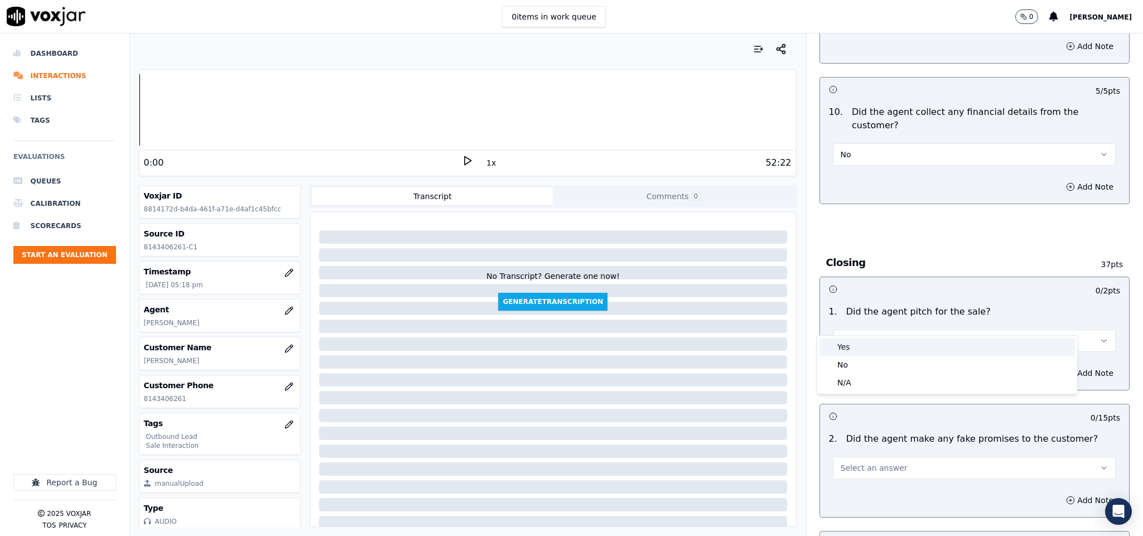
click at [859, 345] on div "Yes" at bounding box center [946, 347] width 255 height 18
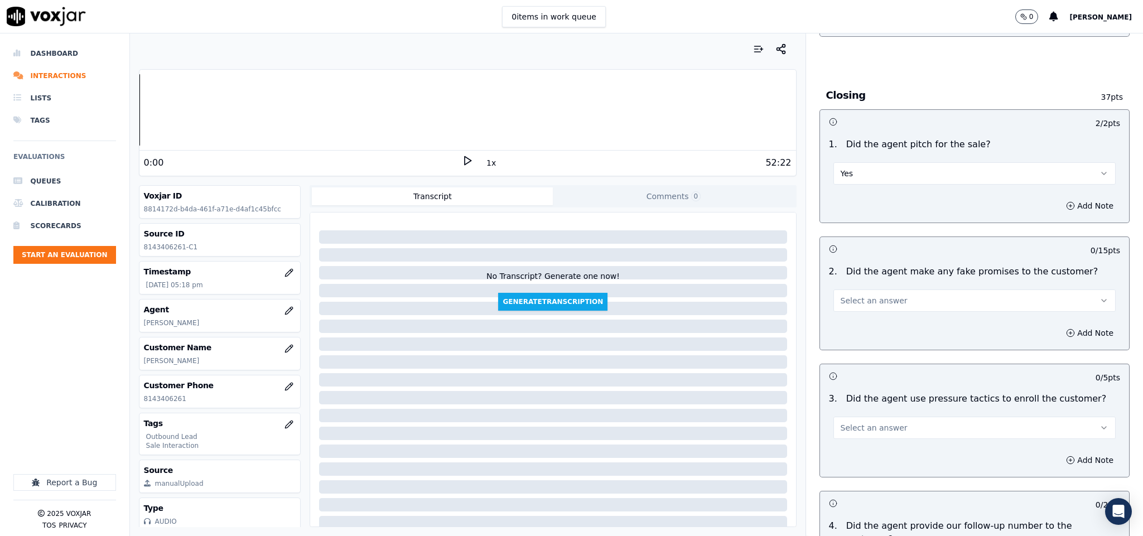
scroll to position [2259, 0]
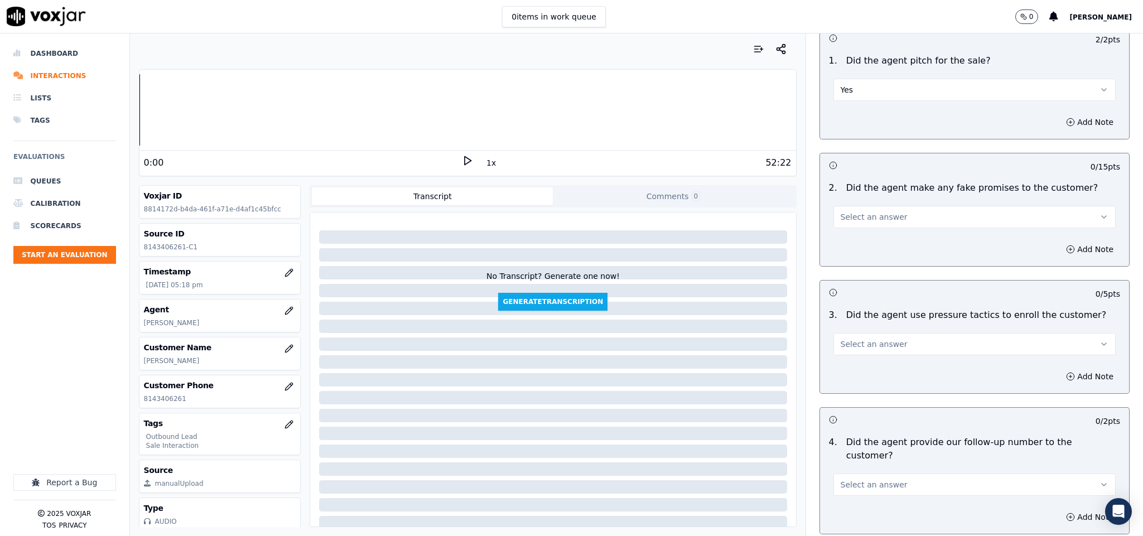
click at [874, 208] on button "Select an answer" at bounding box center [974, 217] width 283 height 22
click at [856, 233] on div "No" at bounding box center [946, 242] width 255 height 18
click at [882, 333] on button "Select an answer" at bounding box center [974, 344] width 283 height 22
click at [864, 366] on div "No" at bounding box center [946, 369] width 255 height 18
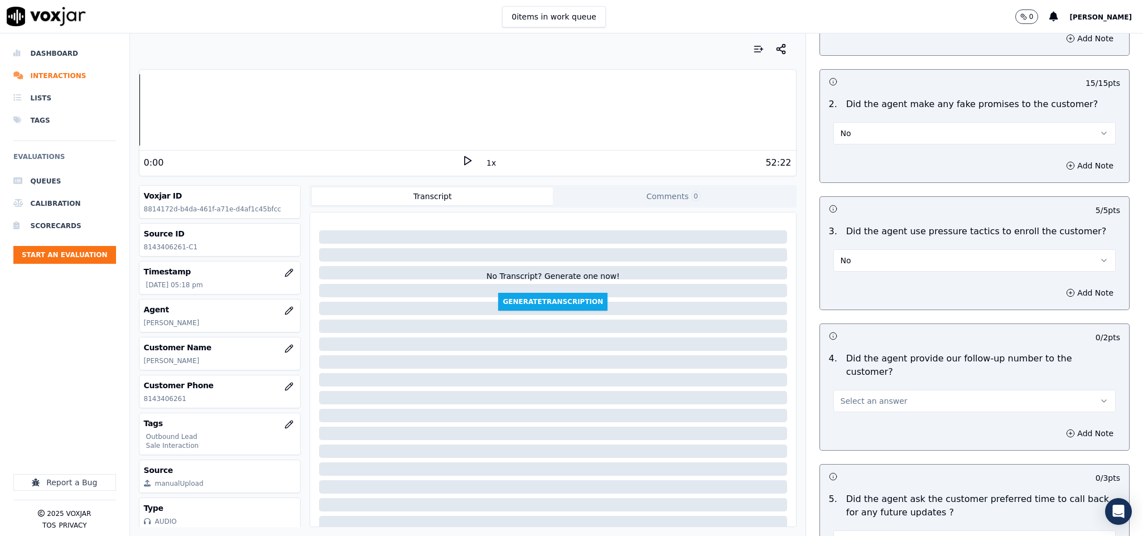
scroll to position [2510, 0]
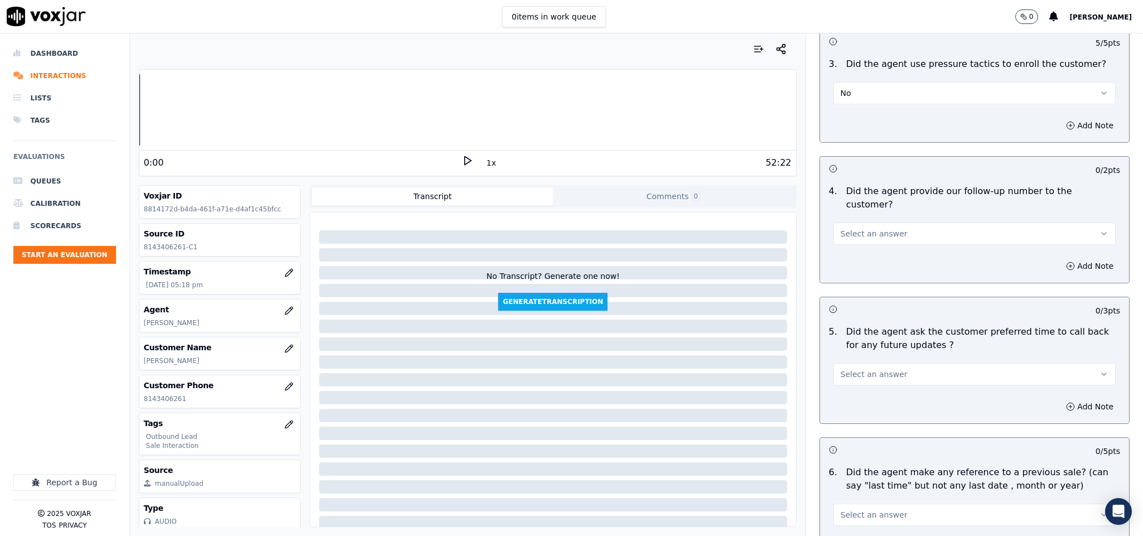
click at [875, 228] on span "Select an answer" at bounding box center [874, 233] width 67 height 11
click at [862, 228] on div "Yes" at bounding box center [946, 228] width 255 height 18
click at [875, 369] on span "Select an answer" at bounding box center [874, 374] width 67 height 11
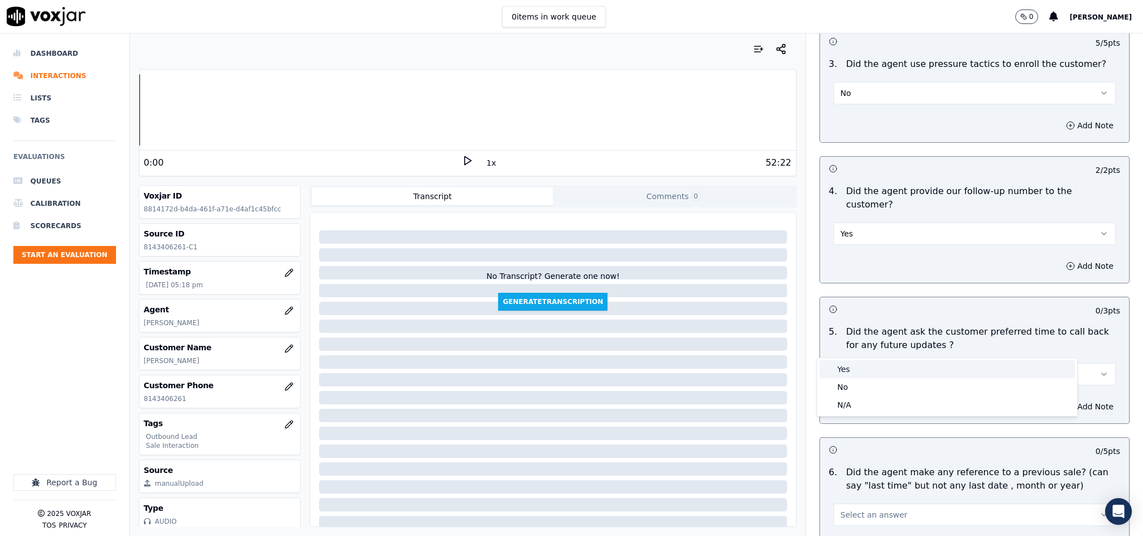
click at [851, 367] on div "Yes" at bounding box center [946, 369] width 255 height 18
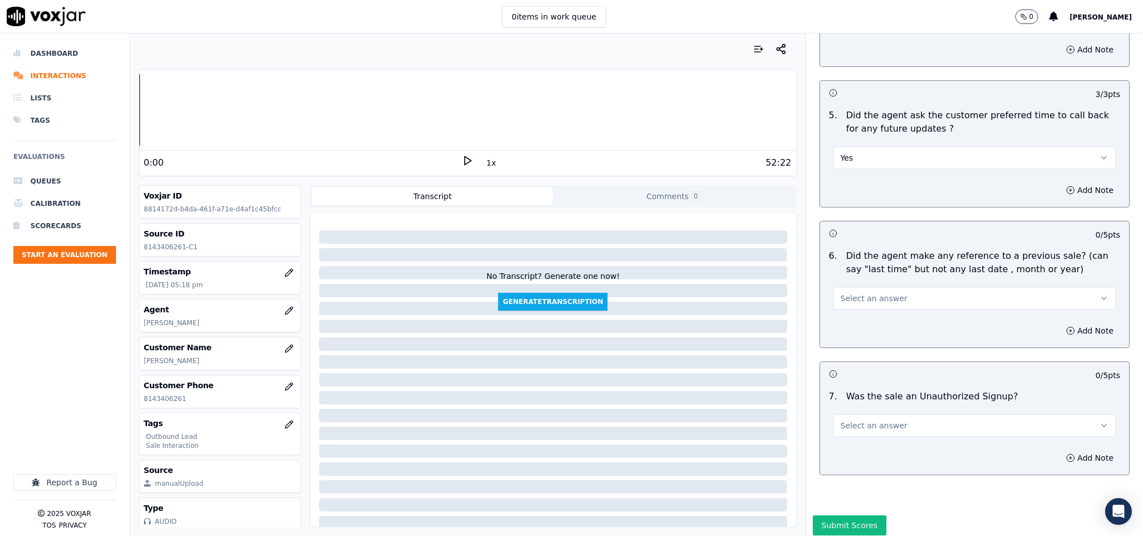
scroll to position [2741, 0]
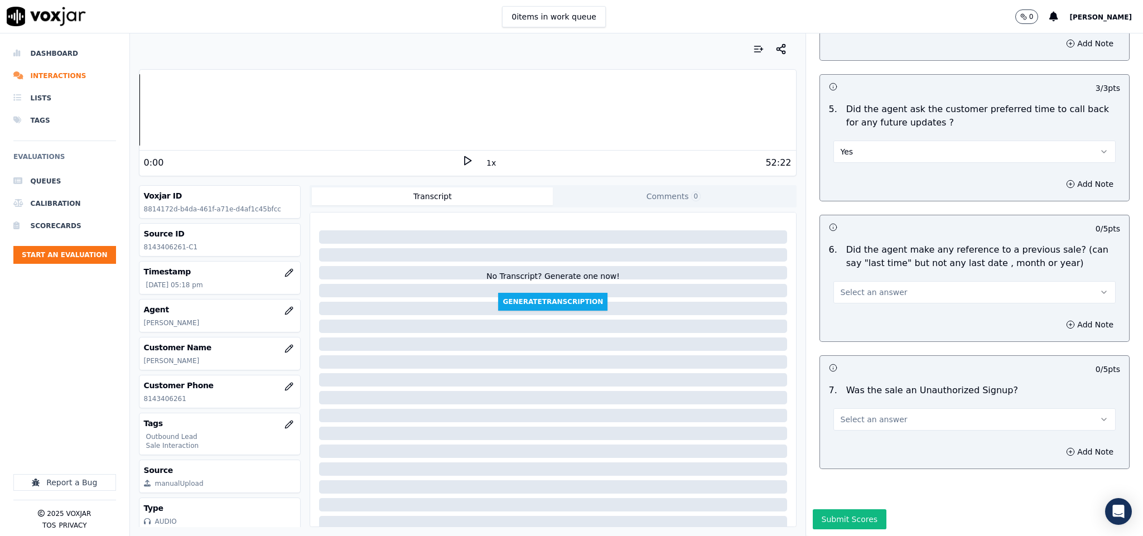
click at [884, 281] on button "Select an answer" at bounding box center [974, 292] width 283 height 22
click at [854, 298] on div "No" at bounding box center [946, 297] width 255 height 18
click at [884, 408] on button "Select an answer" at bounding box center [974, 419] width 283 height 22
click at [857, 431] on div "No" at bounding box center [946, 425] width 255 height 18
click at [829, 509] on button "Submit Scores" at bounding box center [850, 519] width 74 height 20
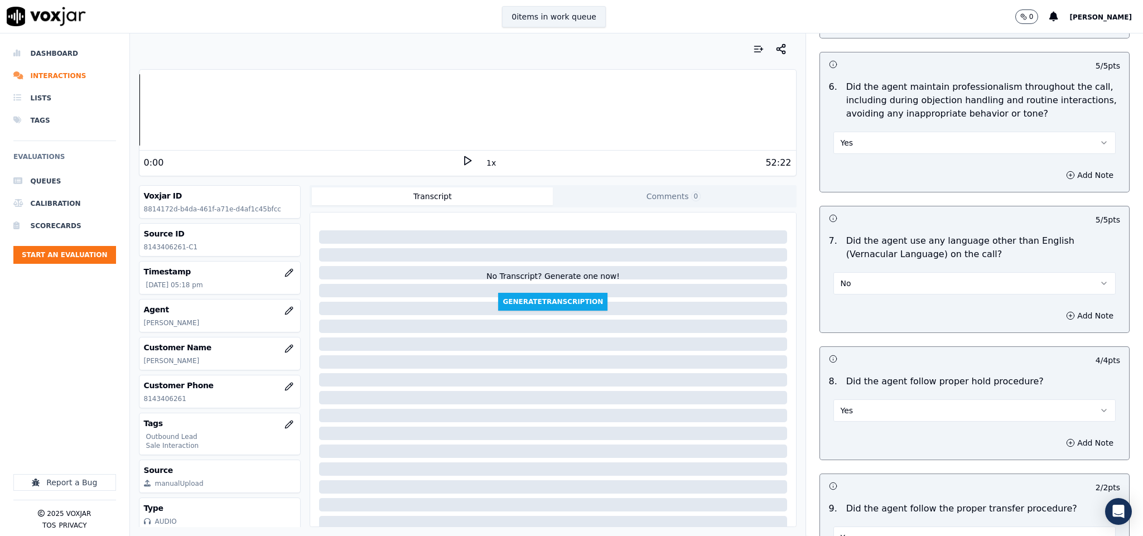
scroll to position [1235, 0]
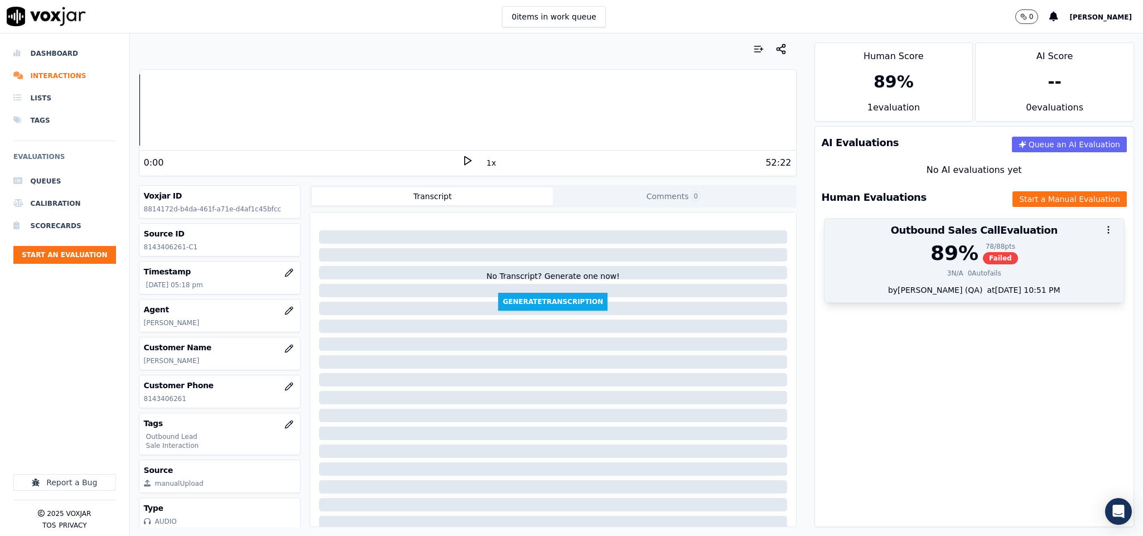
click at [930, 257] on div "89 %" at bounding box center [954, 253] width 48 height 22
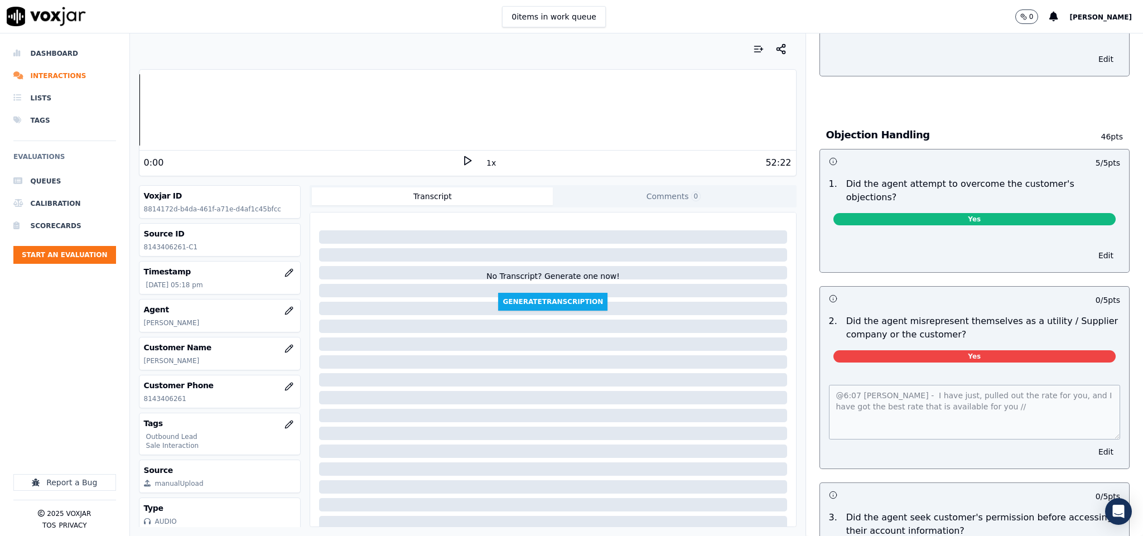
scroll to position [0, 0]
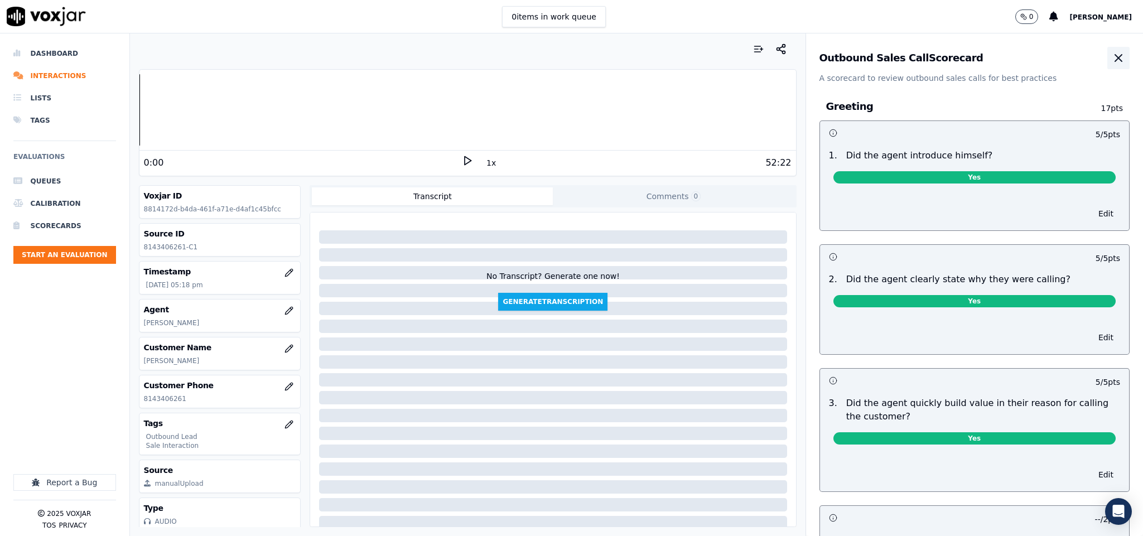
click at [1112, 59] on icon "button" at bounding box center [1118, 57] width 13 height 13
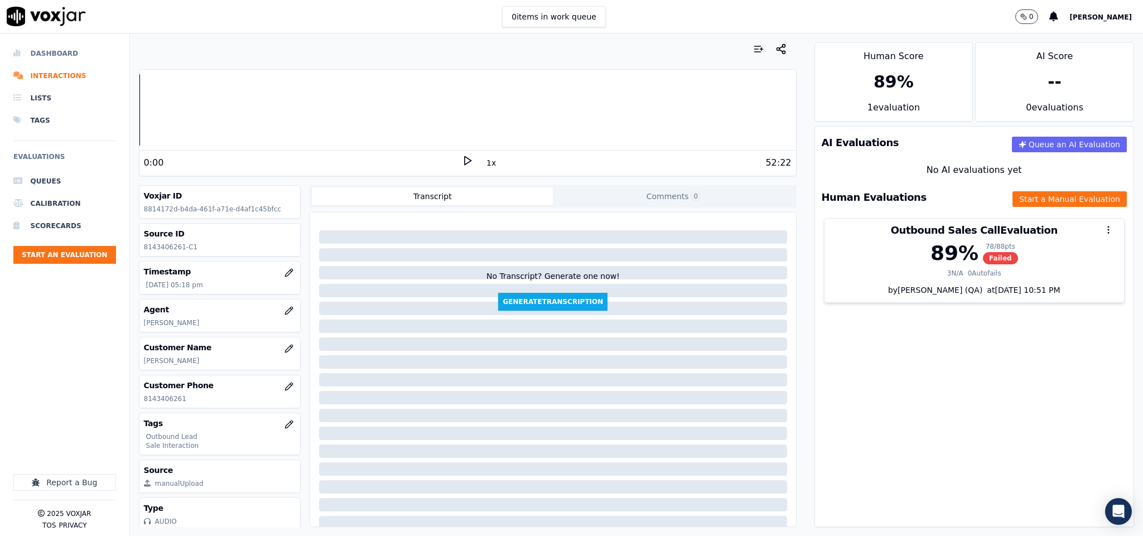
click at [31, 56] on li "Dashboard" at bounding box center [64, 53] width 103 height 22
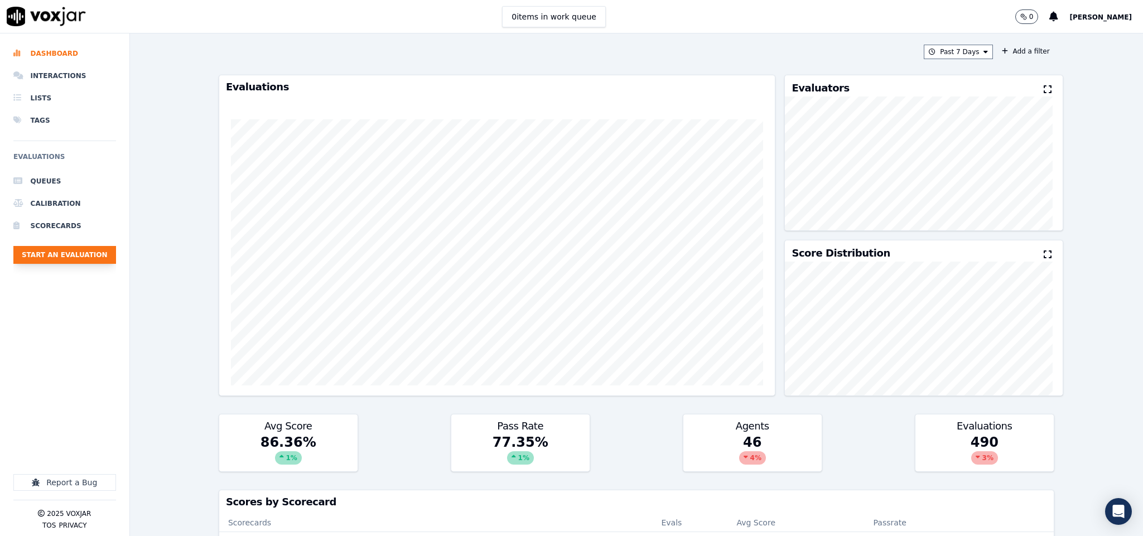
click at [59, 253] on button "Start an Evaluation" at bounding box center [64, 255] width 103 height 18
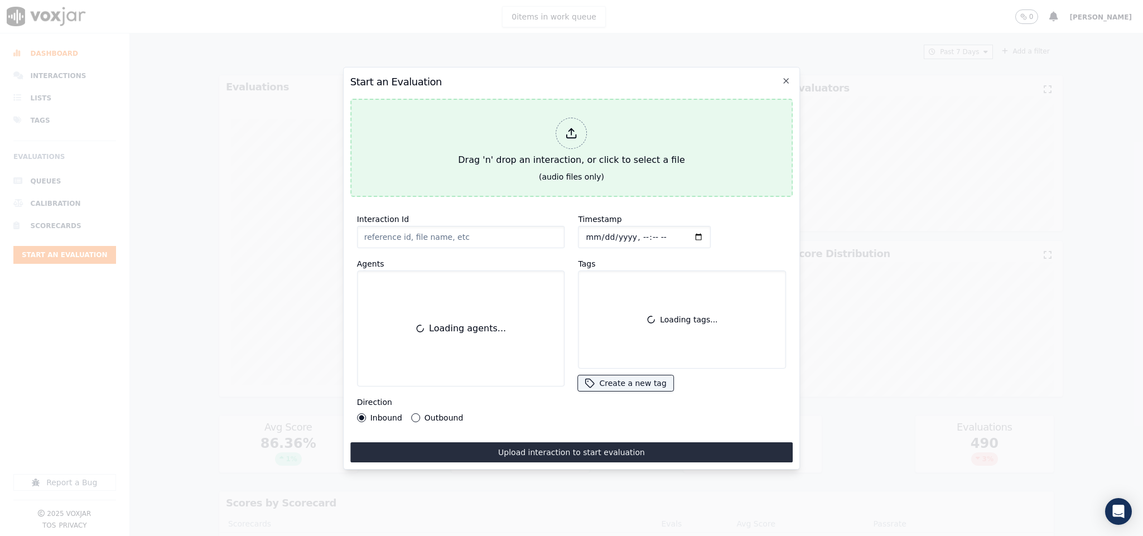
click at [570, 139] on div at bounding box center [571, 133] width 31 height 31
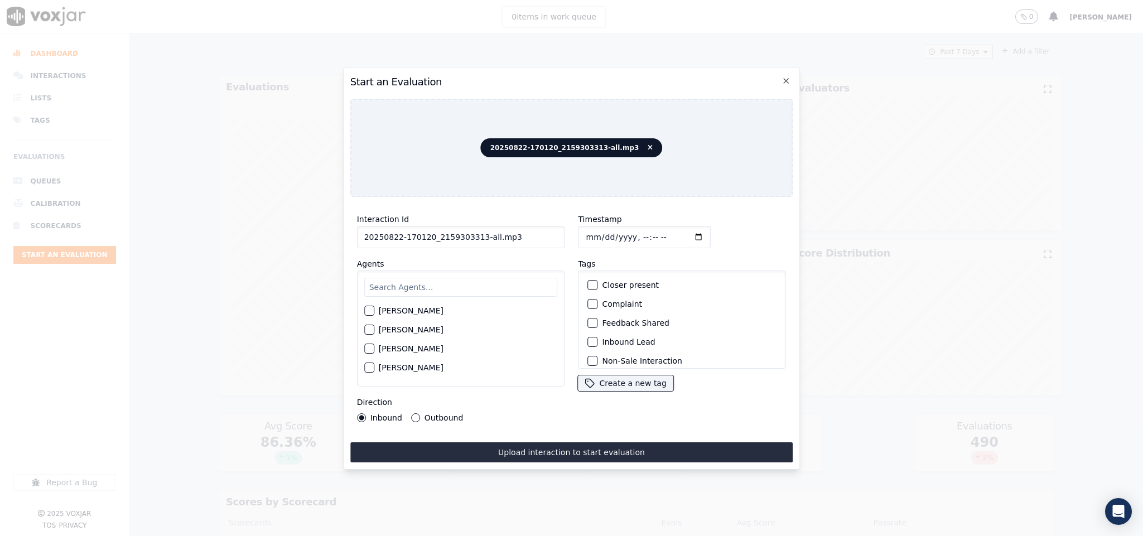
drag, startPoint x: 485, startPoint y: 234, endPoint x: 571, endPoint y: 249, distance: 86.7
click at [571, 249] on div "Interaction Id 20250822-170120_2159303313-all.mp3 Agents [PERSON_NAME] [PERSON_…" at bounding box center [571, 317] width 443 height 223
type input "20250822-170120_2159303313-C1"
click at [586, 232] on input "Timestamp" at bounding box center [644, 237] width 133 height 22
type input "[DATE]T17:44"
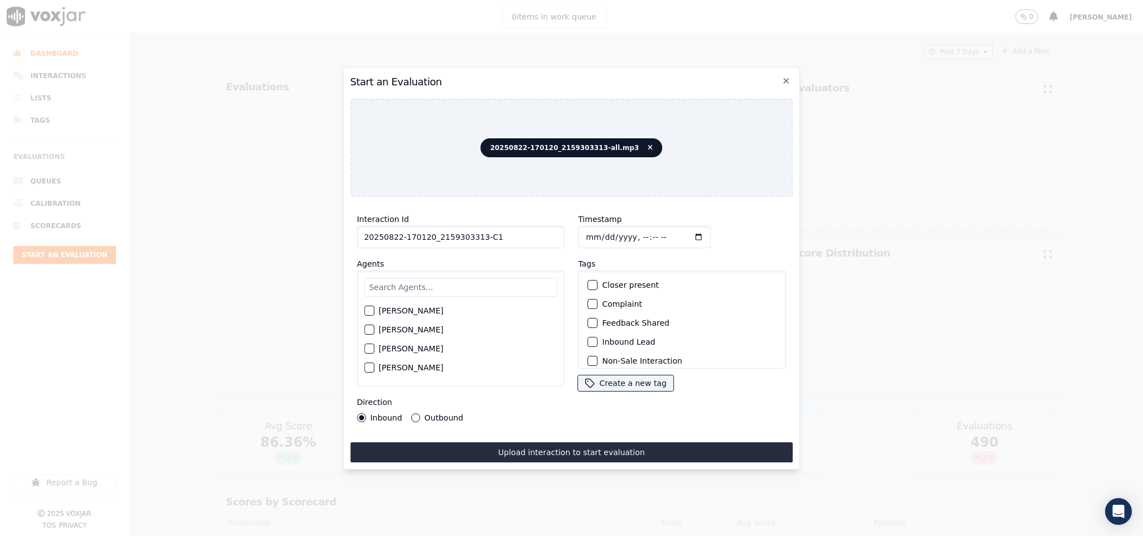
click at [431, 286] on input "text" at bounding box center [461, 287] width 194 height 19
type input "[PERSON_NAME]"
click at [368, 310] on div "button" at bounding box center [369, 314] width 8 height 8
click at [411, 413] on button "Outbound" at bounding box center [415, 417] width 9 height 9
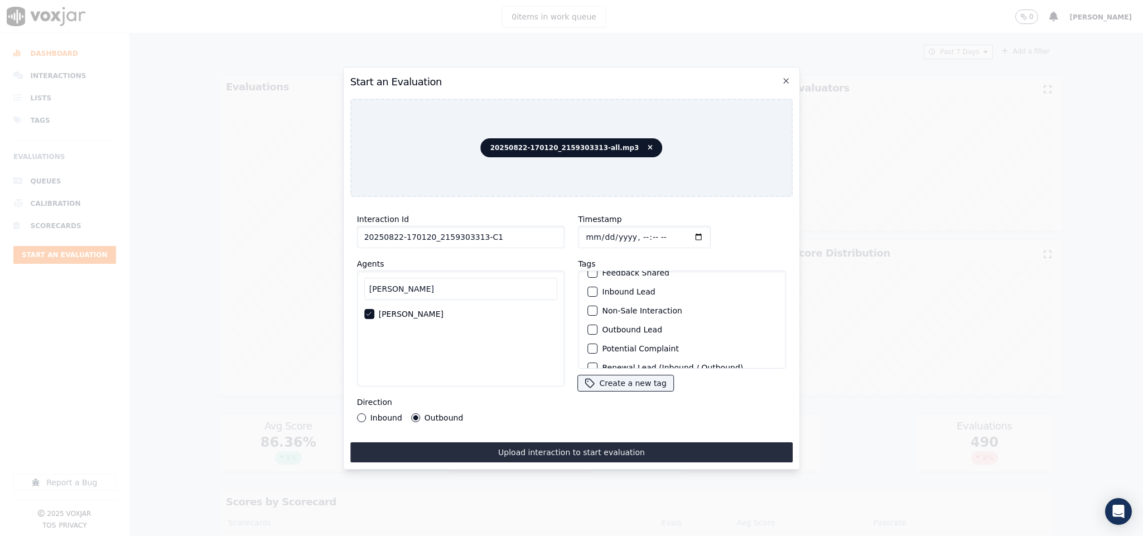
scroll to position [84, 0]
click at [589, 293] on div "button" at bounding box center [593, 297] width 8 height 8
click at [589, 350] on div "button" at bounding box center [593, 354] width 8 height 8
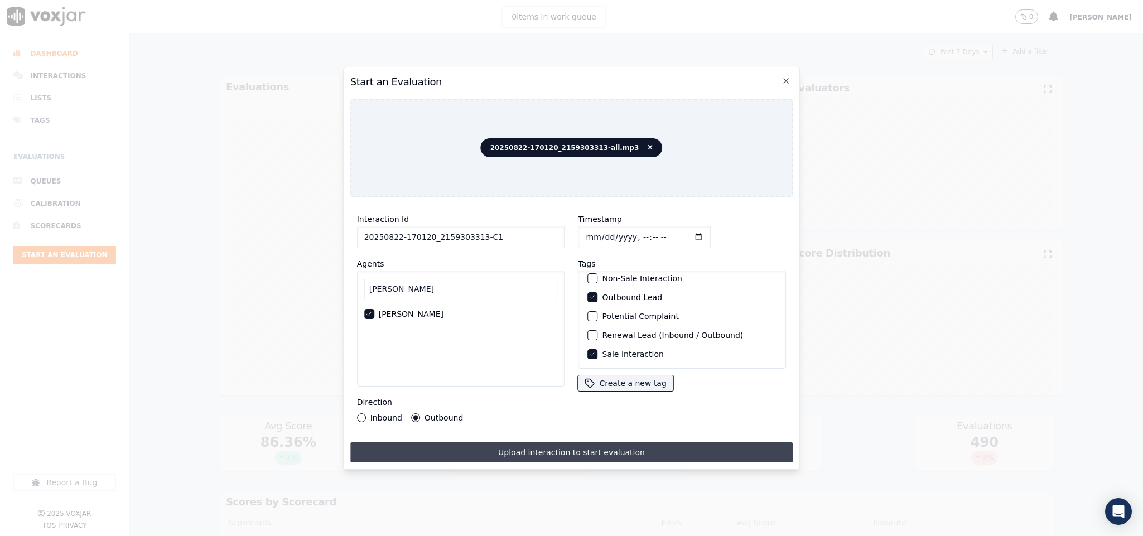
click at [581, 452] on button "Upload interaction to start evaluation" at bounding box center [571, 452] width 443 height 20
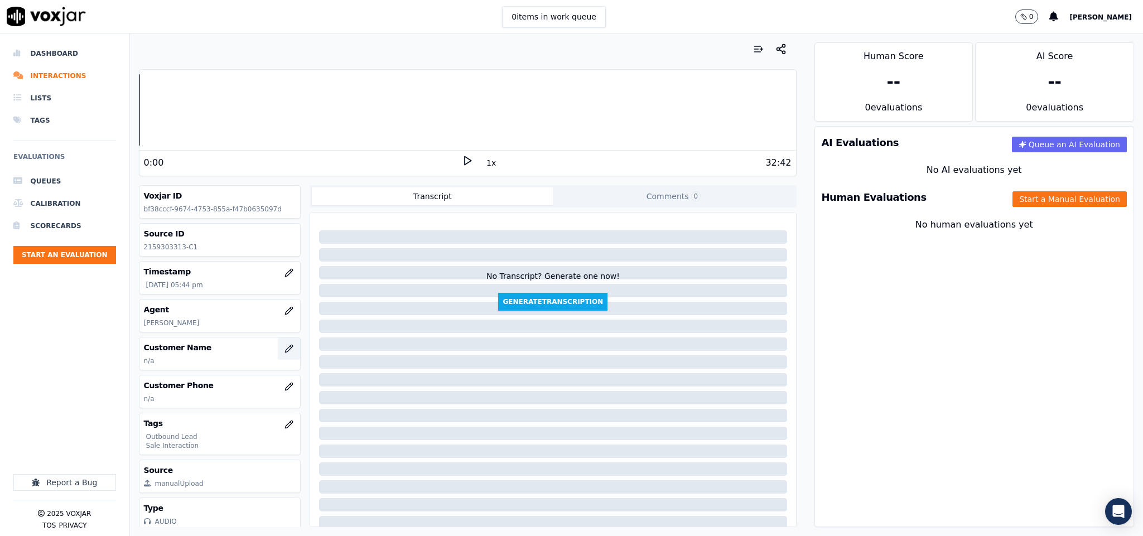
click at [284, 353] on icon "button" at bounding box center [288, 348] width 9 height 9
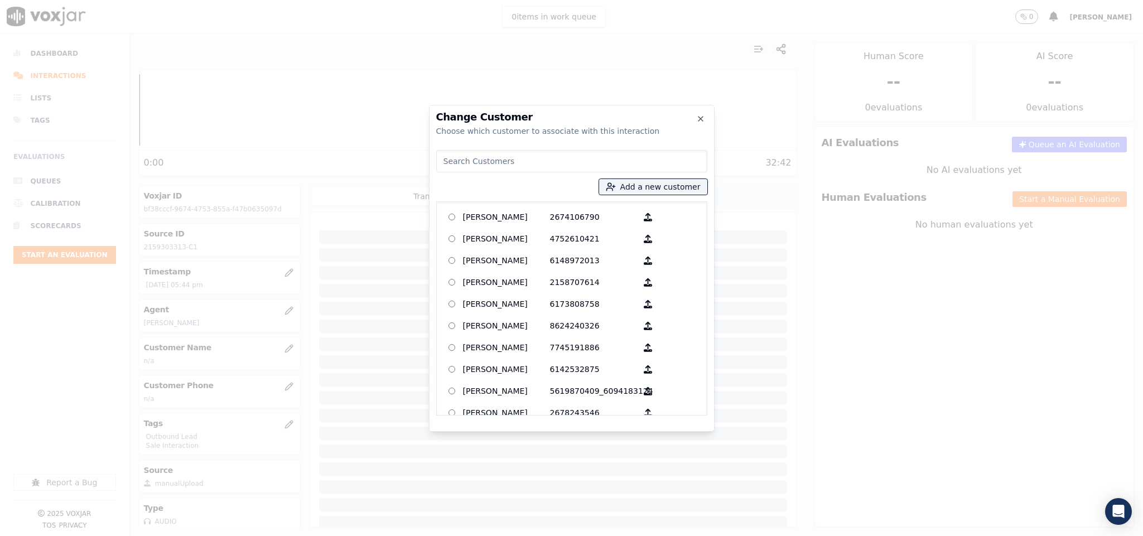
type input "[PERSON_NAME]"
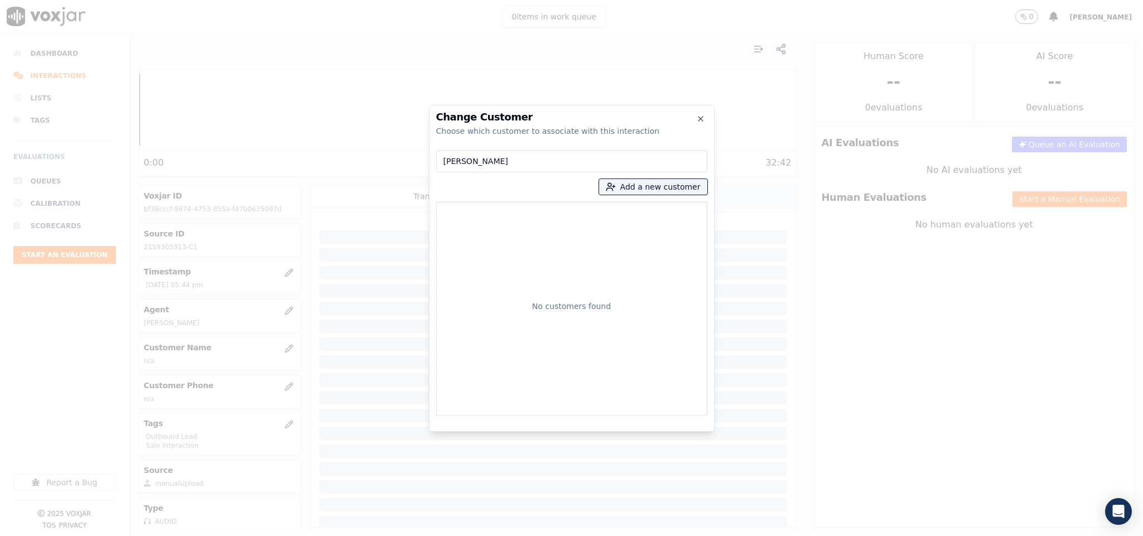
drag, startPoint x: 510, startPoint y: 161, endPoint x: 350, endPoint y: 166, distance: 160.7
click at [350, 536] on div "Change Customer Choose which customer to associate with this interaction [PERSO…" at bounding box center [571, 536] width 1143 height 0
click at [645, 189] on button "Add a new customer" at bounding box center [653, 187] width 108 height 16
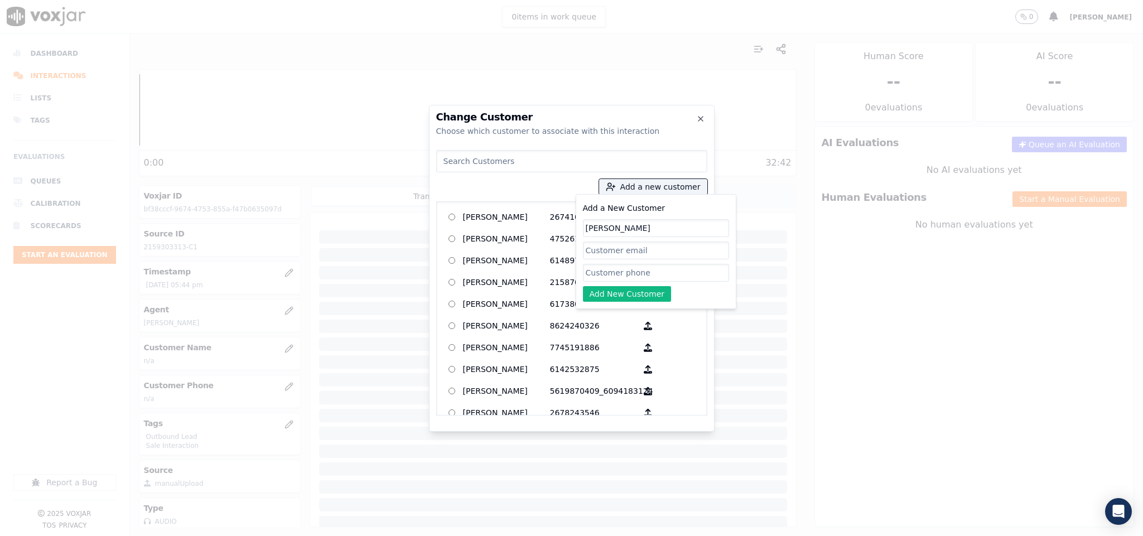
type input "[PERSON_NAME]"
click at [608, 277] on input "Add a New Customer" at bounding box center [656, 273] width 146 height 18
paste input "2159303313"
paste input "2152251214"
type input "2159303313_2152251214"
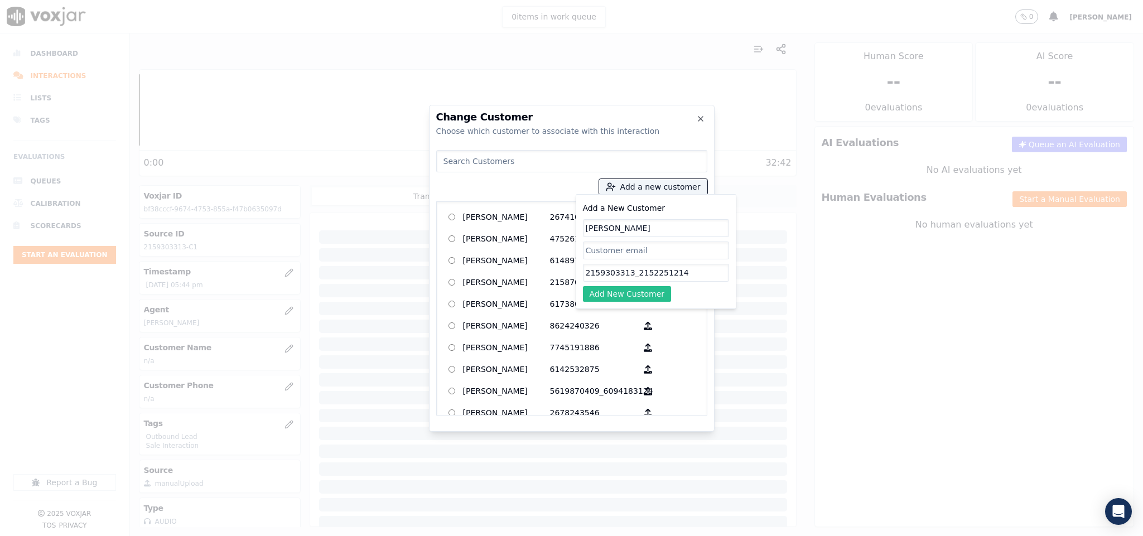
click at [638, 296] on button "Add New Customer" at bounding box center [627, 294] width 89 height 16
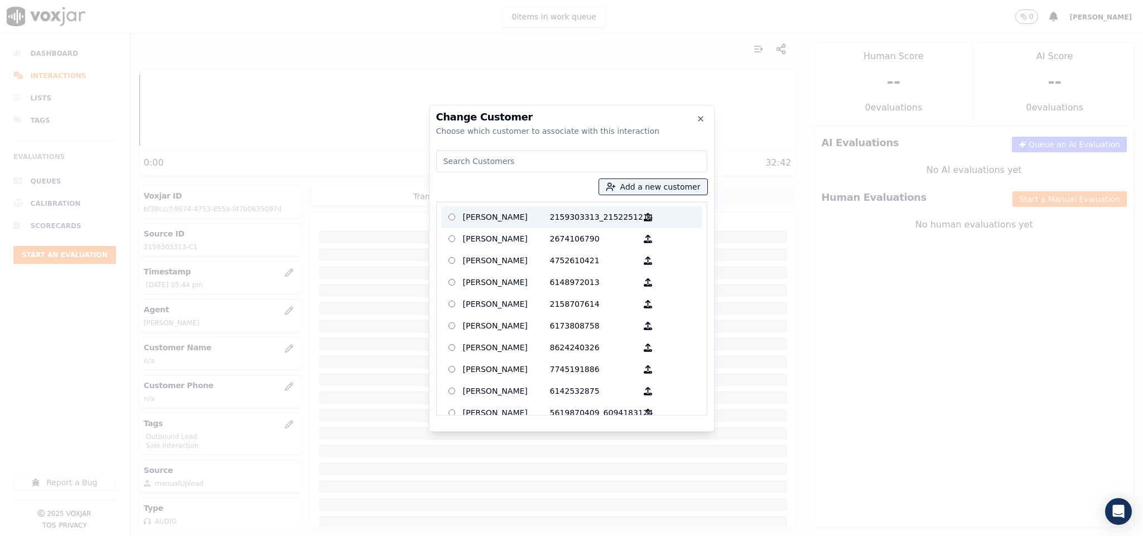
click at [529, 223] on p "[PERSON_NAME]" at bounding box center [506, 217] width 87 height 17
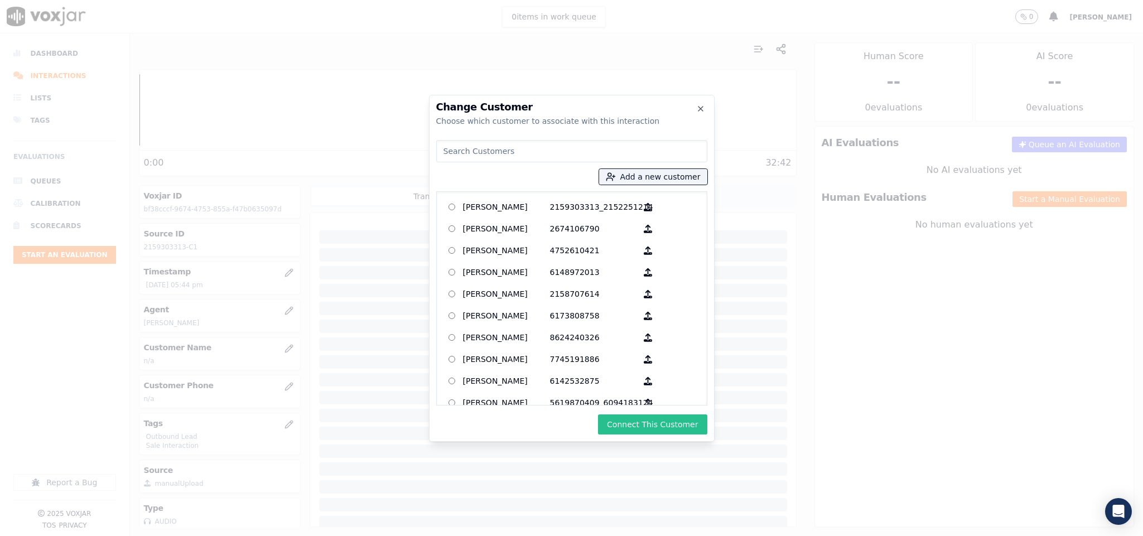
click at [624, 426] on button "Connect This Customer" at bounding box center [652, 424] width 109 height 20
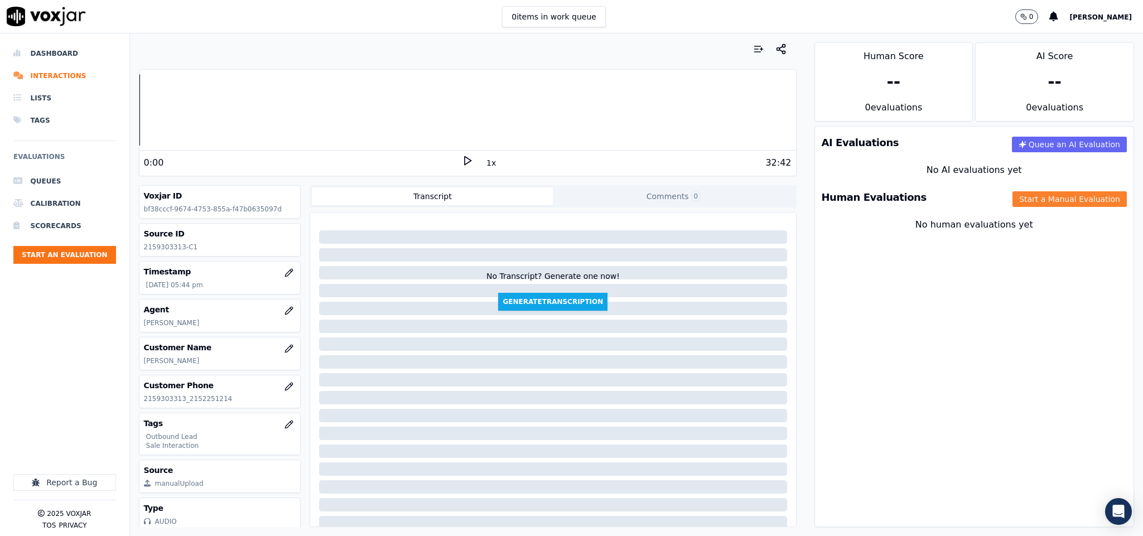
click at [1012, 200] on button "Start a Manual Evaluation" at bounding box center [1069, 199] width 114 height 16
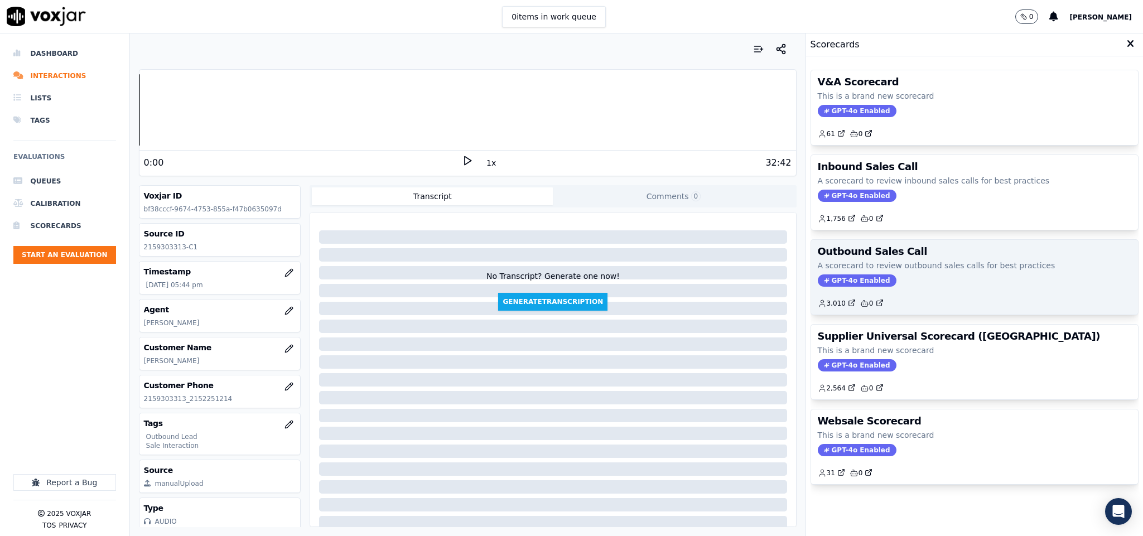
click at [848, 285] on span "GPT-4o Enabled" at bounding box center [857, 280] width 79 height 12
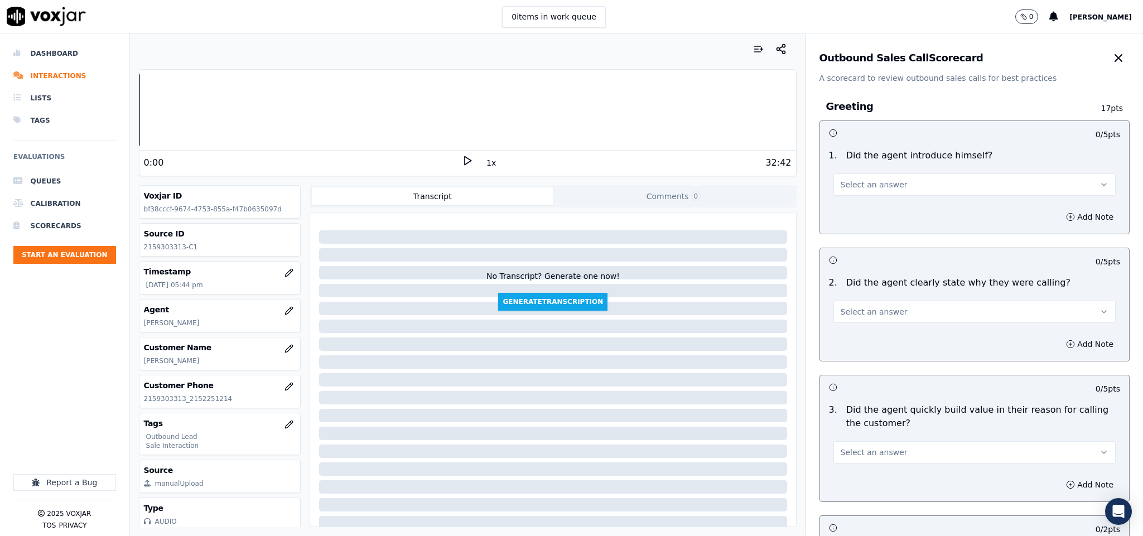
click at [933, 175] on button "Select an answer" at bounding box center [974, 184] width 283 height 22
click at [893, 206] on div "Yes" at bounding box center [946, 210] width 255 height 18
click at [877, 314] on span "Select an answer" at bounding box center [874, 311] width 67 height 11
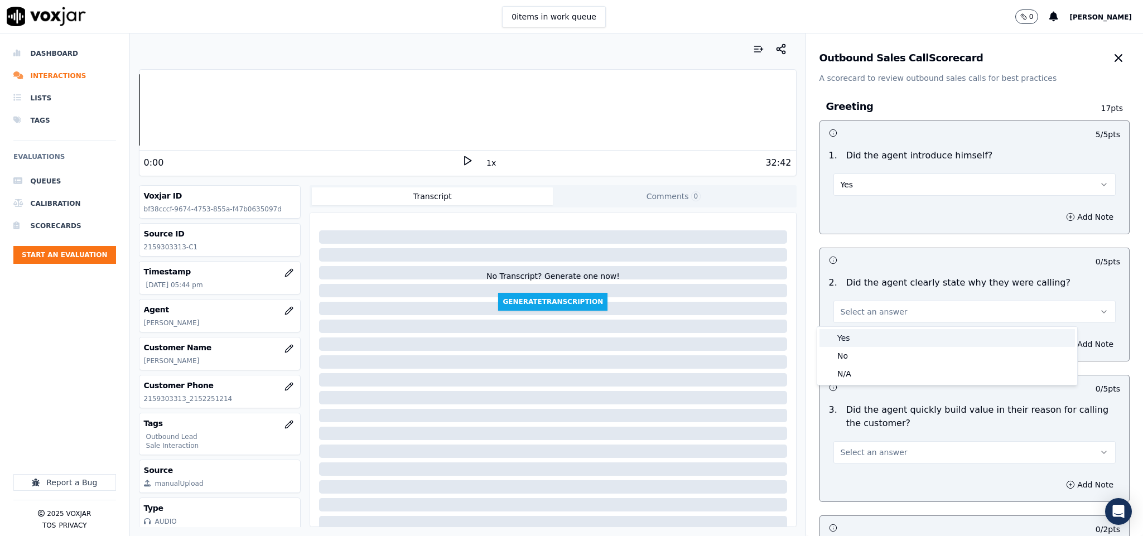
click at [859, 335] on div "Yes" at bounding box center [946, 338] width 255 height 18
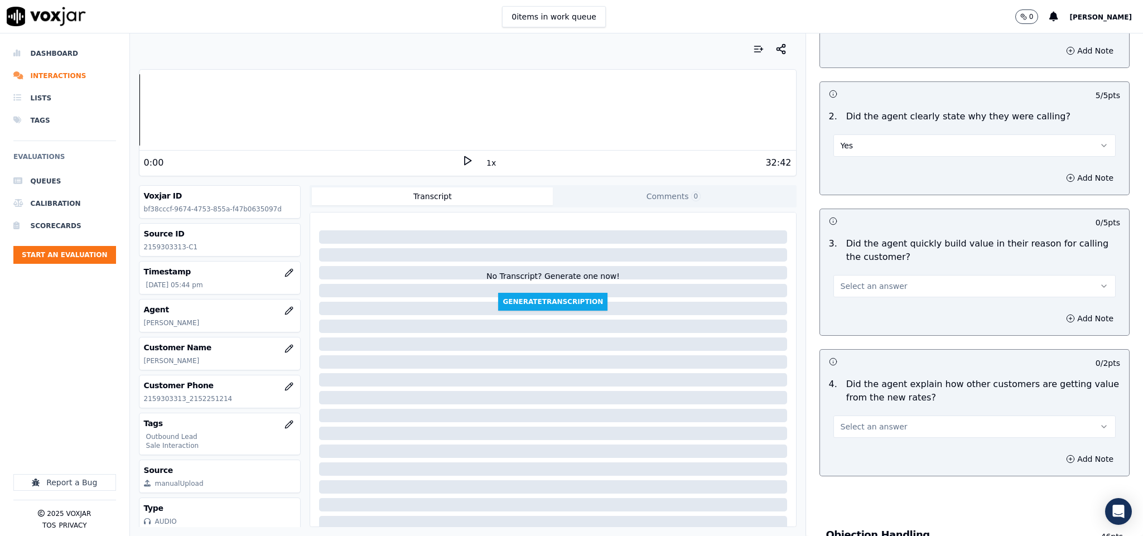
scroll to position [167, 0]
click at [897, 273] on div "Select an answer" at bounding box center [974, 284] width 283 height 25
click at [871, 281] on span "Select an answer" at bounding box center [874, 284] width 67 height 11
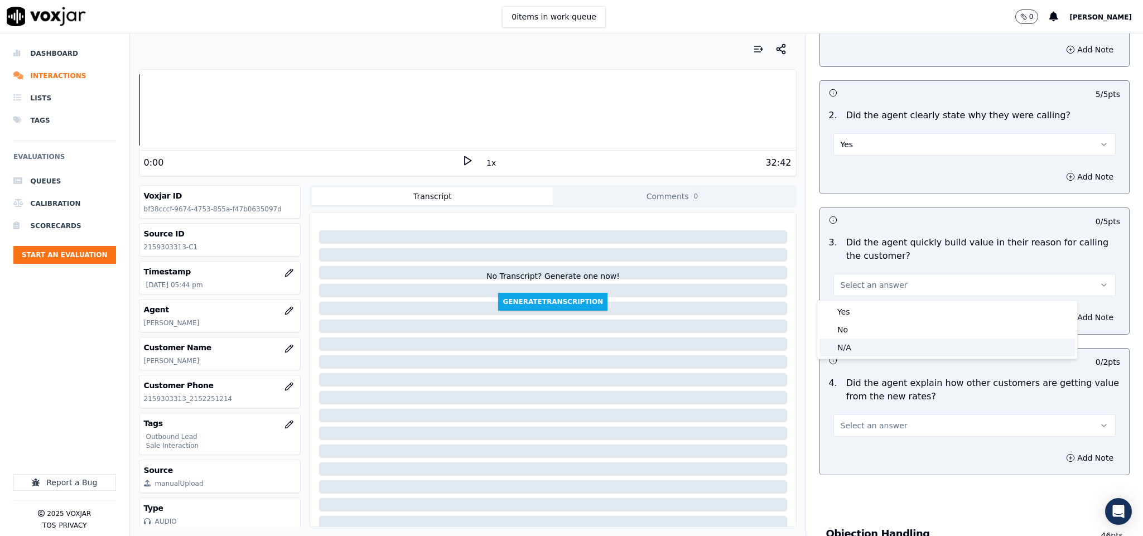
click at [847, 344] on div "N/A" at bounding box center [946, 348] width 255 height 18
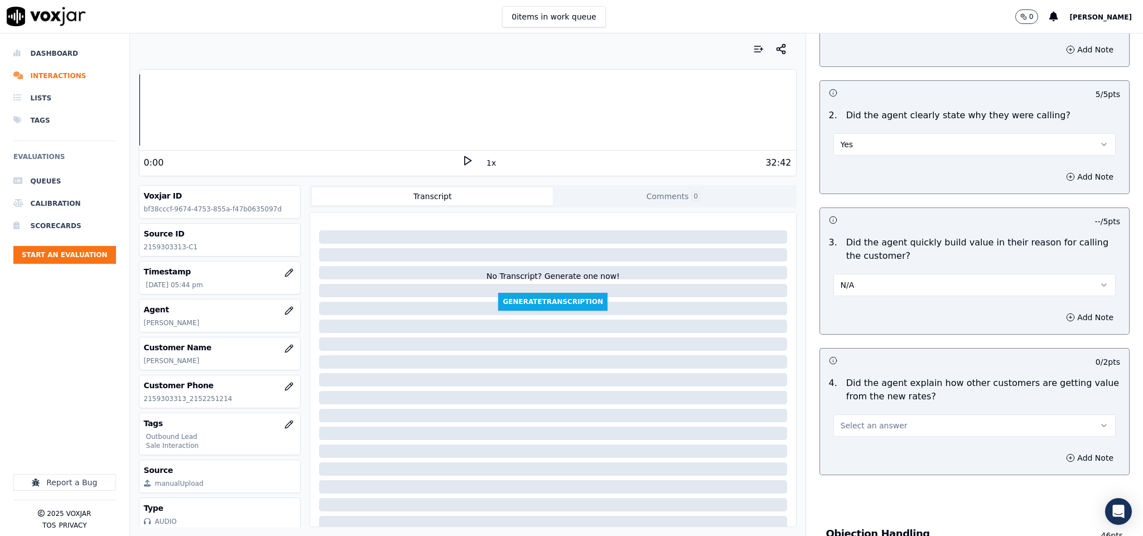
click at [877, 293] on button "N/A" at bounding box center [974, 285] width 283 height 22
click at [857, 308] on div "Yes" at bounding box center [946, 312] width 255 height 18
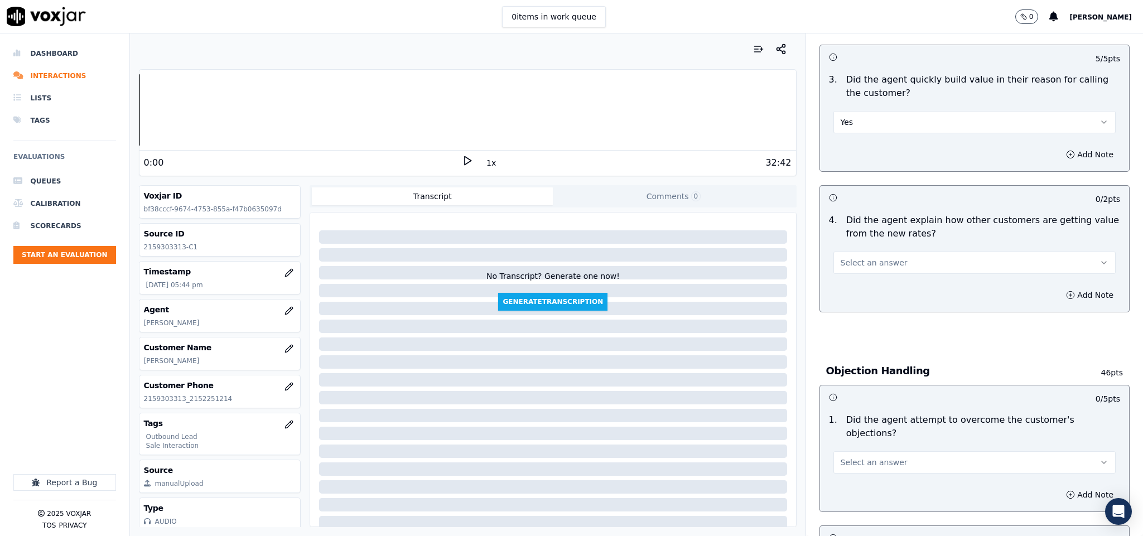
scroll to position [335, 0]
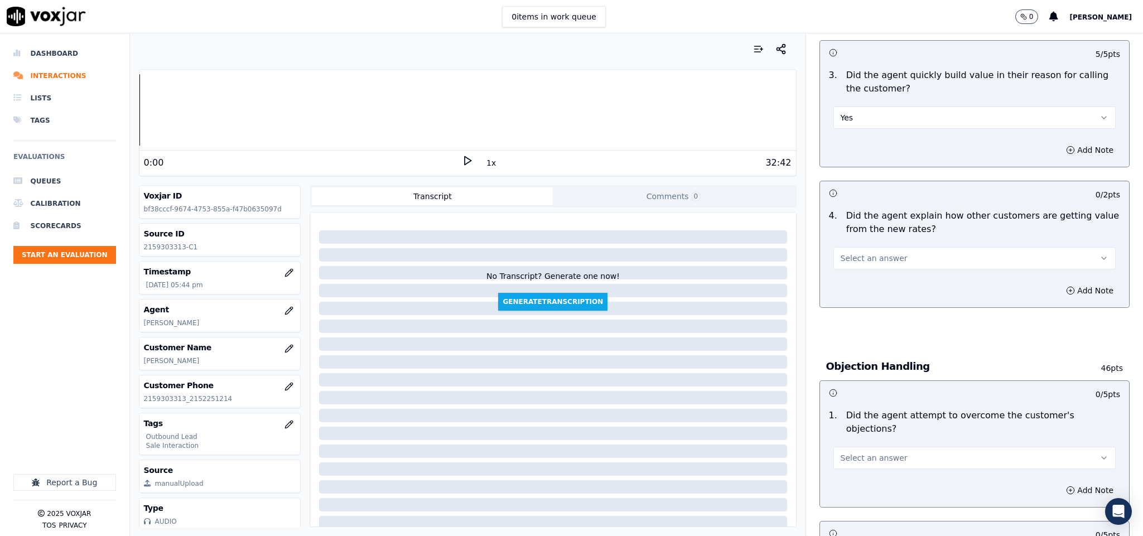
click at [885, 248] on div "Select an answer" at bounding box center [974, 257] width 283 height 25
click at [862, 264] on span "Select an answer" at bounding box center [874, 258] width 67 height 11
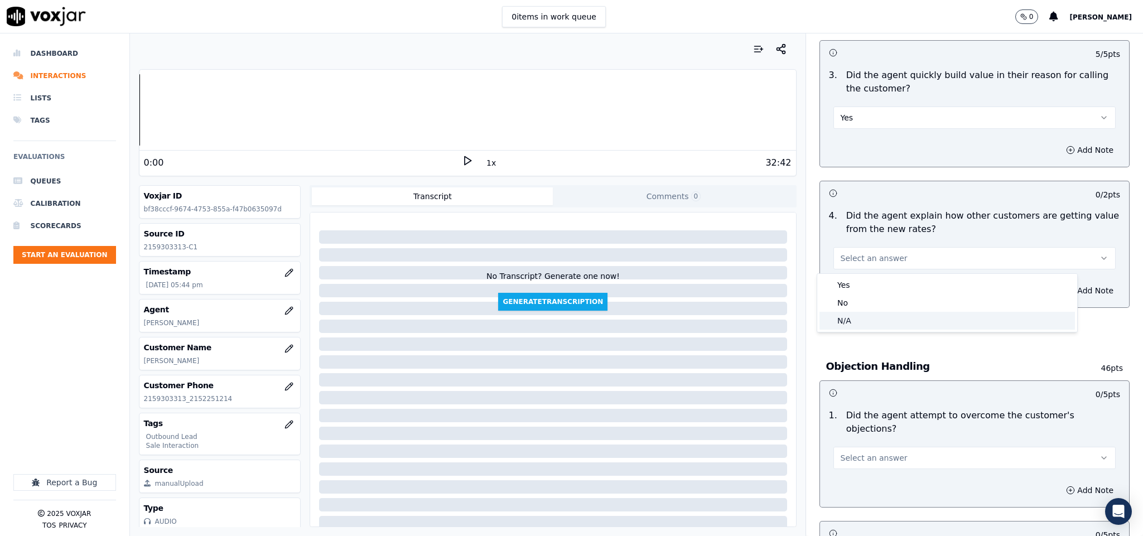
click at [851, 323] on div "N/A" at bounding box center [946, 321] width 255 height 18
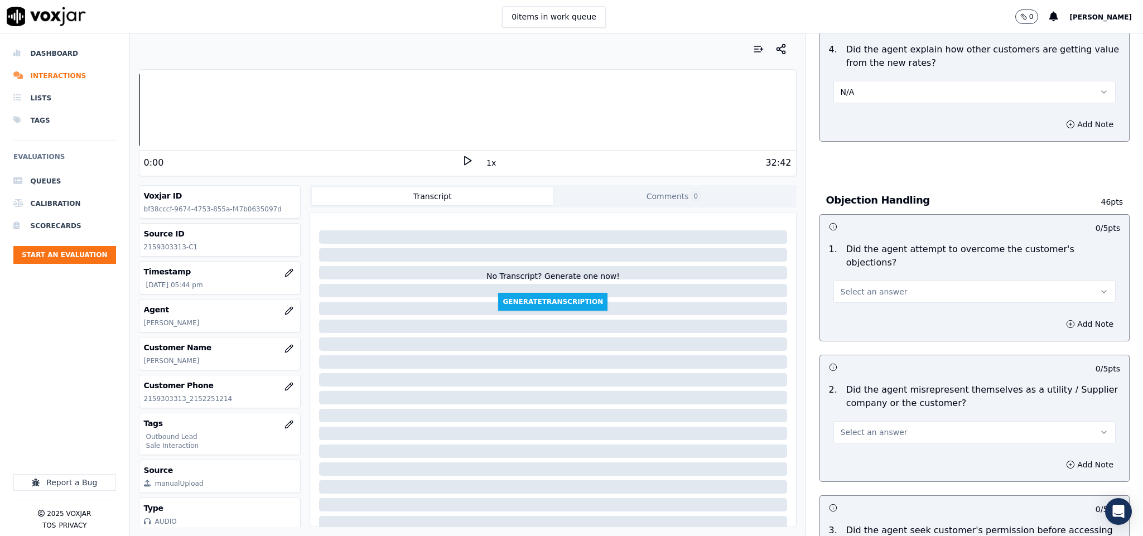
scroll to position [502, 0]
click at [874, 285] on span "Select an answer" at bounding box center [874, 290] width 67 height 11
click at [851, 307] on div "Yes" at bounding box center [946, 305] width 255 height 18
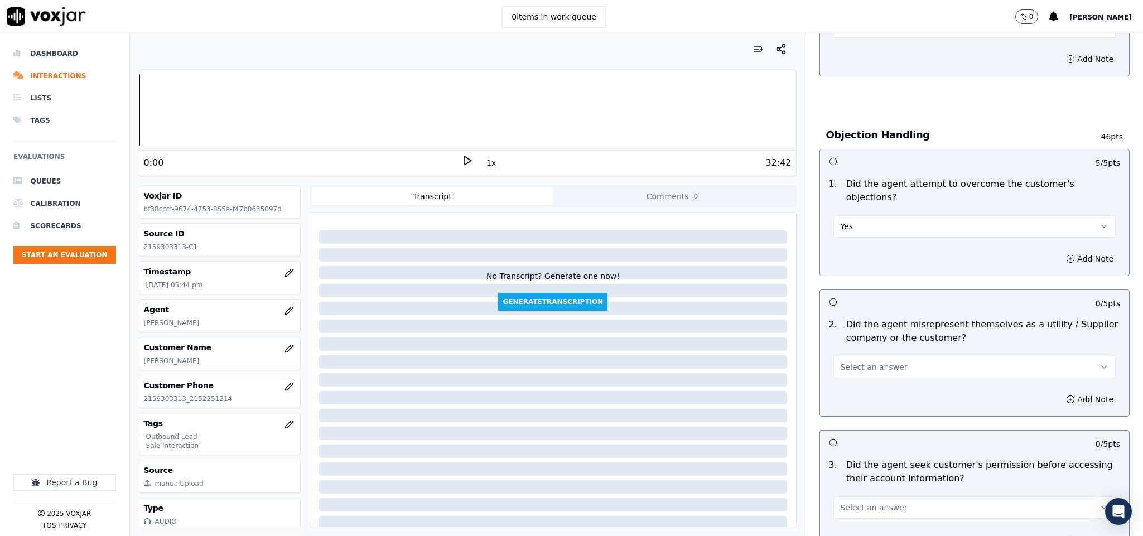
scroll to position [669, 0]
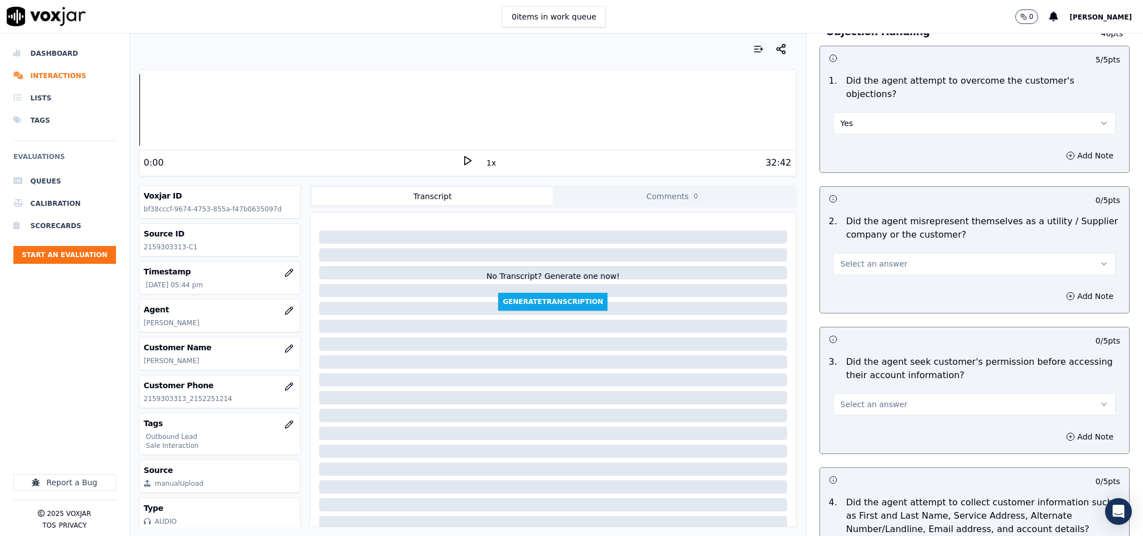
click at [884, 253] on button "Select an answer" at bounding box center [974, 264] width 283 height 22
click at [852, 315] on div "N/A" at bounding box center [946, 314] width 255 height 18
click at [866, 253] on button "N/A" at bounding box center [974, 264] width 283 height 22
click at [850, 297] on div "No" at bounding box center [946, 296] width 255 height 18
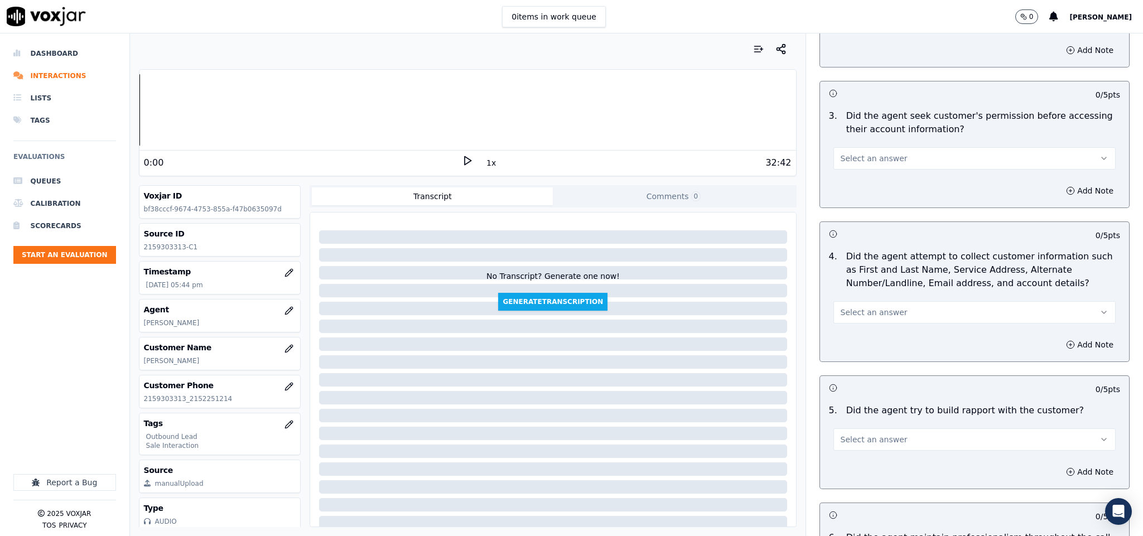
scroll to position [920, 0]
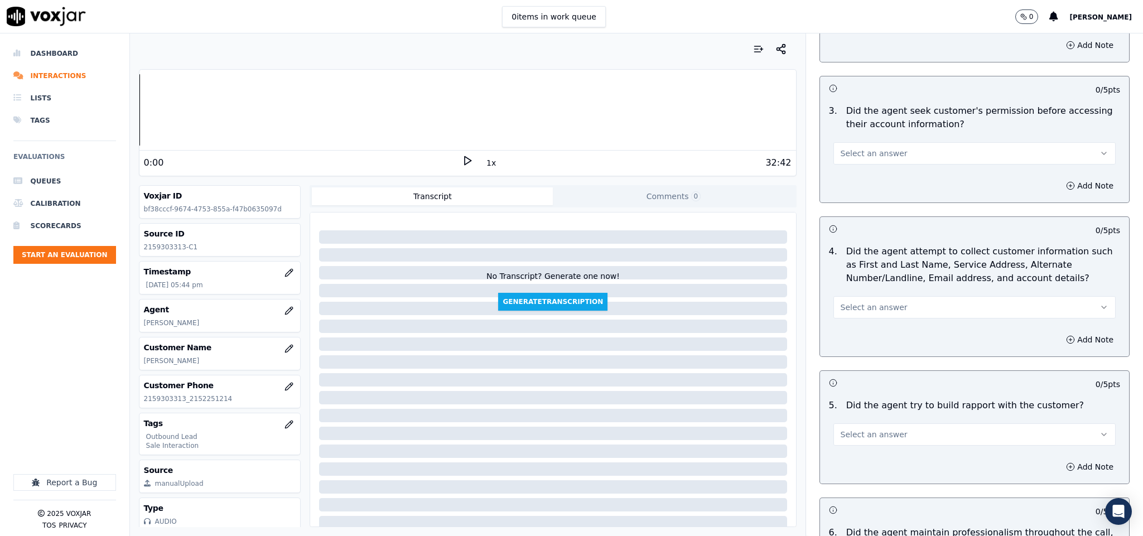
click at [872, 148] on span "Select an answer" at bounding box center [874, 153] width 67 height 11
click at [845, 186] on div "No" at bounding box center [946, 186] width 255 height 18
click at [1059, 180] on button "Add Note" at bounding box center [1089, 186] width 61 height 16
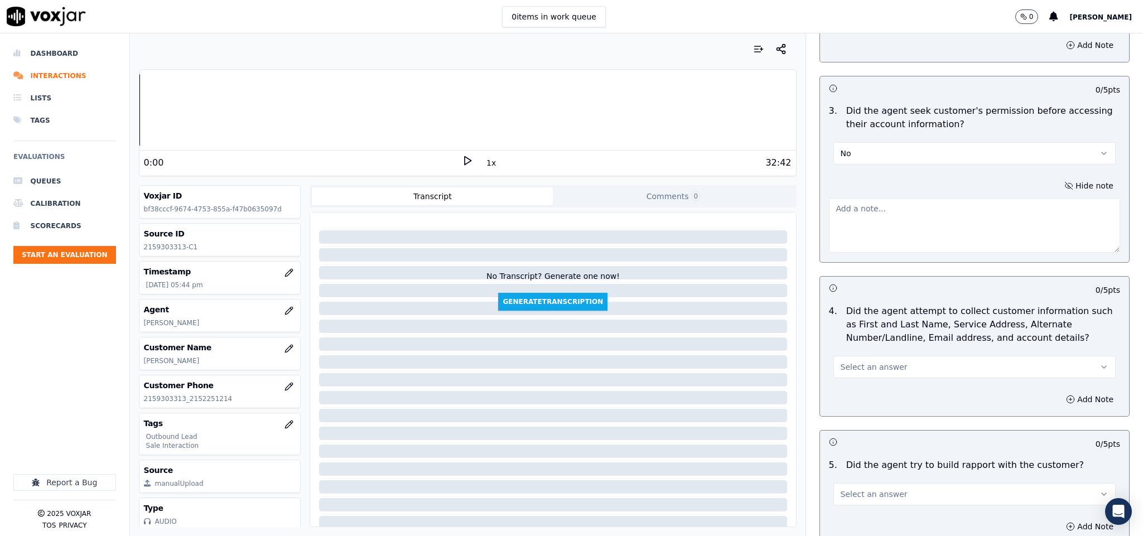
click at [951, 238] on div "Hide note" at bounding box center [975, 215] width 310 height 93
click at [922, 228] on textarea at bounding box center [975, 225] width 292 height 55
paste textarea "Call id - 20250821-191242_"
paste textarea "@1:39 [PERSON_NAME] - I can see for the PGW gas you have a supplier major energ…"
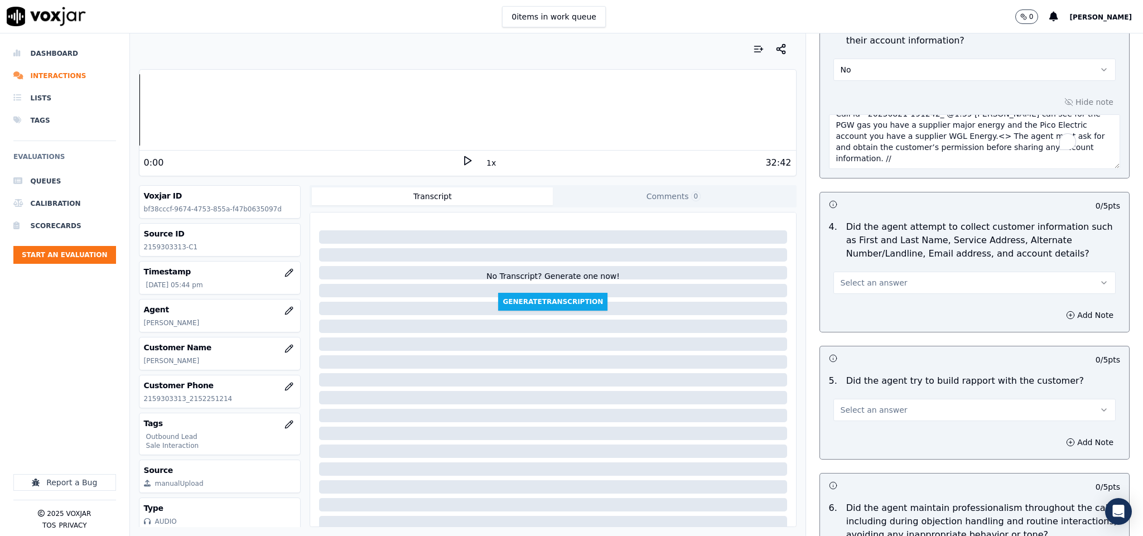
scroll to position [17, 0]
paste textarea "Call id - 20250822-170120_"
paste textarea "@1:22 [PERSON_NAME] share the account number - The agent must ask for and obtai…"
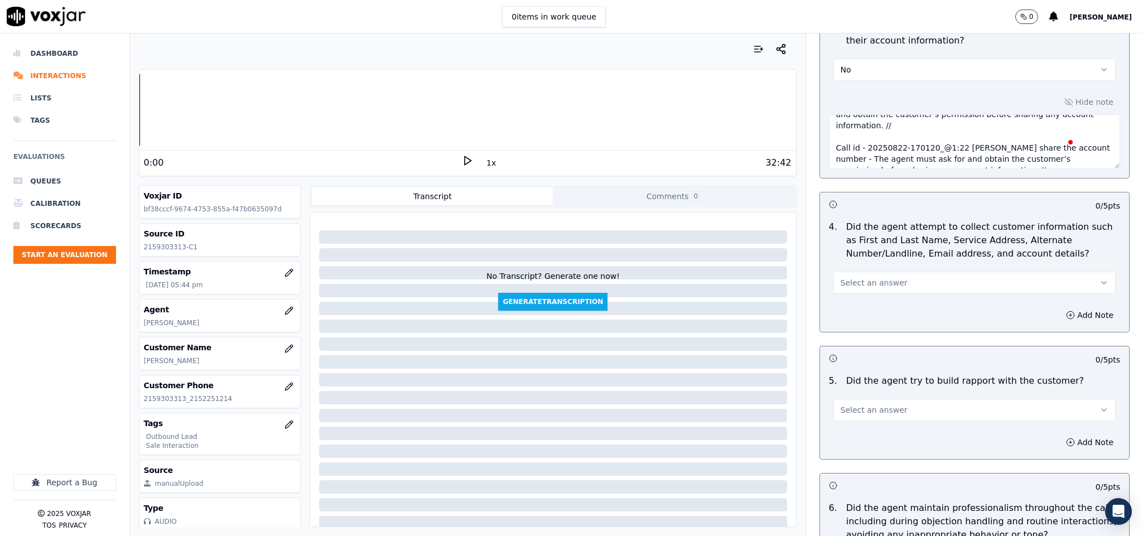
type textarea "Call id - 20250821-191242_ @1:39 [PERSON_NAME] can see for the PGW gas you have…"
click at [888, 272] on button "Select an answer" at bounding box center [974, 283] width 283 height 22
click at [855, 337] on div "N/A" at bounding box center [946, 335] width 255 height 18
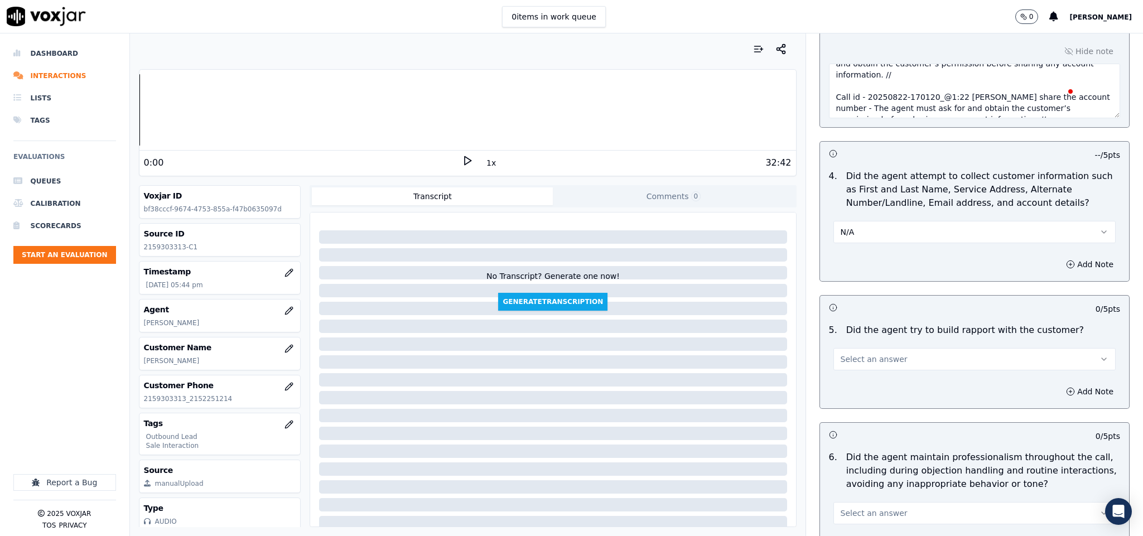
scroll to position [1088, 0]
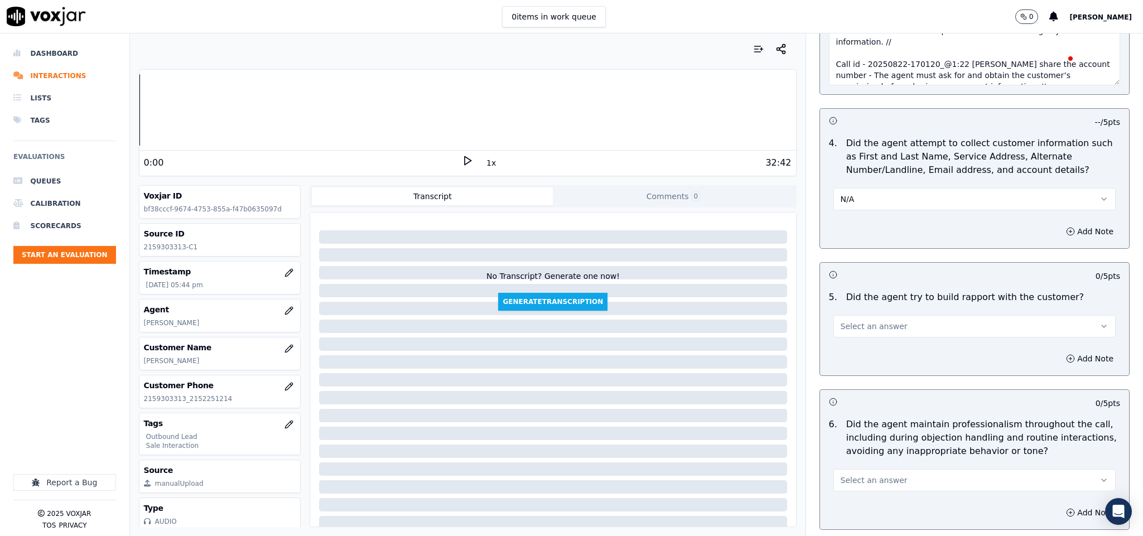
click at [859, 321] on span "Select an answer" at bounding box center [874, 326] width 67 height 11
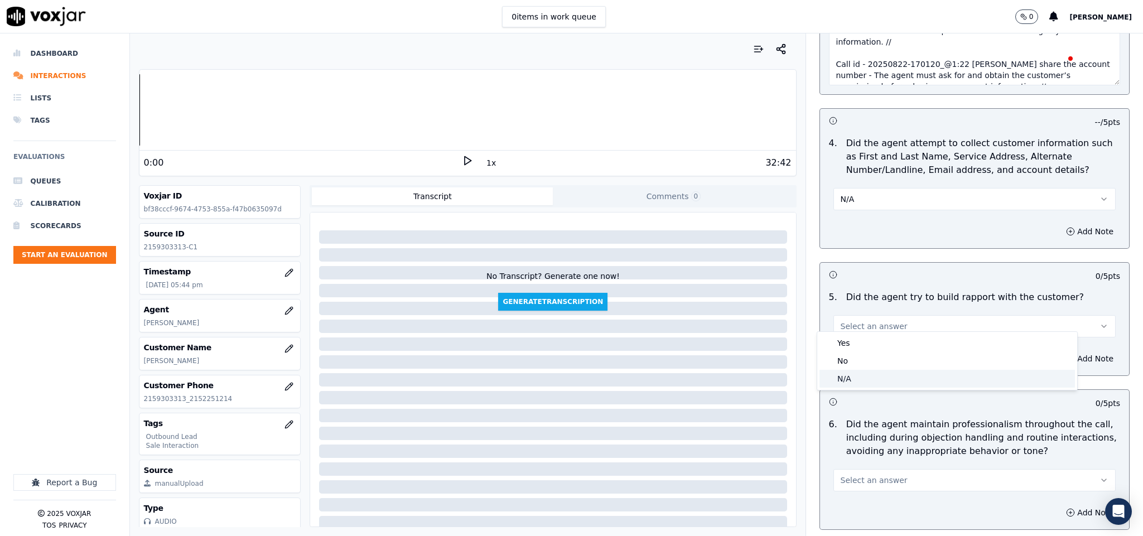
click at [838, 385] on div "N/A" at bounding box center [946, 379] width 255 height 18
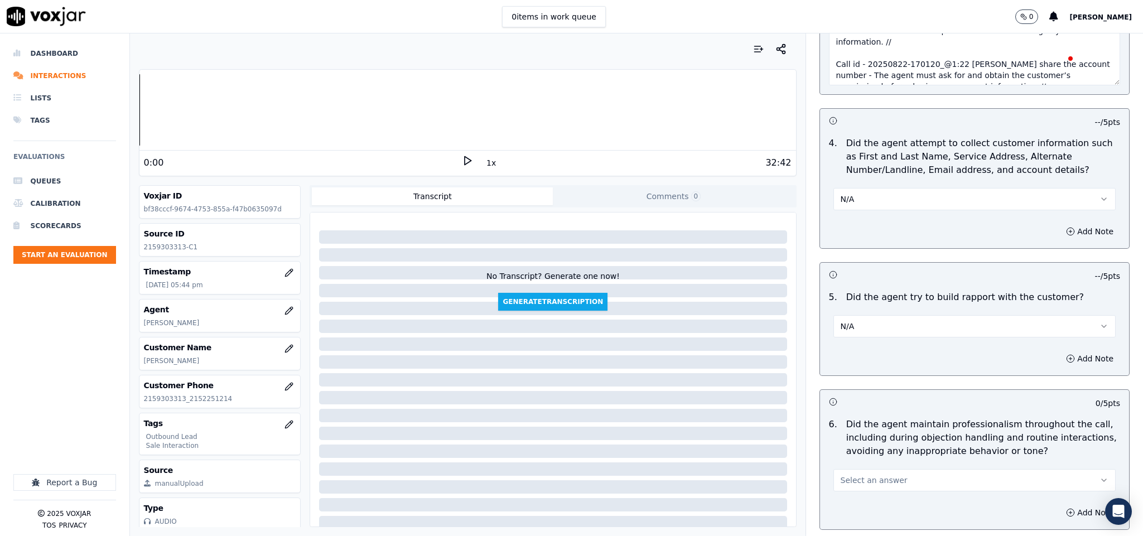
scroll to position [1339, 0]
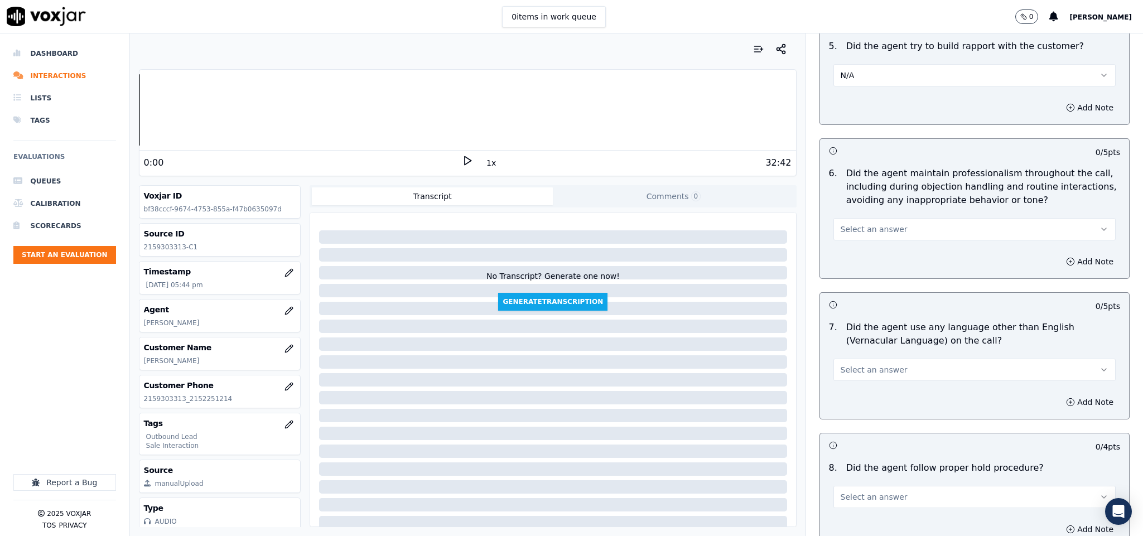
click at [879, 218] on button "Select an answer" at bounding box center [974, 229] width 283 height 22
click at [856, 249] on div "Yes" at bounding box center [946, 246] width 255 height 18
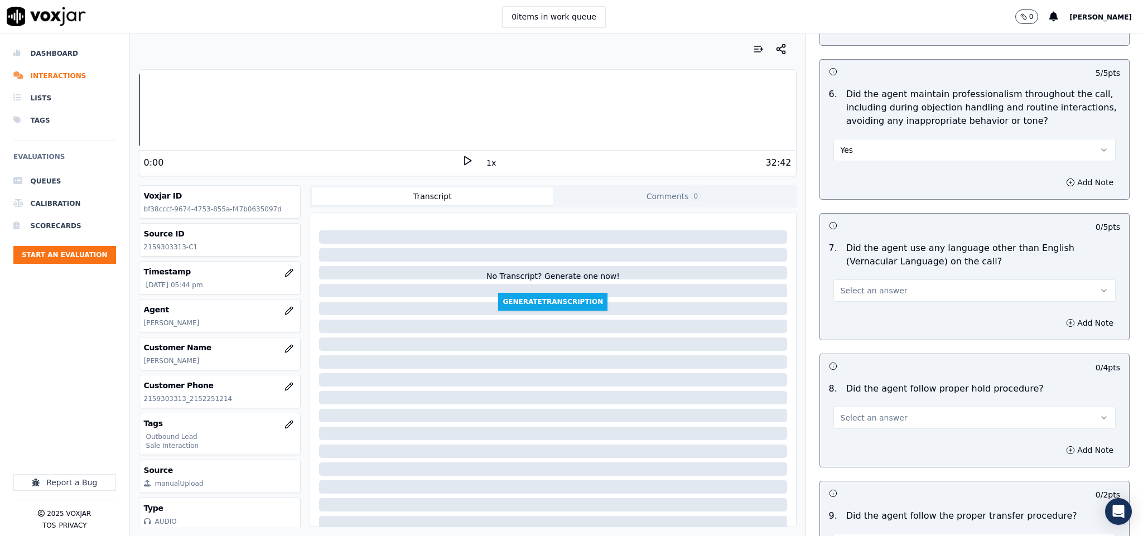
scroll to position [1506, 0]
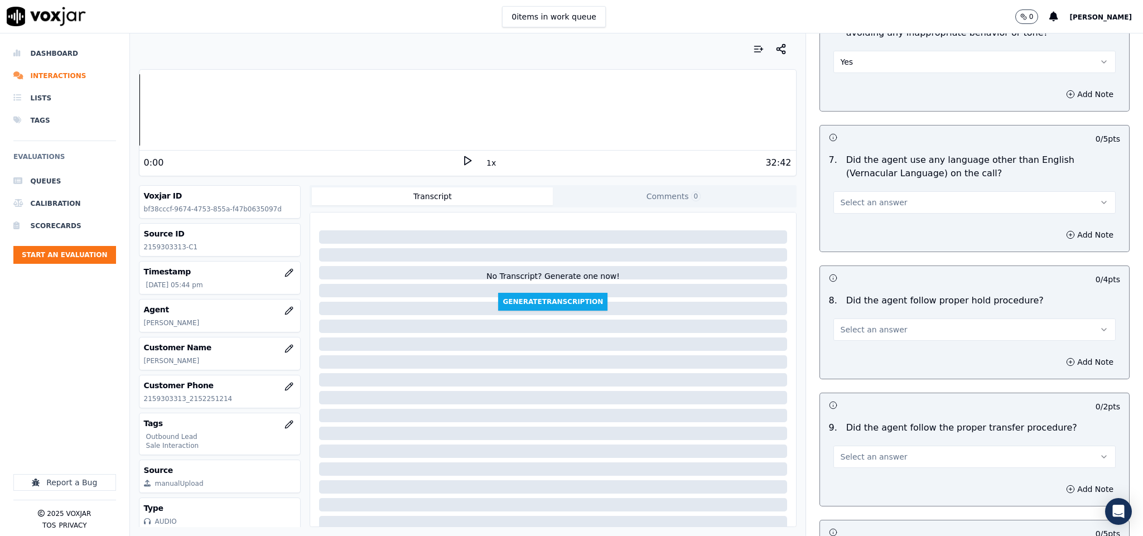
click at [876, 180] on div "Select an answer" at bounding box center [974, 196] width 301 height 33
click at [866, 197] on span "Select an answer" at bounding box center [874, 202] width 67 height 11
click at [855, 240] on div "No" at bounding box center [946, 238] width 255 height 18
click at [867, 324] on span "Select an answer" at bounding box center [874, 329] width 67 height 11
click at [849, 348] on div "Yes" at bounding box center [946, 348] width 255 height 18
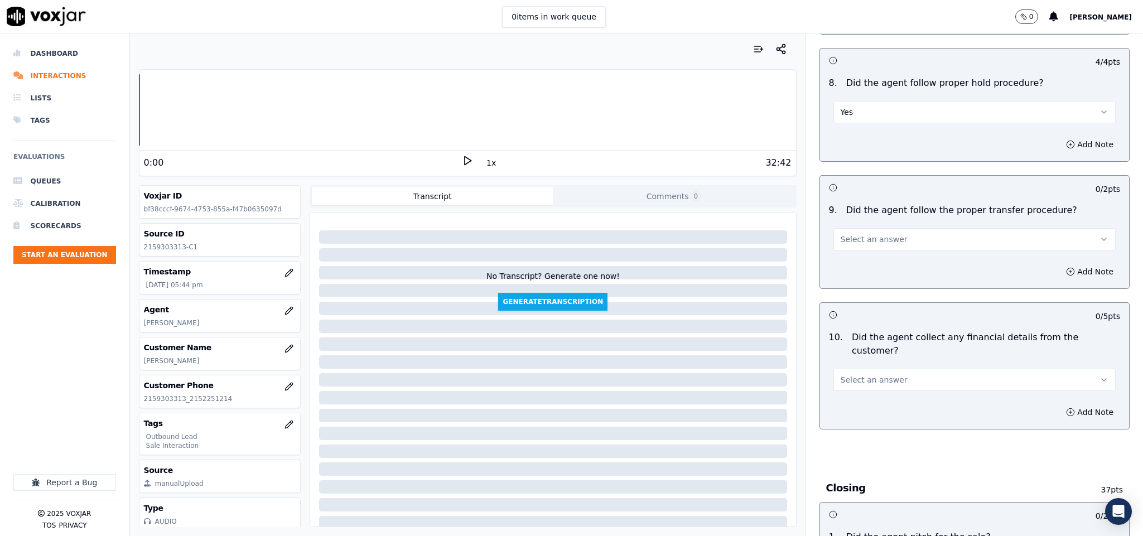
scroll to position [1757, 0]
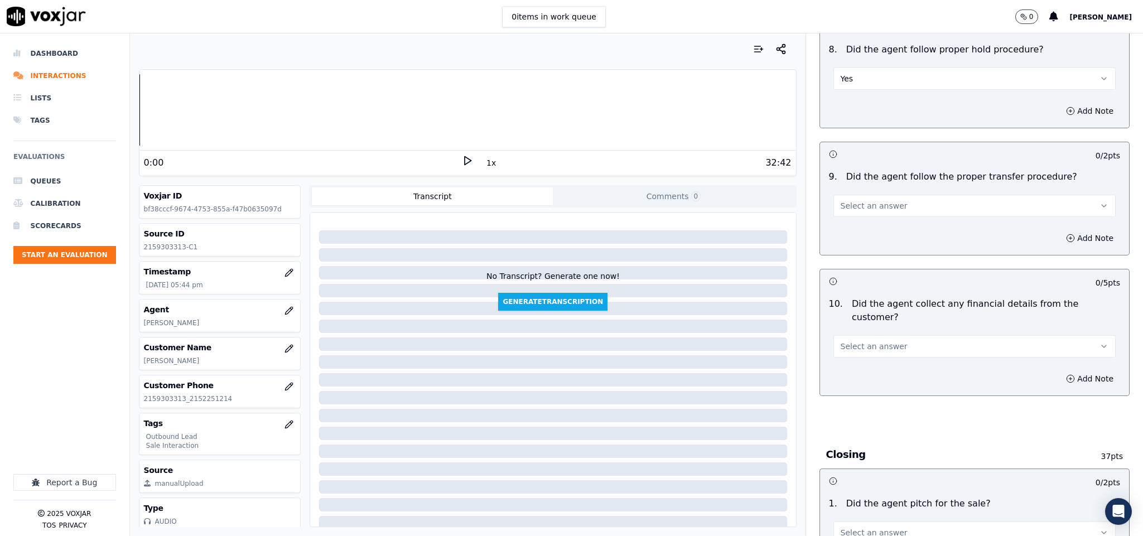
click at [882, 195] on button "Select an answer" at bounding box center [974, 206] width 283 height 22
click at [867, 224] on div "Yes" at bounding box center [946, 224] width 255 height 18
click at [890, 335] on button "Select an answer" at bounding box center [974, 346] width 283 height 22
click at [865, 372] on div "No" at bounding box center [946, 370] width 255 height 18
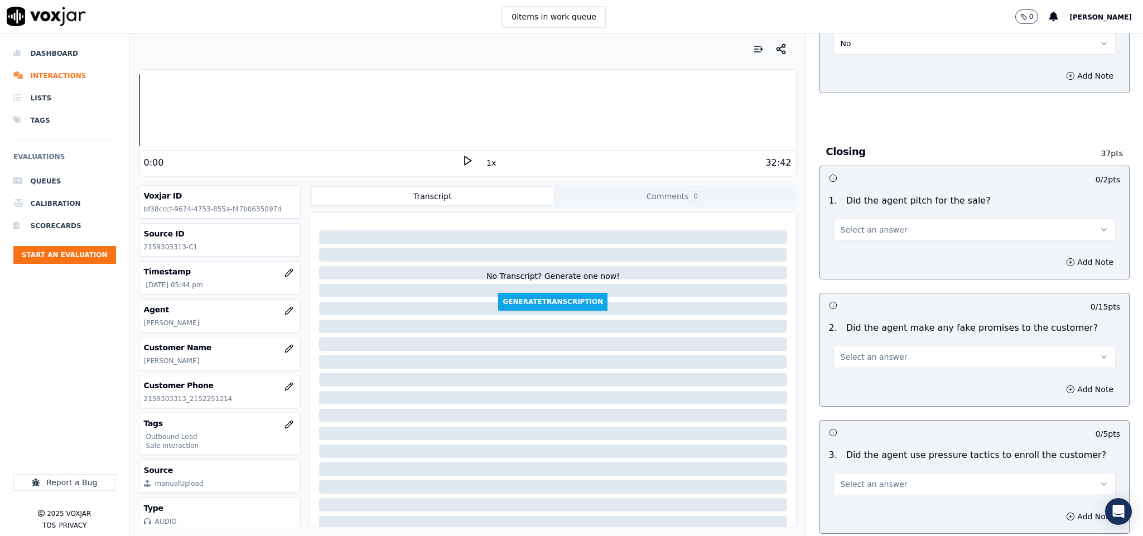
scroll to position [2092, 0]
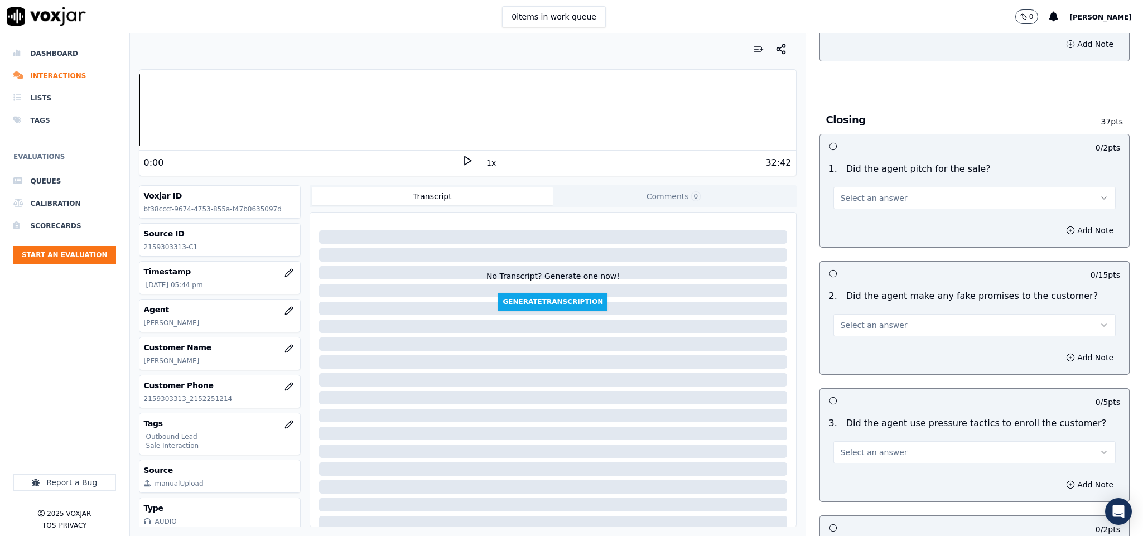
click at [880, 187] on button "Select an answer" at bounding box center [974, 198] width 283 height 22
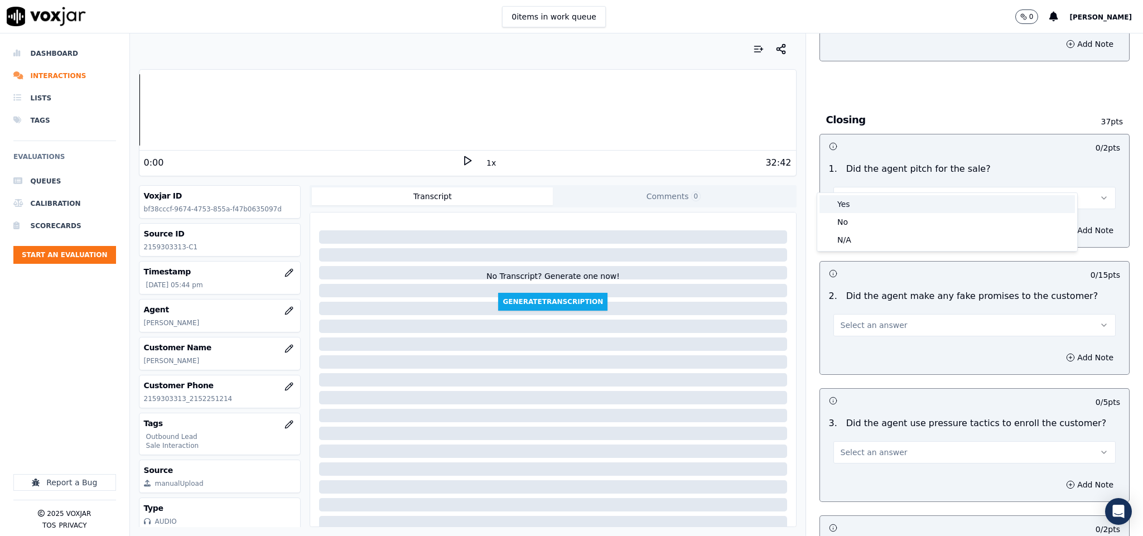
click at [864, 196] on div "Yes" at bounding box center [946, 204] width 255 height 18
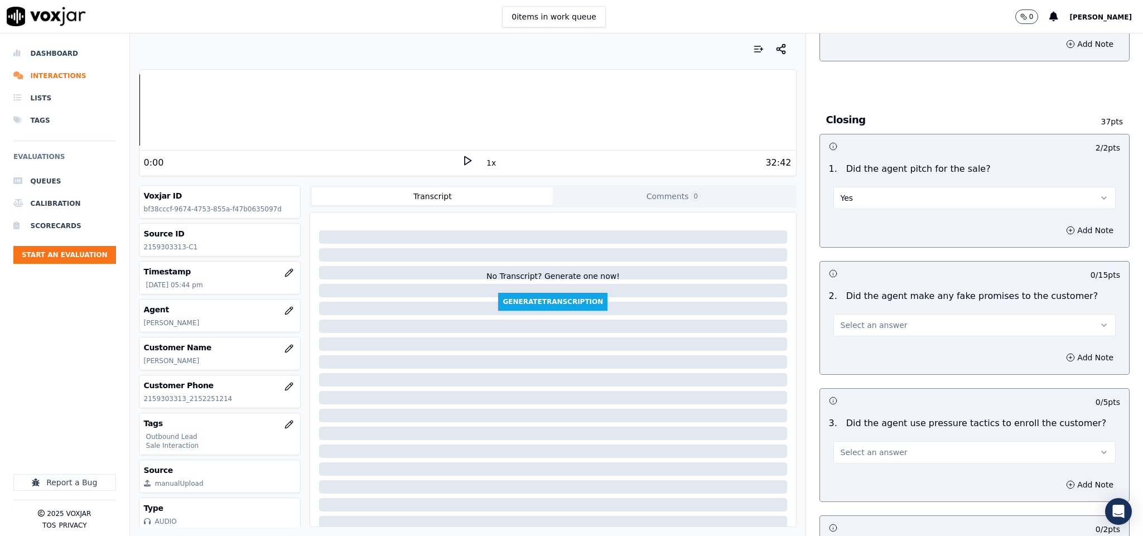
click at [879, 320] on span "Select an answer" at bounding box center [874, 325] width 67 height 11
click at [856, 337] on div "Yes" at bounding box center [946, 331] width 255 height 18
click at [1059, 350] on button "Add Note" at bounding box center [1089, 358] width 61 height 16
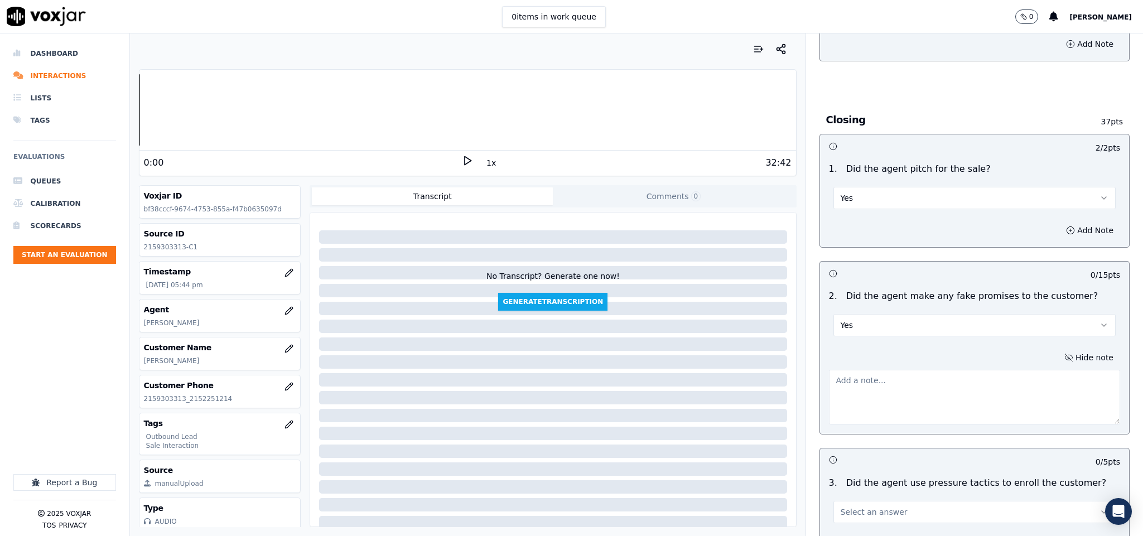
click at [961, 370] on textarea at bounding box center [975, 397] width 292 height 55
paste textarea "@6:49 The customer informed - I have only one question I don't remember it was …"
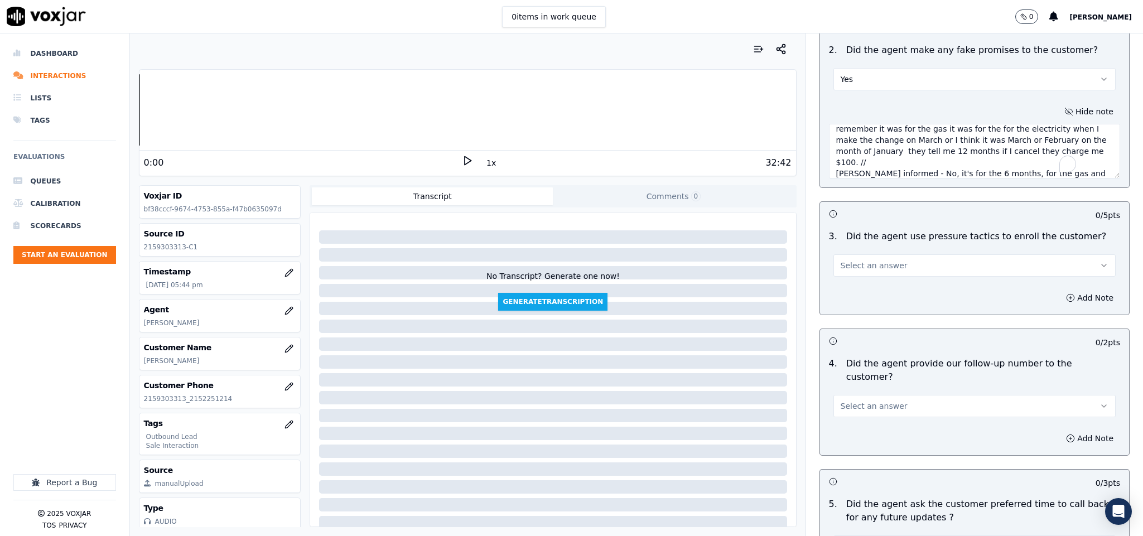
scroll to position [2343, 0]
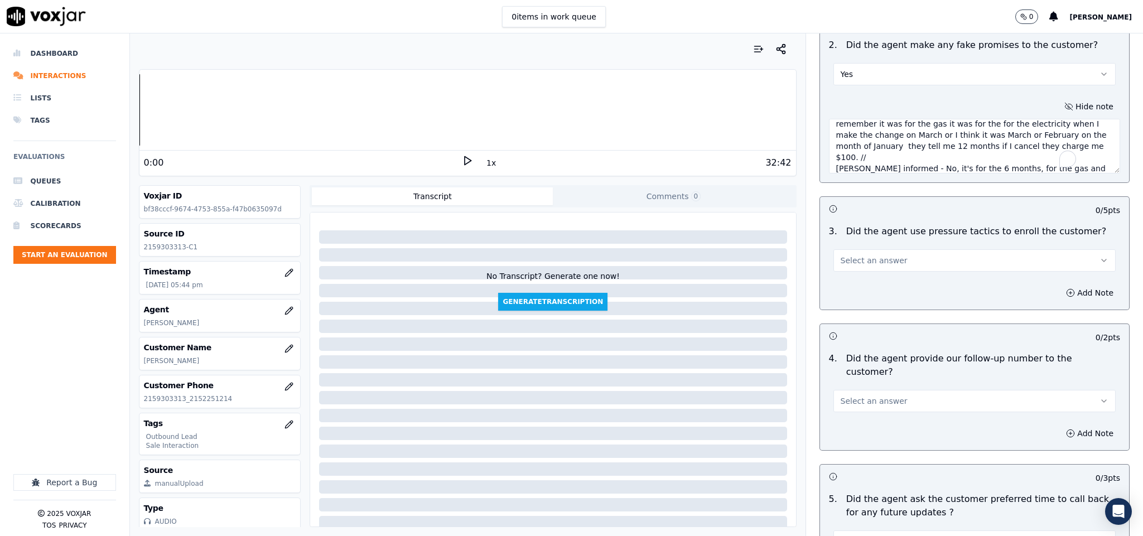
type textarea "@6:49 The customer informed - I have only one question I don't remember it was …"
click at [882, 249] on button "Select an answer" at bounding box center [974, 260] width 283 height 22
click at [854, 287] on div "No" at bounding box center [946, 286] width 255 height 18
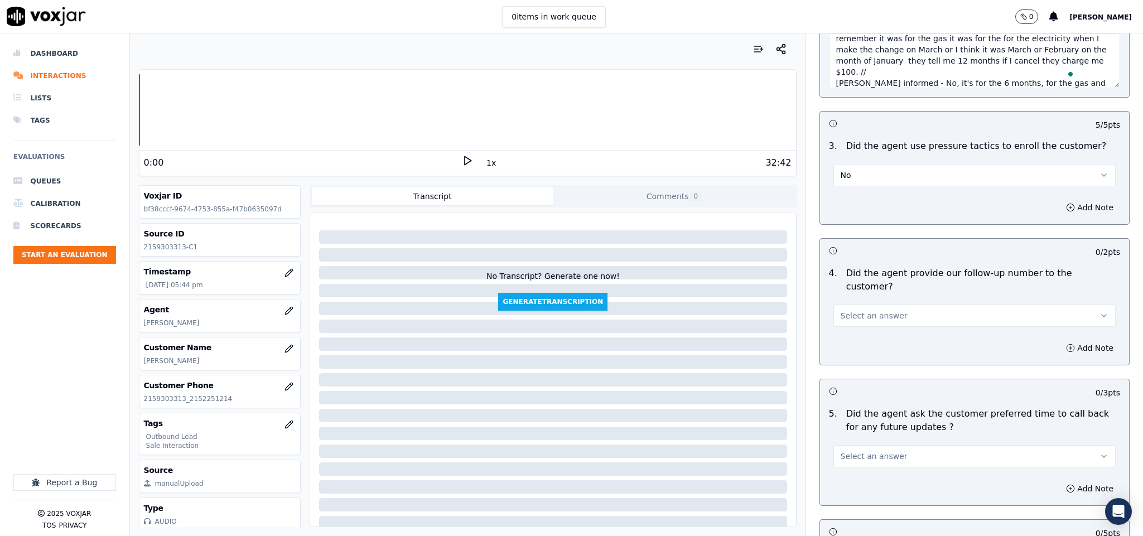
scroll to position [2510, 0]
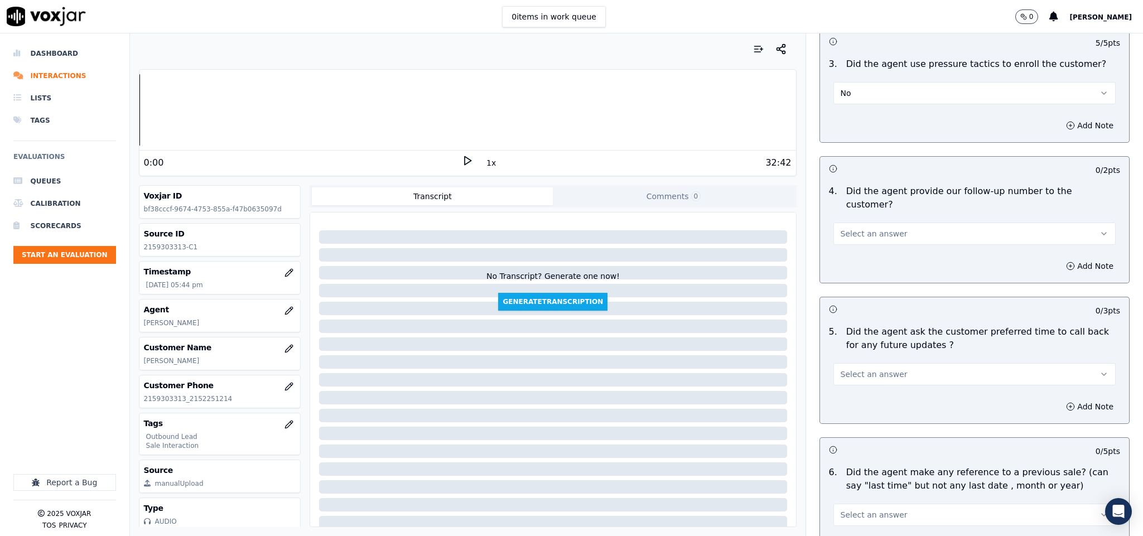
click at [885, 223] on button "Select an answer" at bounding box center [974, 234] width 283 height 22
click at [854, 224] on div "Yes" at bounding box center [946, 228] width 255 height 18
click at [874, 369] on span "Select an answer" at bounding box center [874, 374] width 67 height 11
click at [840, 408] on div "N/A" at bounding box center [946, 405] width 255 height 18
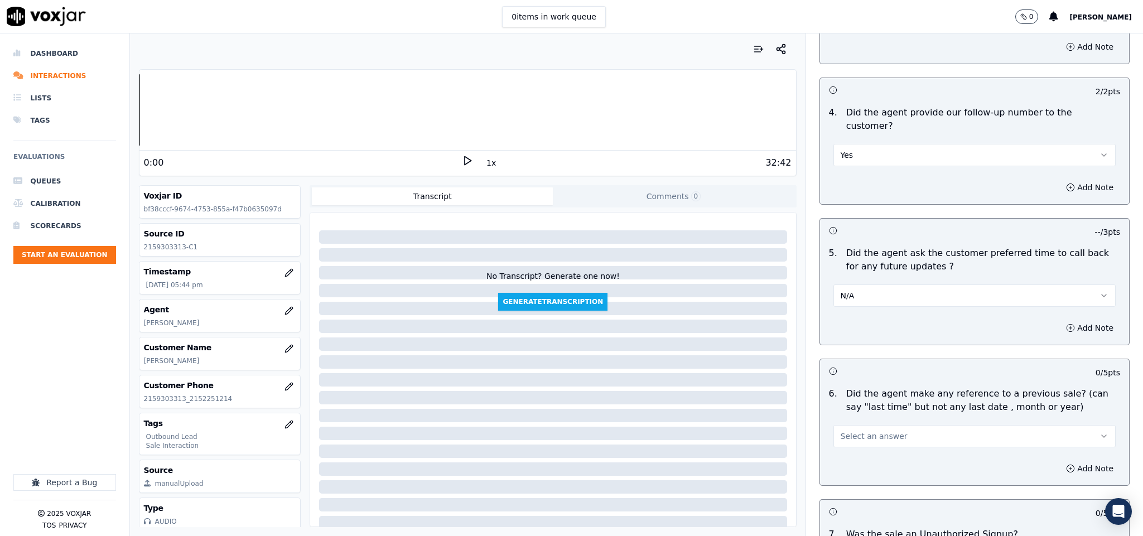
scroll to position [2678, 0]
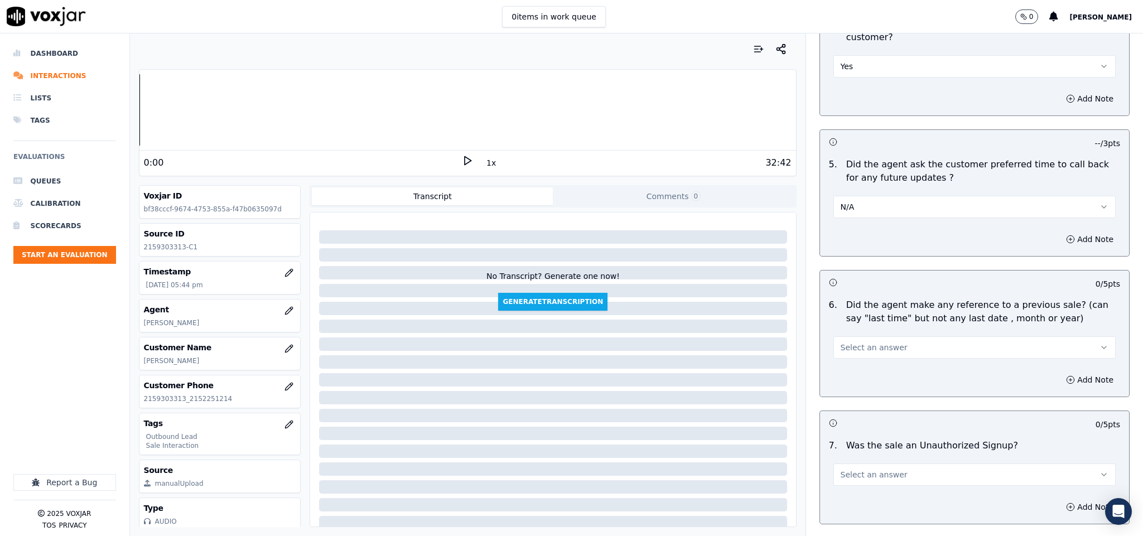
click at [870, 342] on span "Select an answer" at bounding box center [874, 347] width 67 height 11
click at [857, 359] on div "No" at bounding box center [946, 361] width 255 height 18
click at [864, 469] on span "Select an answer" at bounding box center [874, 474] width 67 height 11
click at [847, 490] on div "No" at bounding box center [946, 489] width 255 height 18
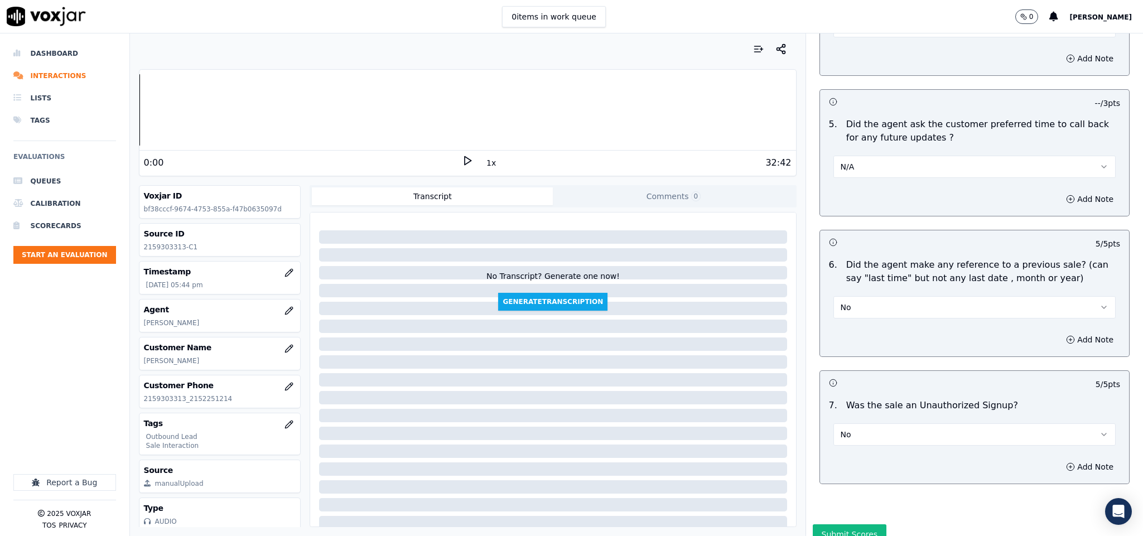
scroll to position [2741, 0]
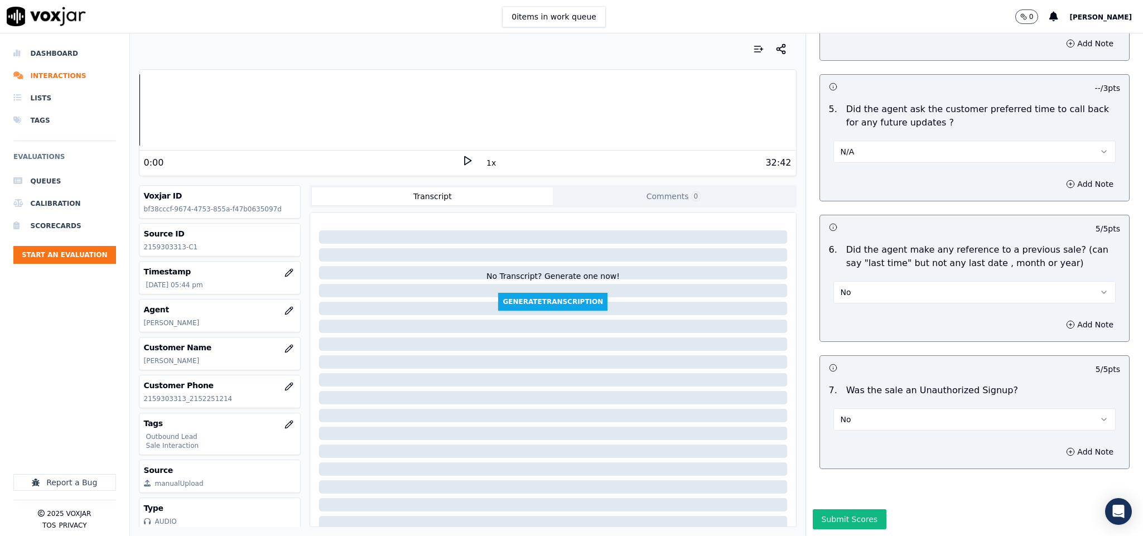
click at [840, 509] on button "Submit Scores" at bounding box center [850, 519] width 74 height 20
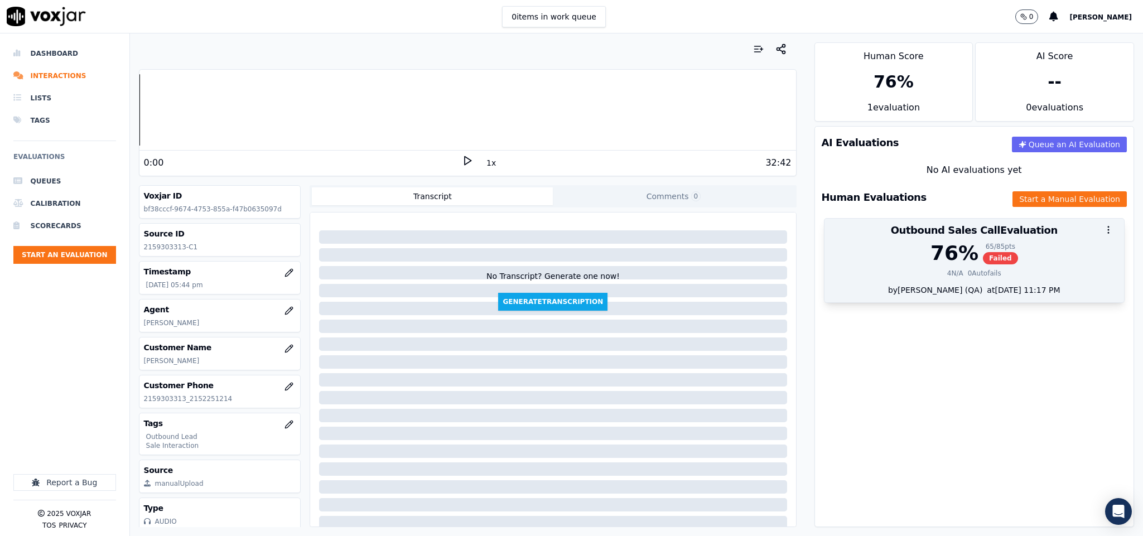
click at [982, 288] on div "at [DATE] 11:17 PM" at bounding box center [1021, 289] width 78 height 11
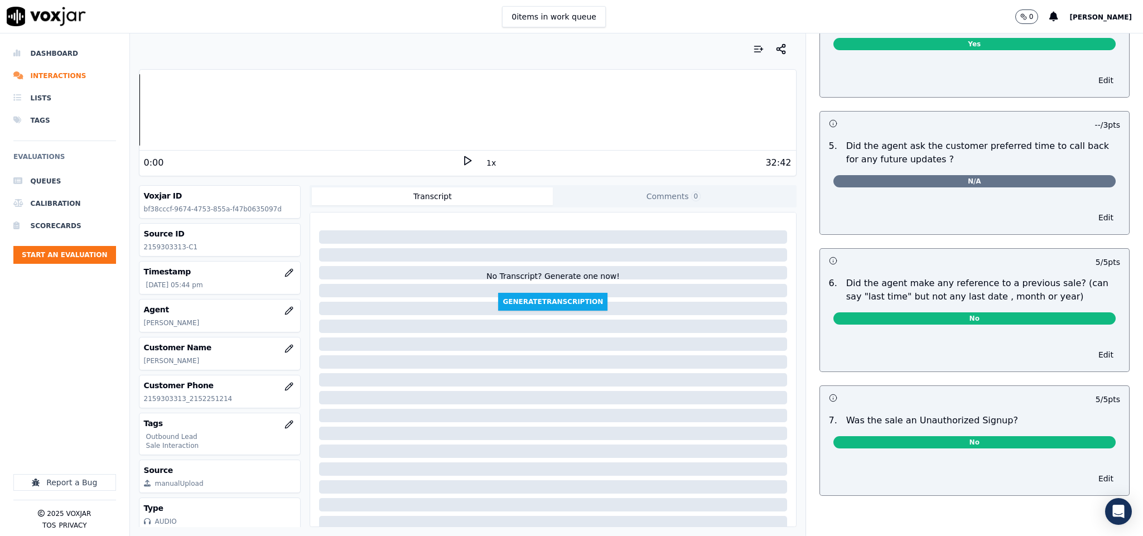
scroll to position [0, 0]
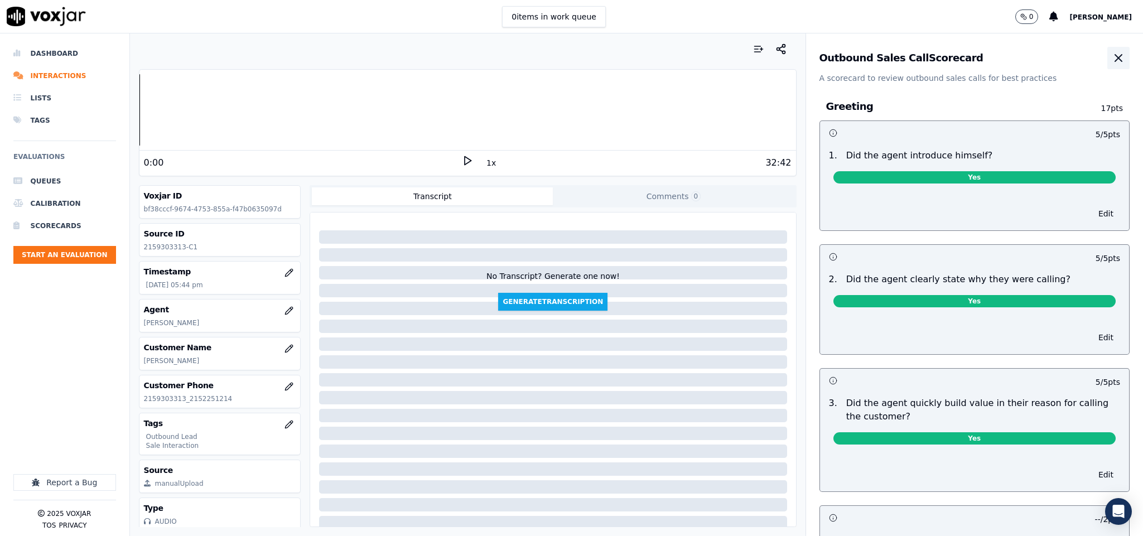
click at [1112, 64] on icon "button" at bounding box center [1118, 57] width 13 height 13
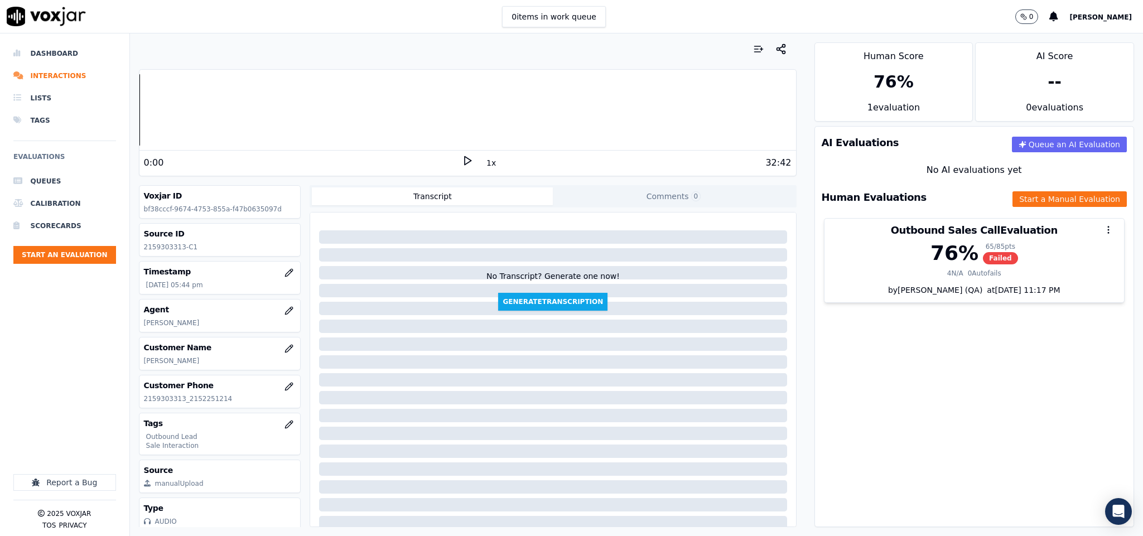
drag, startPoint x: 837, startPoint y: 476, endPoint x: 894, endPoint y: 466, distance: 57.2
click at [843, 476] on div "AI Evaluations Queue an AI Evaluation No AI evaluations yet Human Evaluations S…" at bounding box center [974, 326] width 320 height 401
click at [57, 46] on li "Dashboard" at bounding box center [64, 53] width 103 height 22
